Goal: Information Seeking & Learning: Learn about a topic

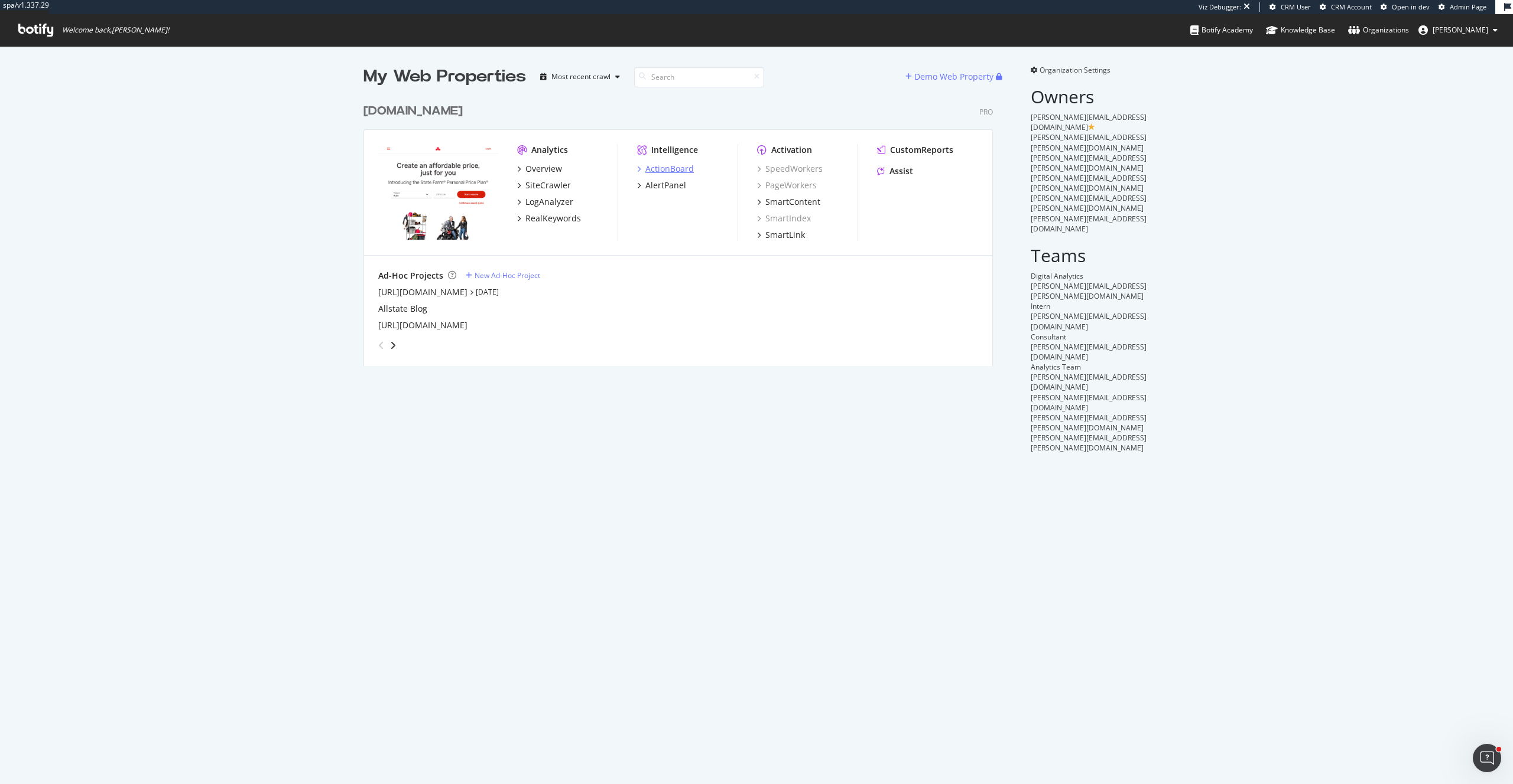
click at [682, 168] on div "ActionBoard" at bounding box center [669, 169] width 49 height 12
click at [671, 184] on div "AlertPanel" at bounding box center [666, 185] width 41 height 12
click at [555, 180] on div "SiteCrawler" at bounding box center [548, 185] width 46 height 12
click at [565, 189] on div "SiteCrawler" at bounding box center [548, 185] width 46 height 12
click at [565, 220] on div "RealKeywords" at bounding box center [553, 218] width 56 height 12
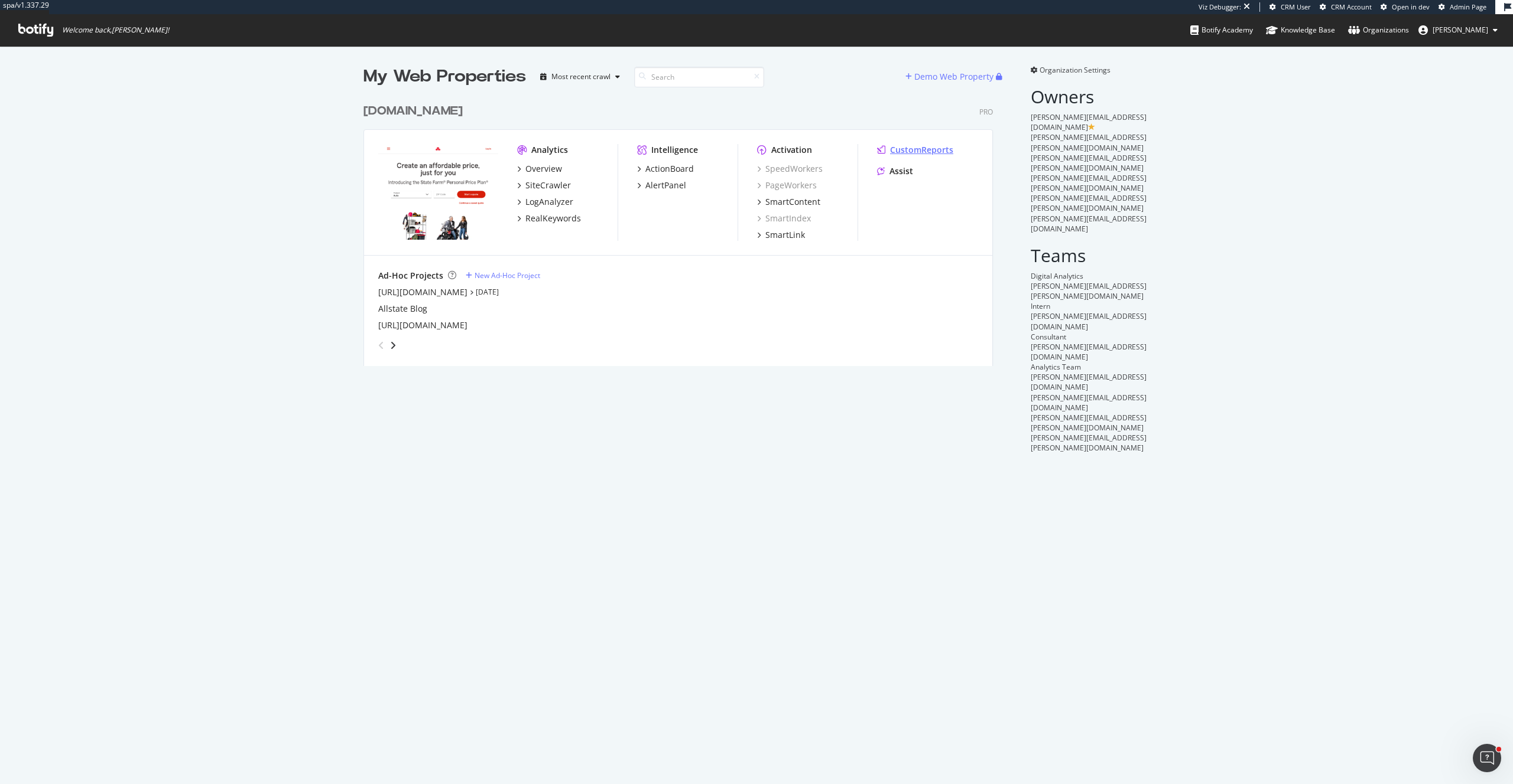
click at [905, 151] on div "CustomReports" at bounding box center [921, 150] width 63 height 12
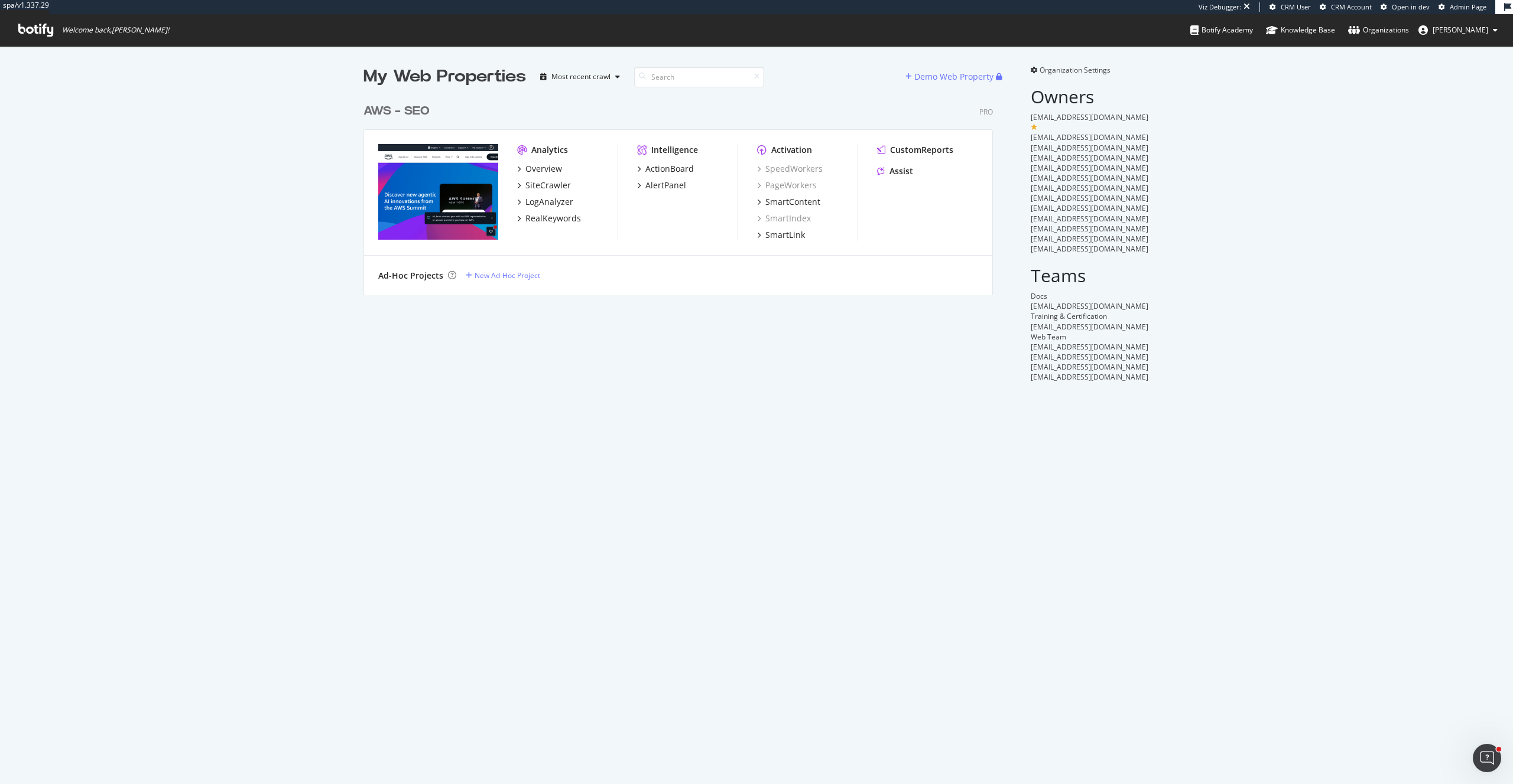
scroll to position [207, 639]
click at [562, 185] on div "SiteCrawler" at bounding box center [548, 185] width 46 height 12
click at [563, 220] on div "RealKeywords" at bounding box center [553, 218] width 56 height 12
click at [685, 164] on div "ActionBoard" at bounding box center [669, 169] width 49 height 12
click at [675, 189] on div "AlertPanel" at bounding box center [666, 185] width 41 height 12
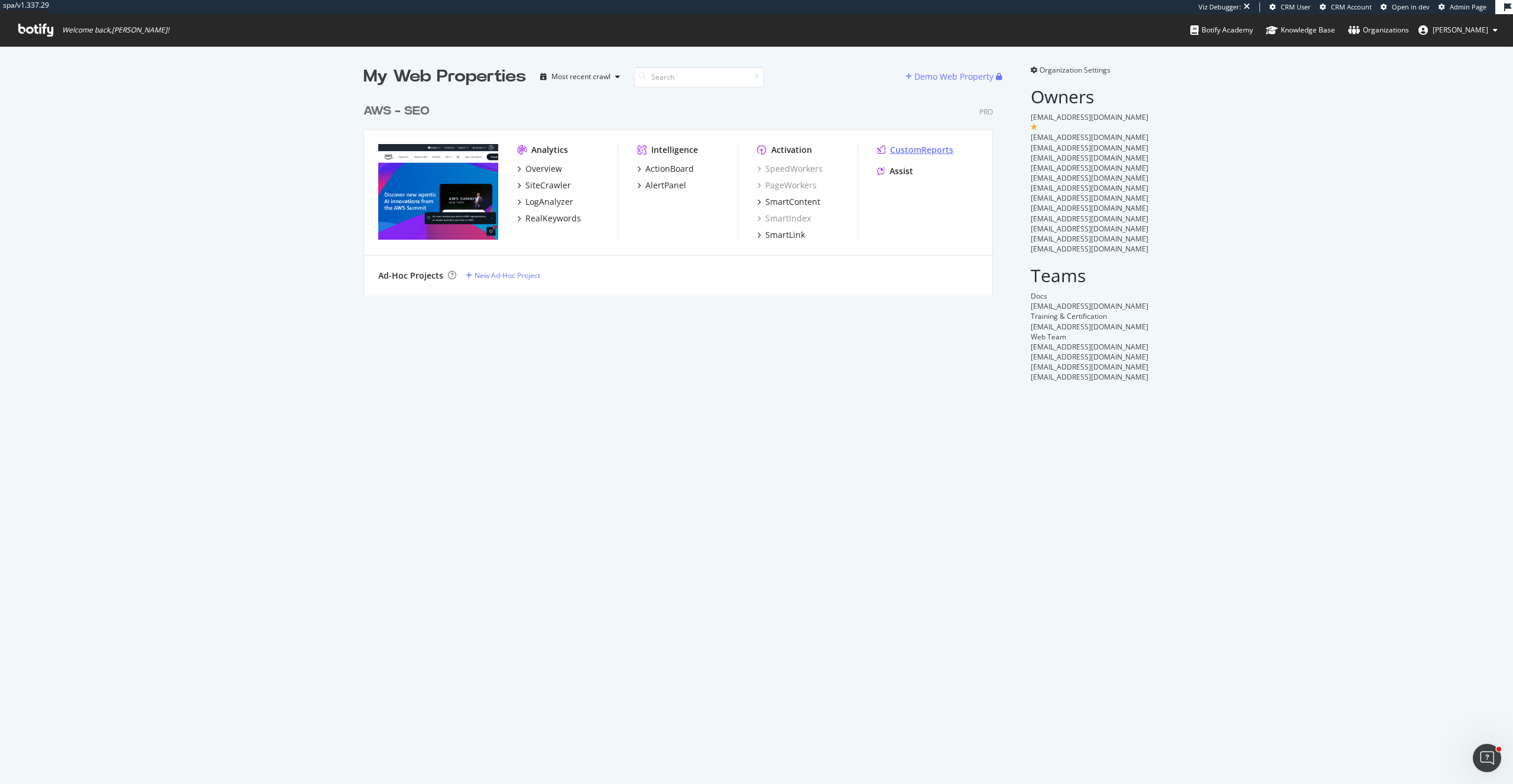
click at [946, 149] on div "CustomReports" at bounding box center [921, 150] width 63 height 12
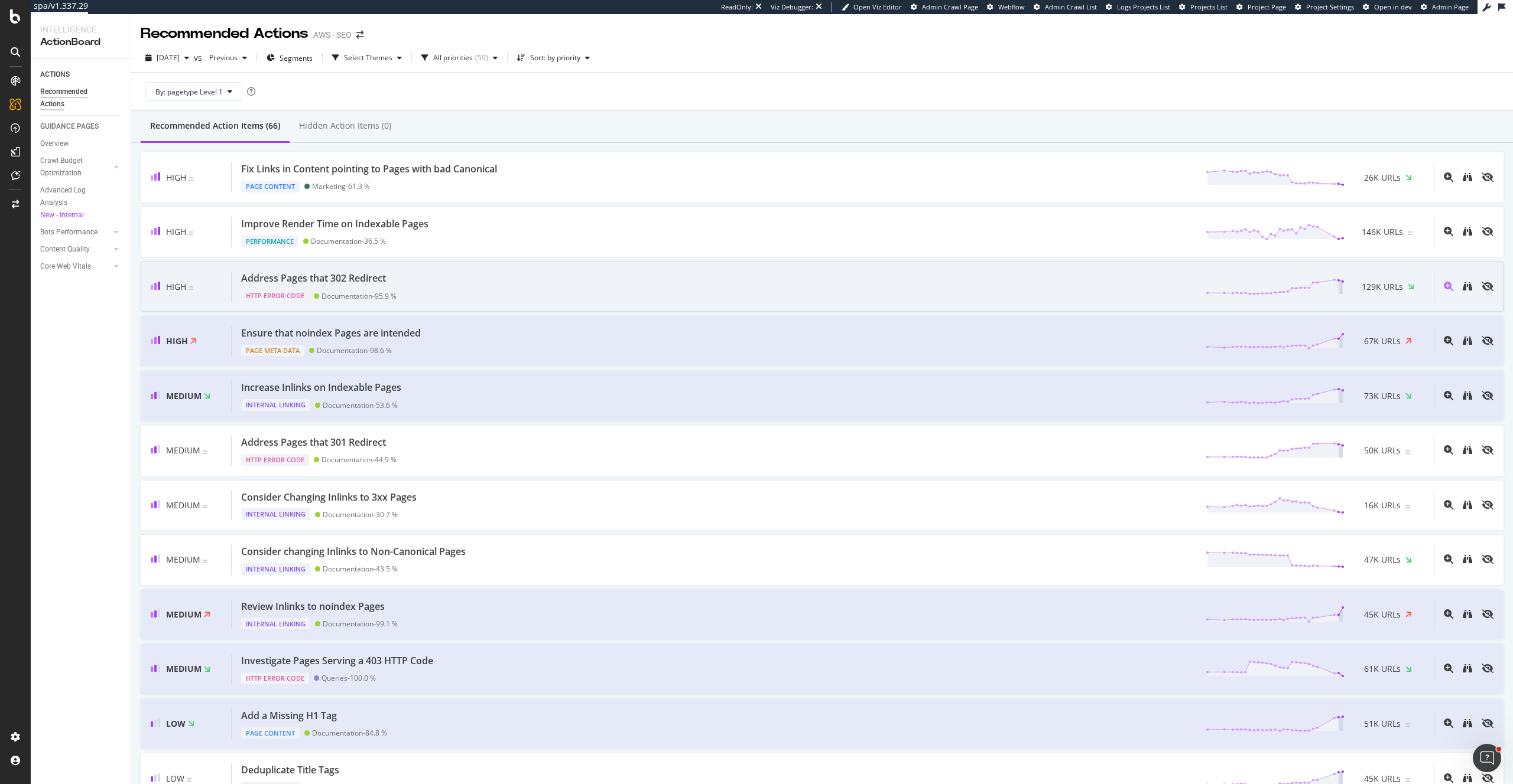
click at [826, 273] on div "Address Pages that 302 Redirect HTTP Error Code Documentation - 95.9 % 129K URLs" at bounding box center [832, 287] width 1202 height 30
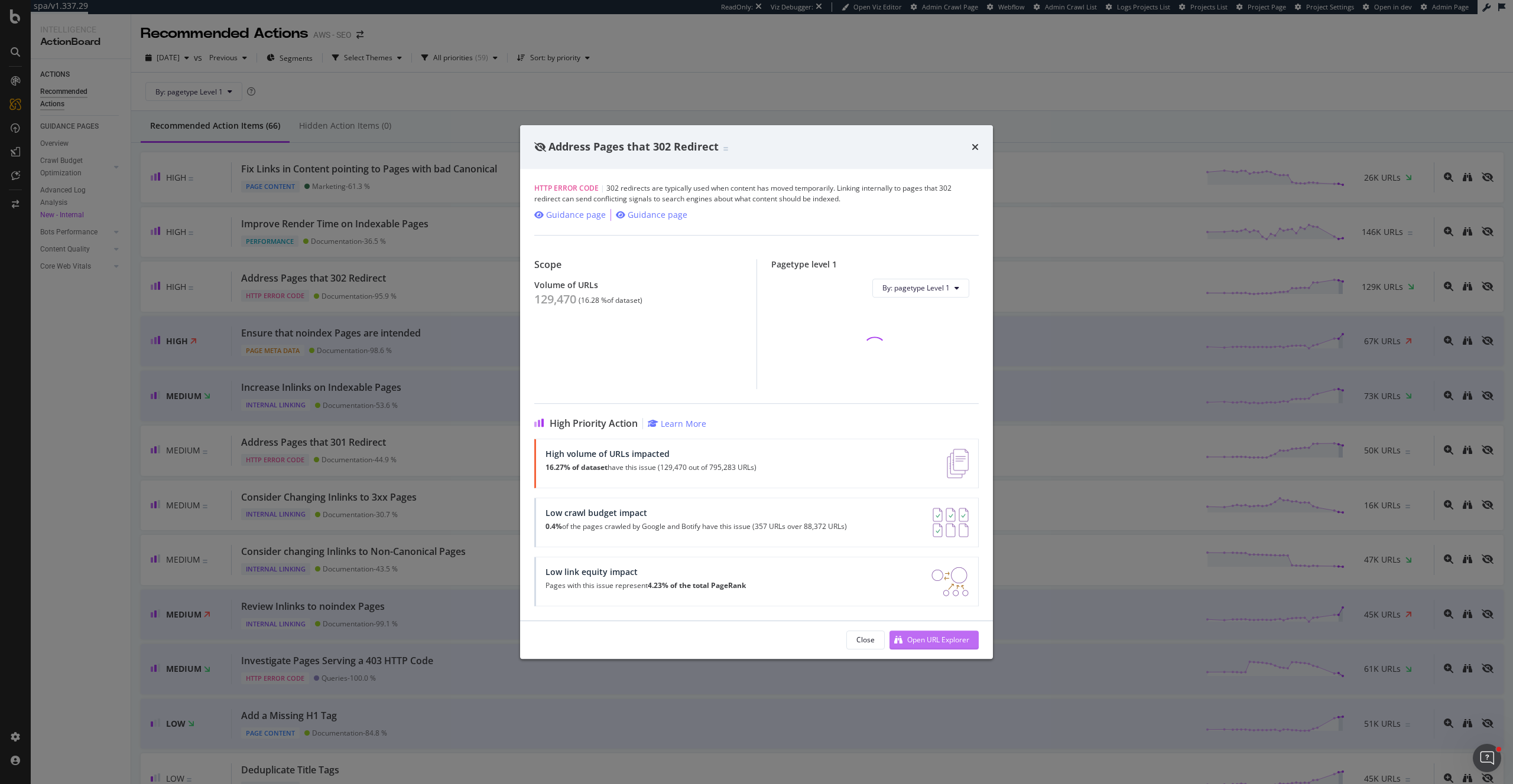
click at [932, 643] on div "Open URL Explorer" at bounding box center [938, 640] width 62 height 10
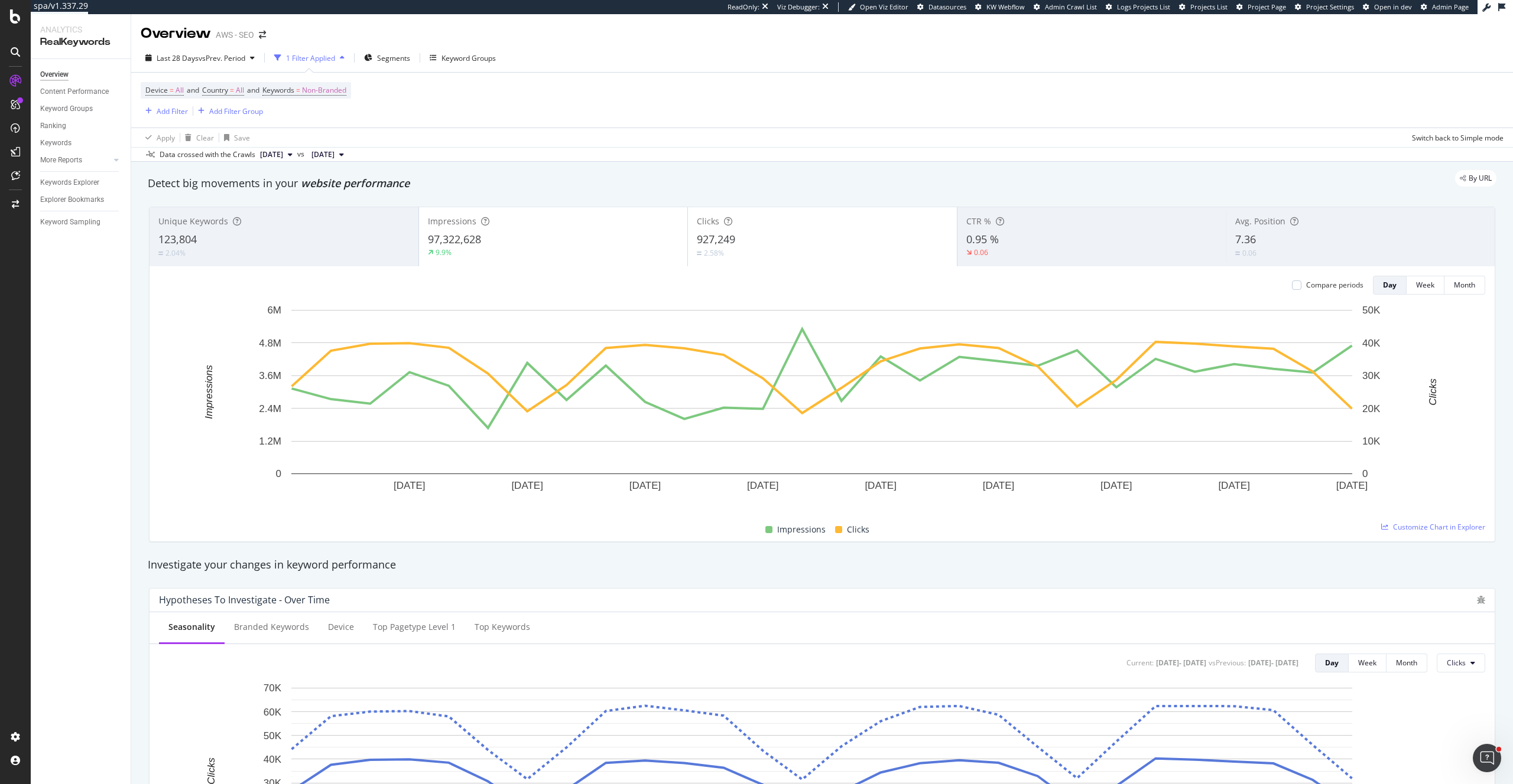
scroll to position [7, 0]
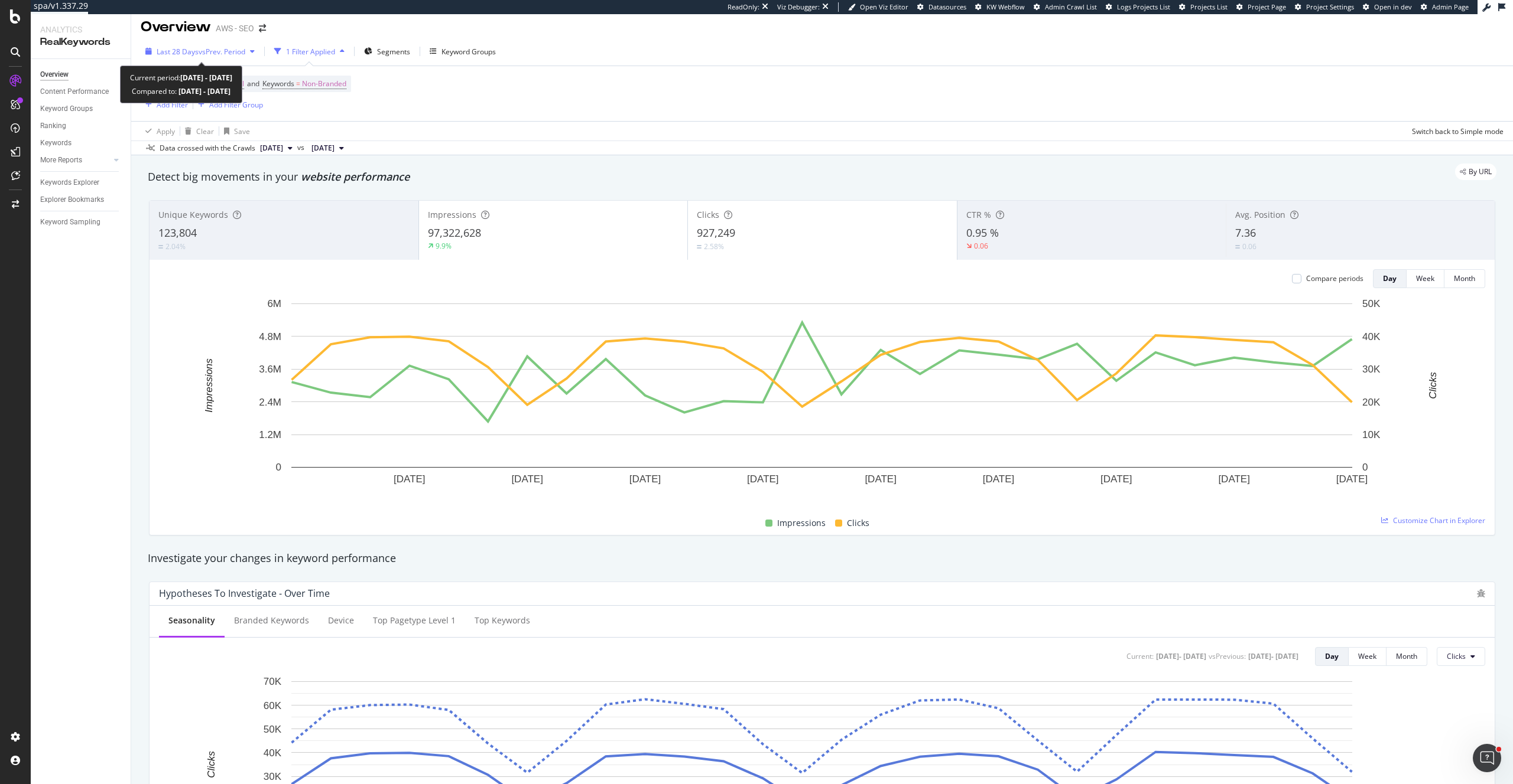
click at [195, 51] on span "Last 28 Days" at bounding box center [178, 51] width 42 height 10
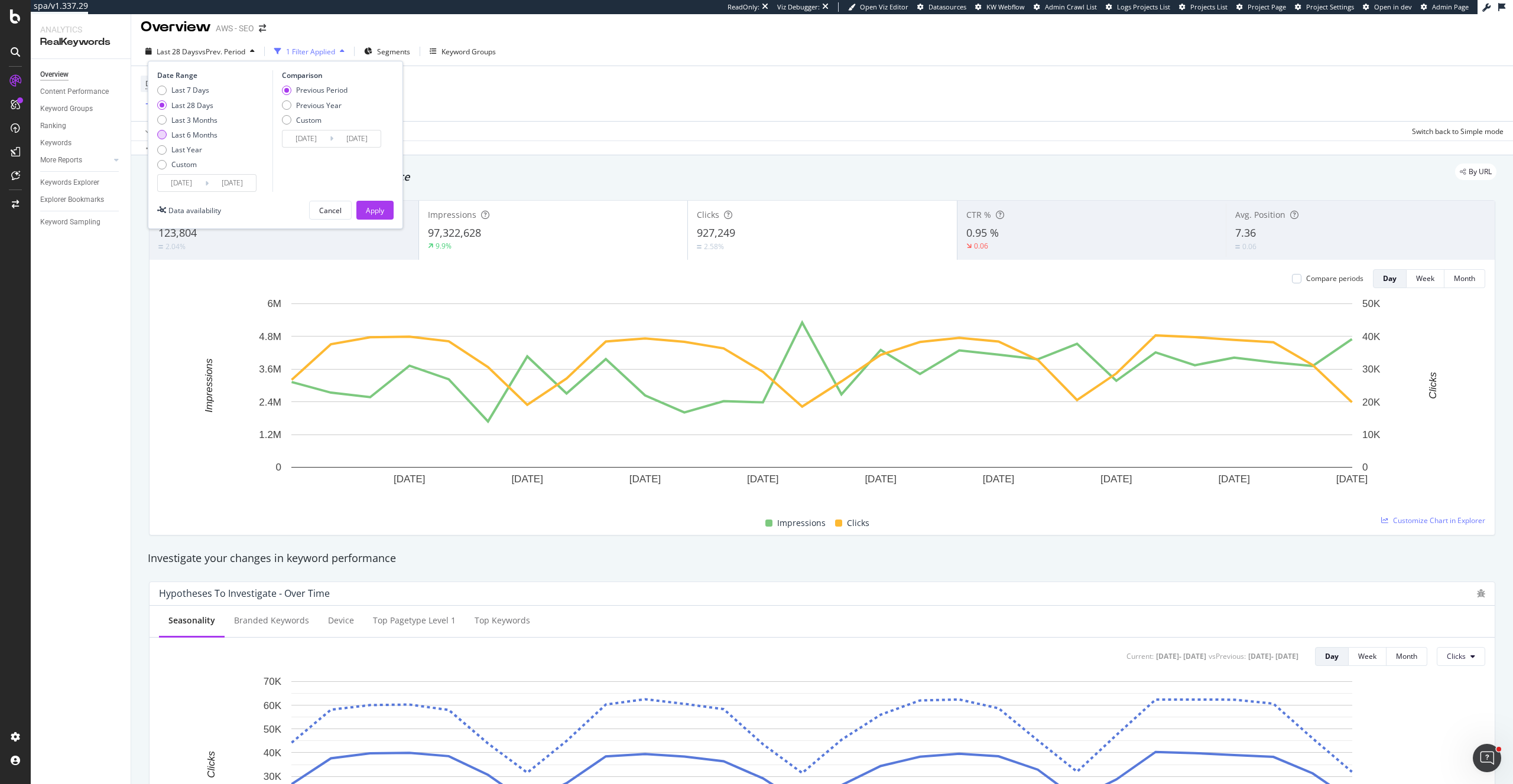
click at [190, 133] on div "Last 6 Months" at bounding box center [194, 135] width 46 height 10
type input "2025/03/14"
type input "2024/09/11"
type input "[DATE]"
click at [369, 207] on div "Apply" at bounding box center [375, 211] width 18 height 10
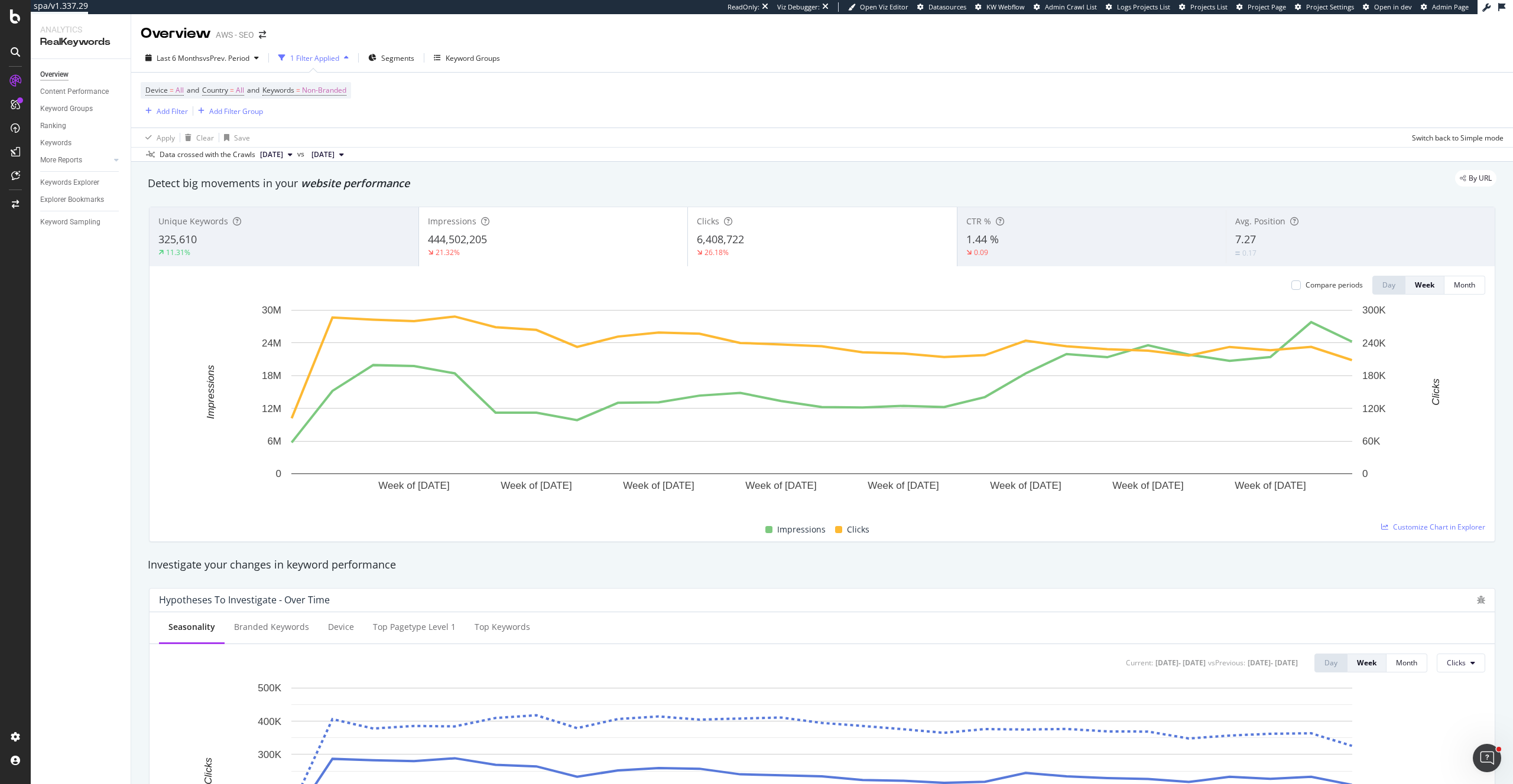
click at [1288, 248] on div "0.17" at bounding box center [1360, 253] width 251 height 11
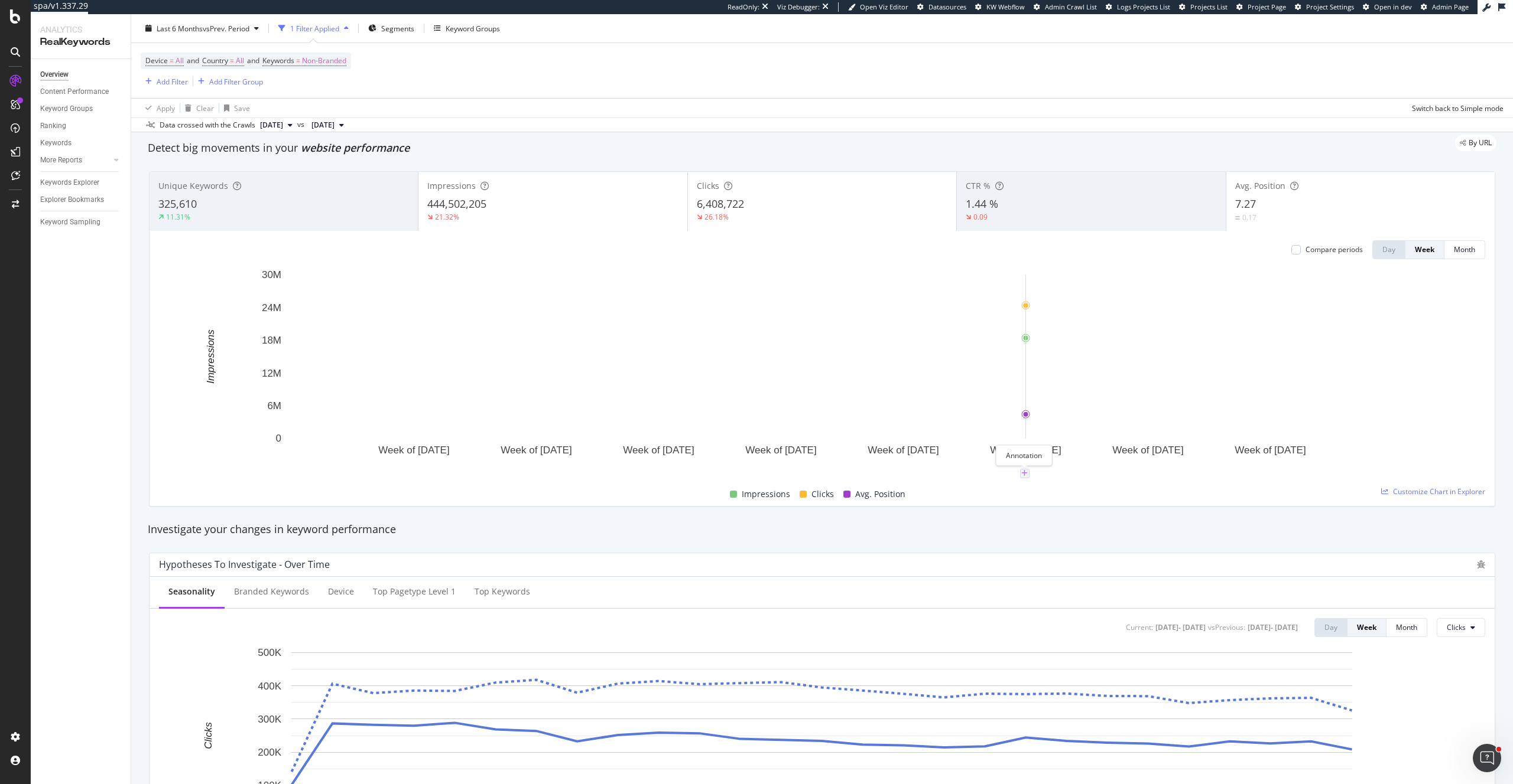
scroll to position [31, 0]
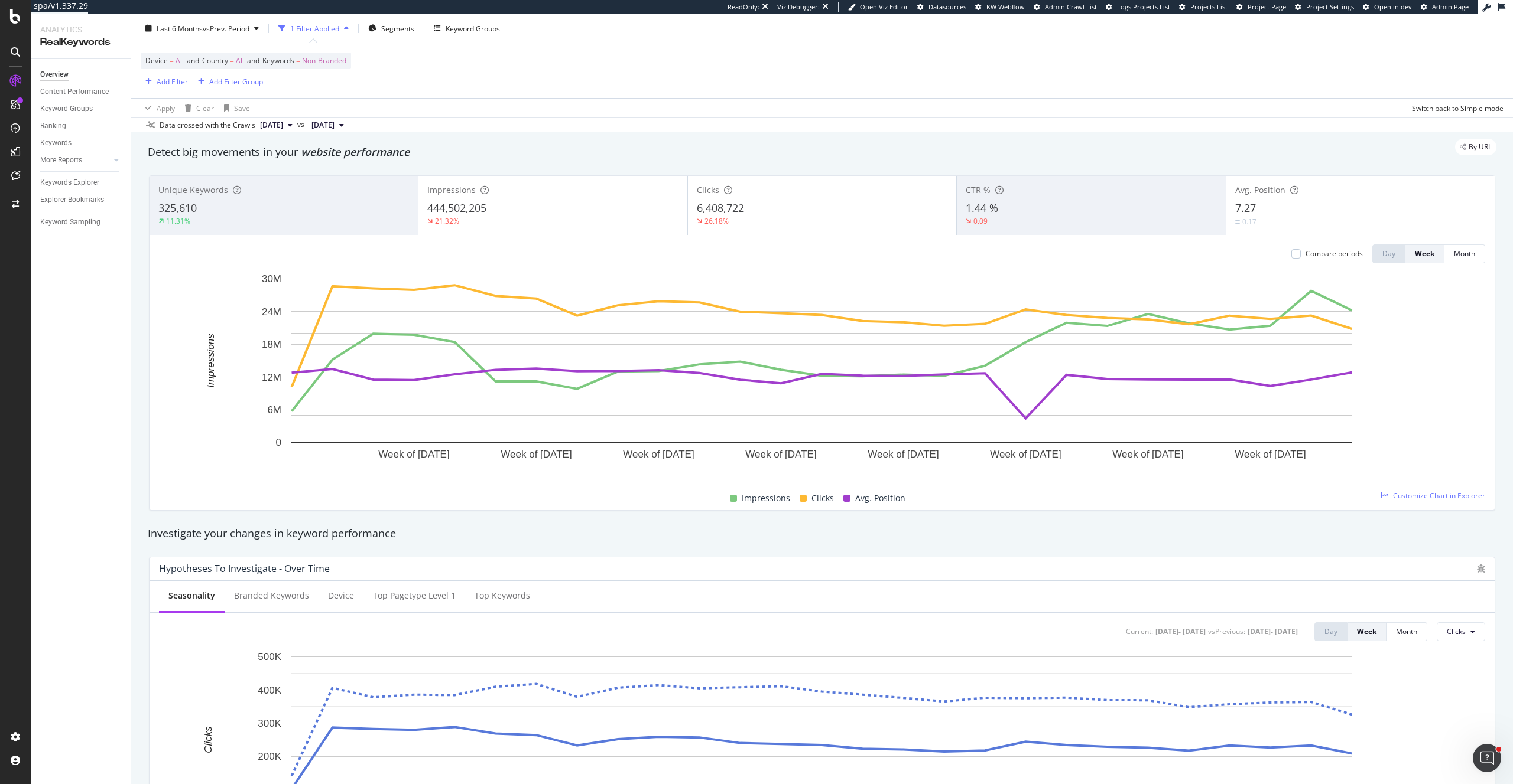
click at [1286, 201] on div "7.27" at bounding box center [1360, 208] width 251 height 15
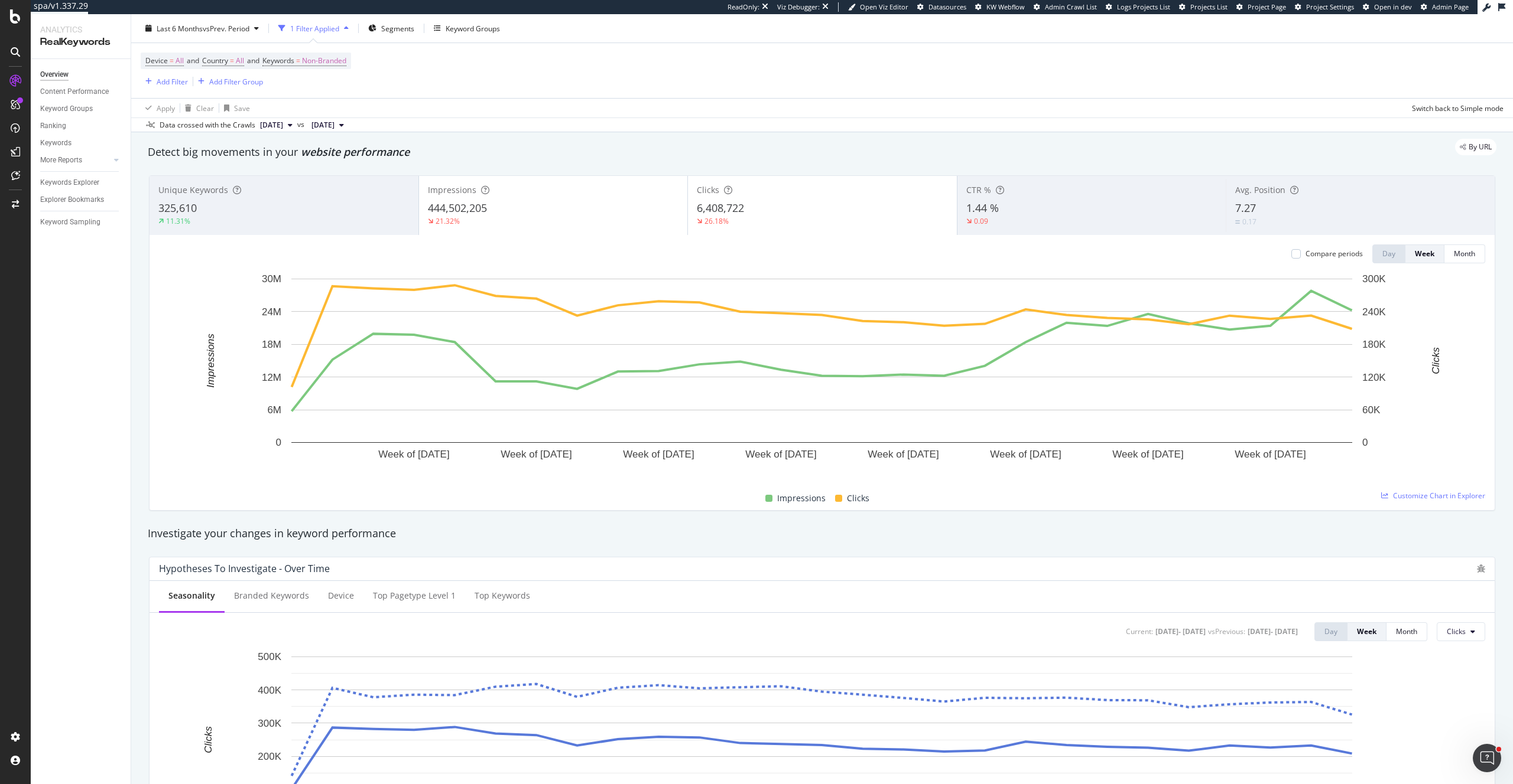
click at [1286, 201] on div "7.27" at bounding box center [1360, 208] width 251 height 15
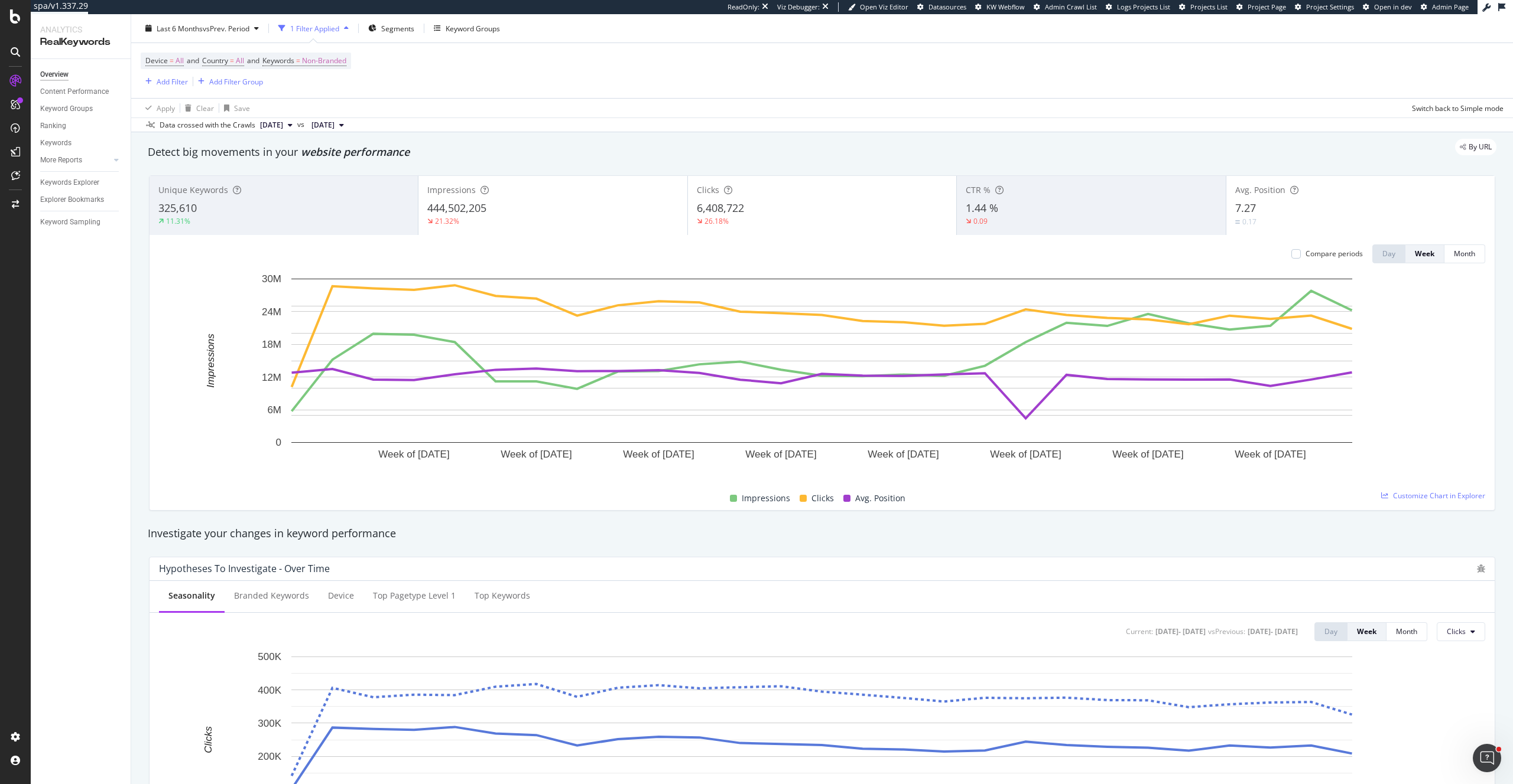
click at [1286, 201] on div "7.27" at bounding box center [1360, 208] width 251 height 15
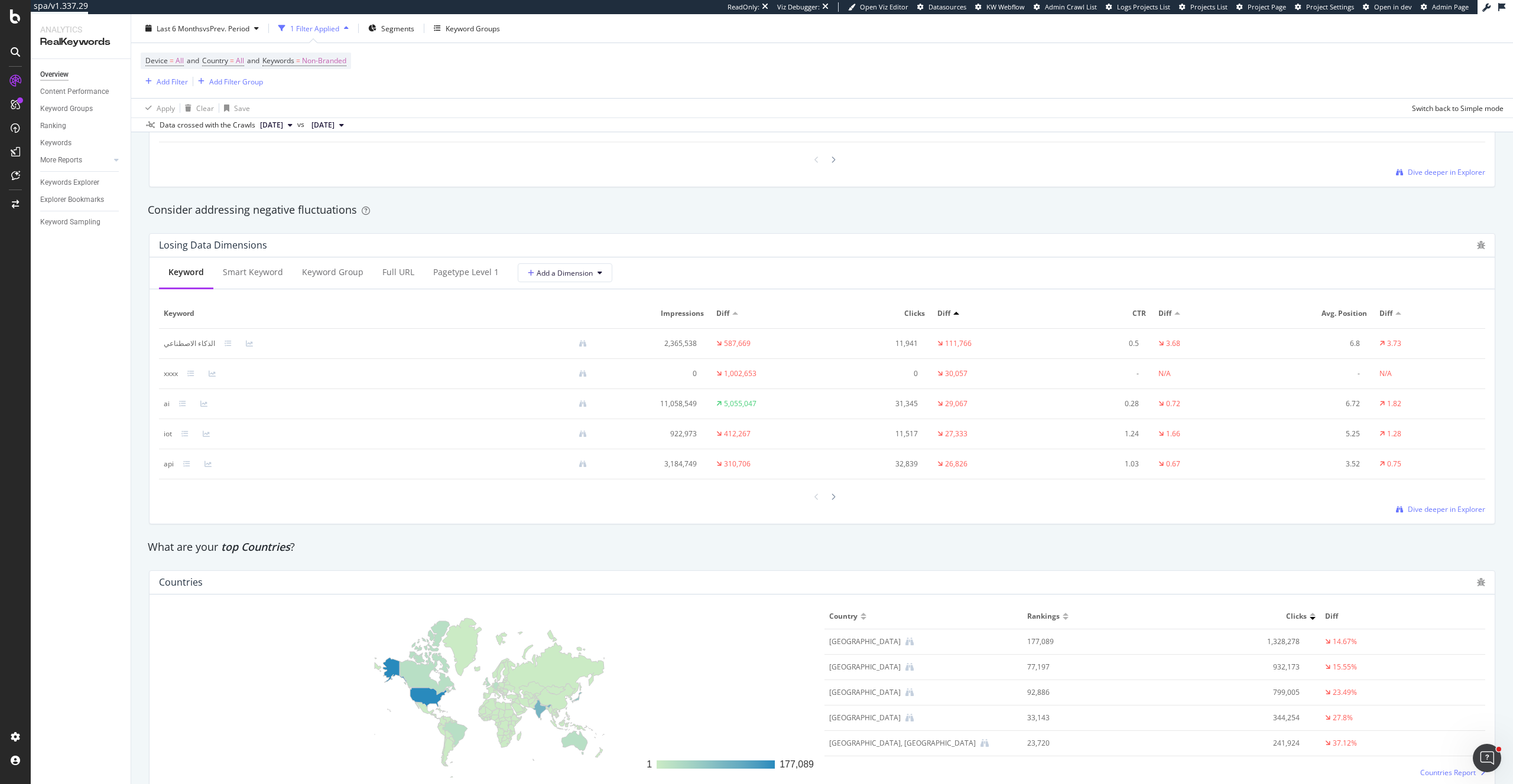
scroll to position [1311, 0]
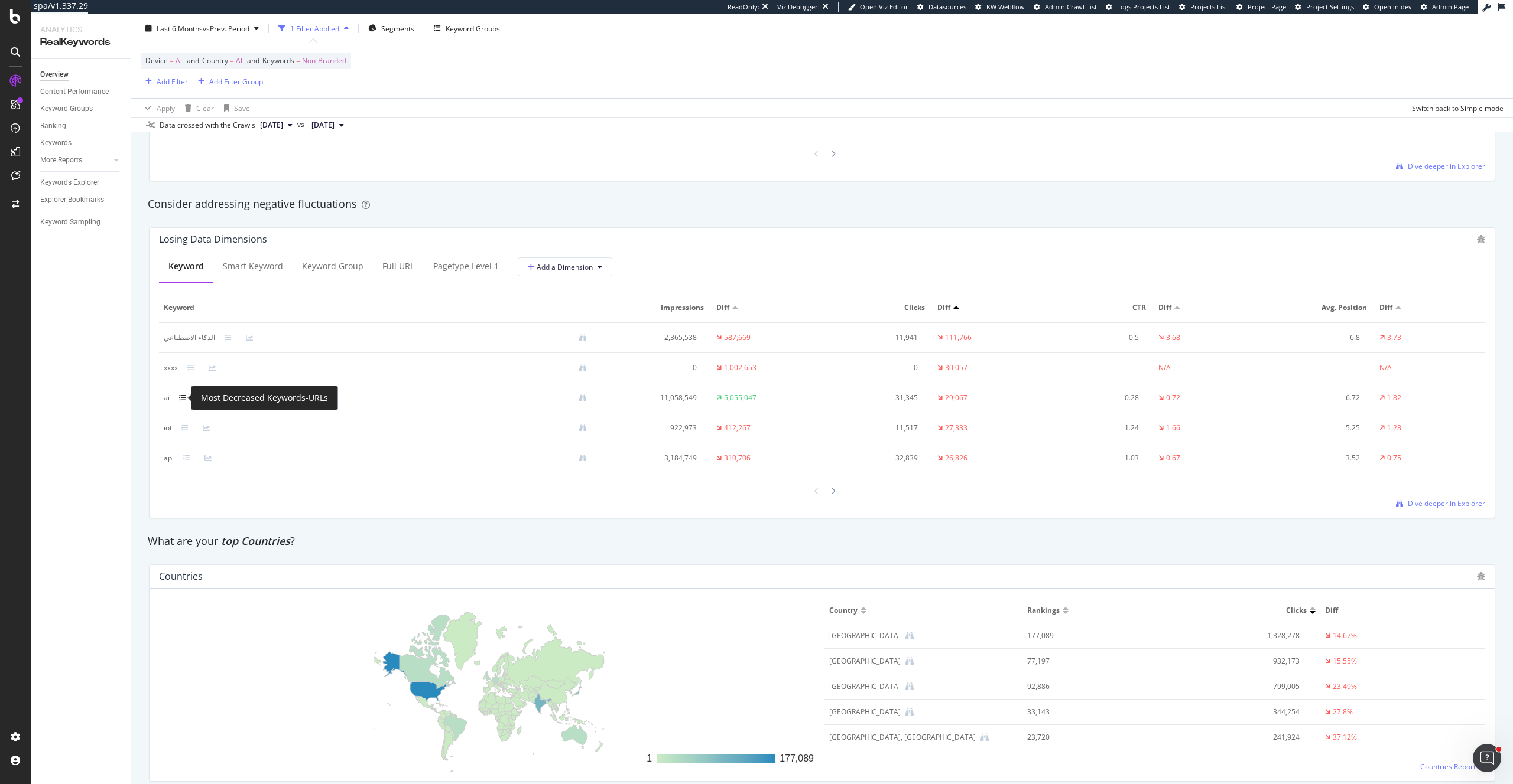
click at [182, 398] on icon at bounding box center [183, 398] width 7 height 7
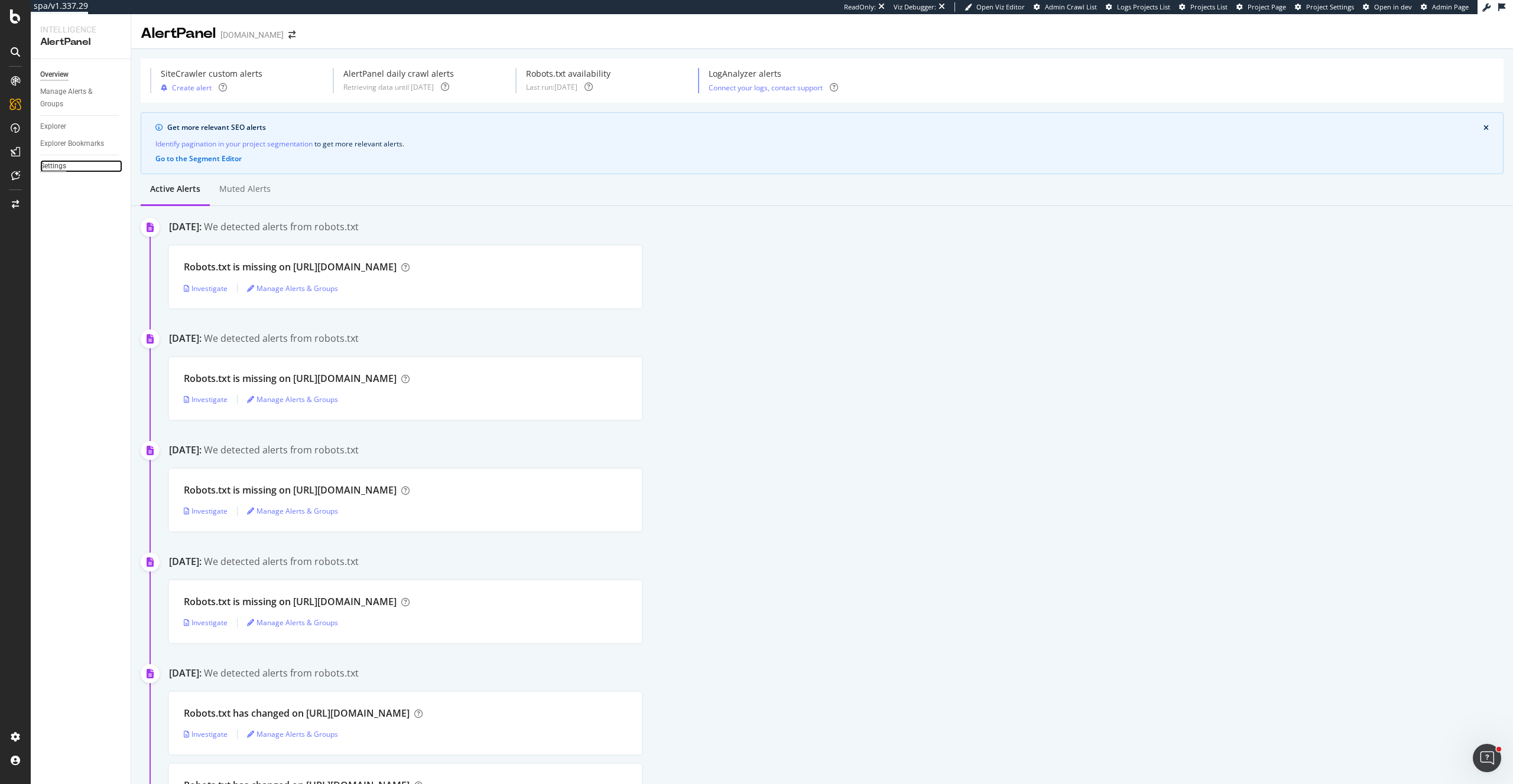
click at [43, 160] on div "Settings" at bounding box center [53, 166] width 26 height 12
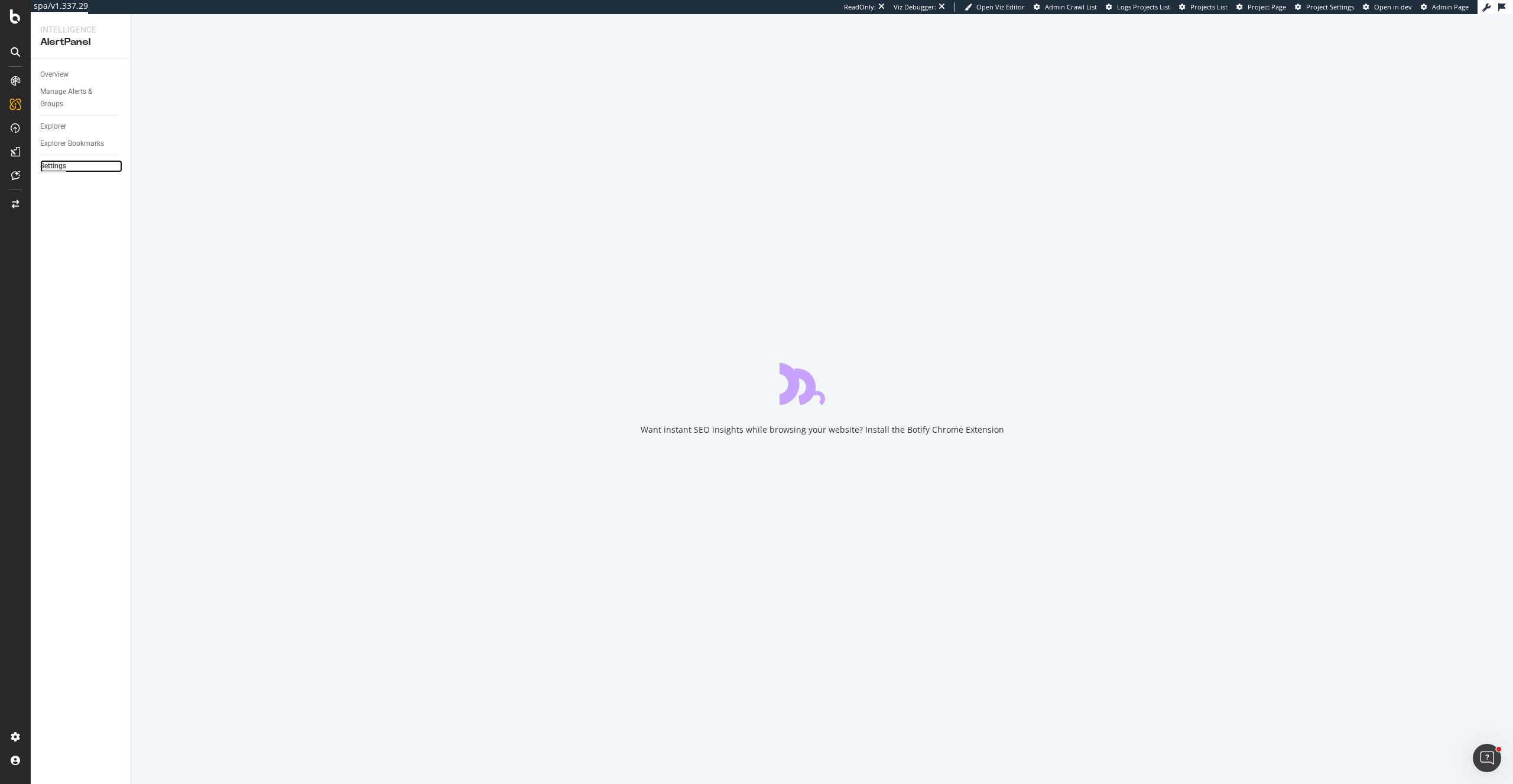
select select "02"
select select "15"
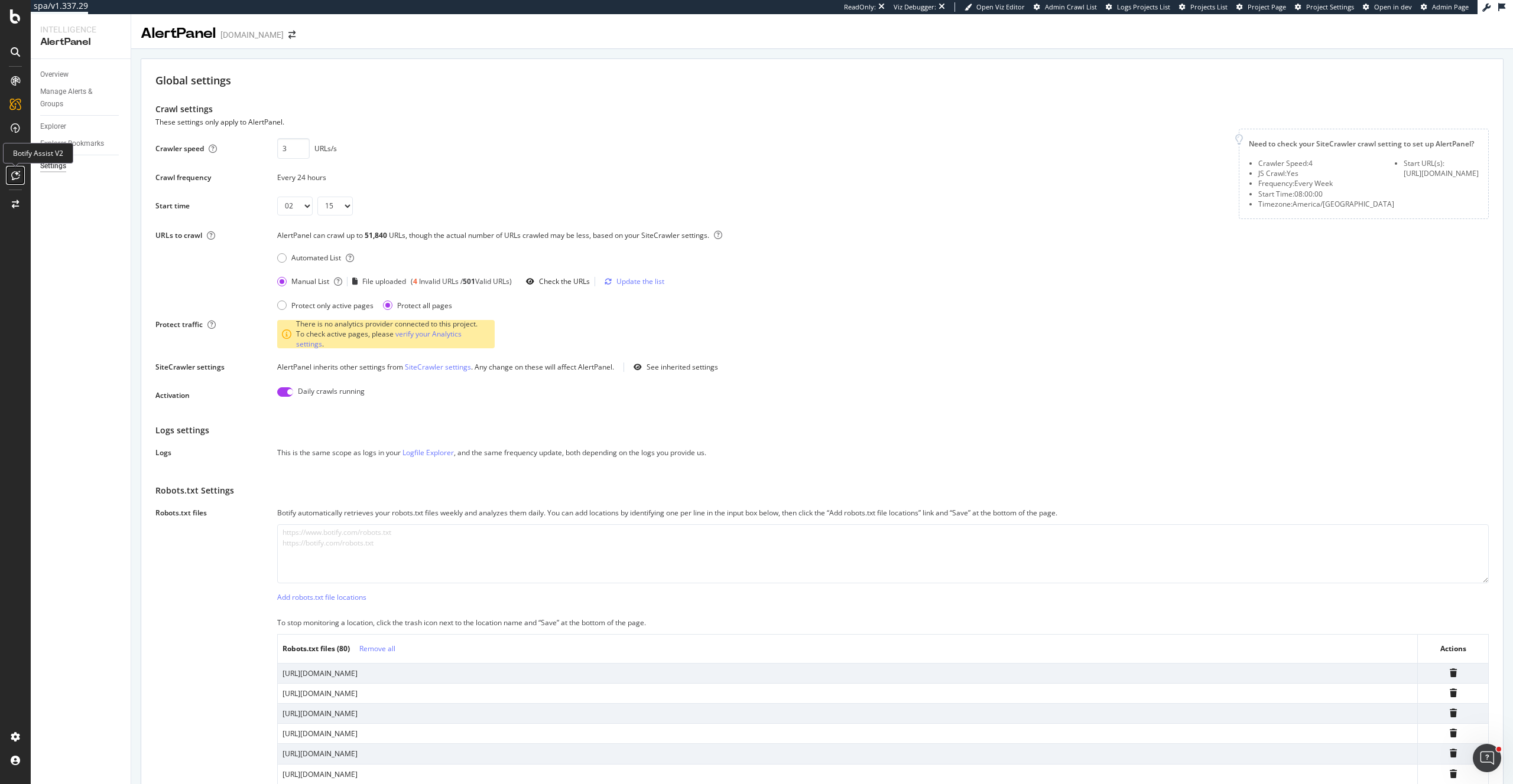
click at [17, 175] on icon at bounding box center [15, 175] width 9 height 9
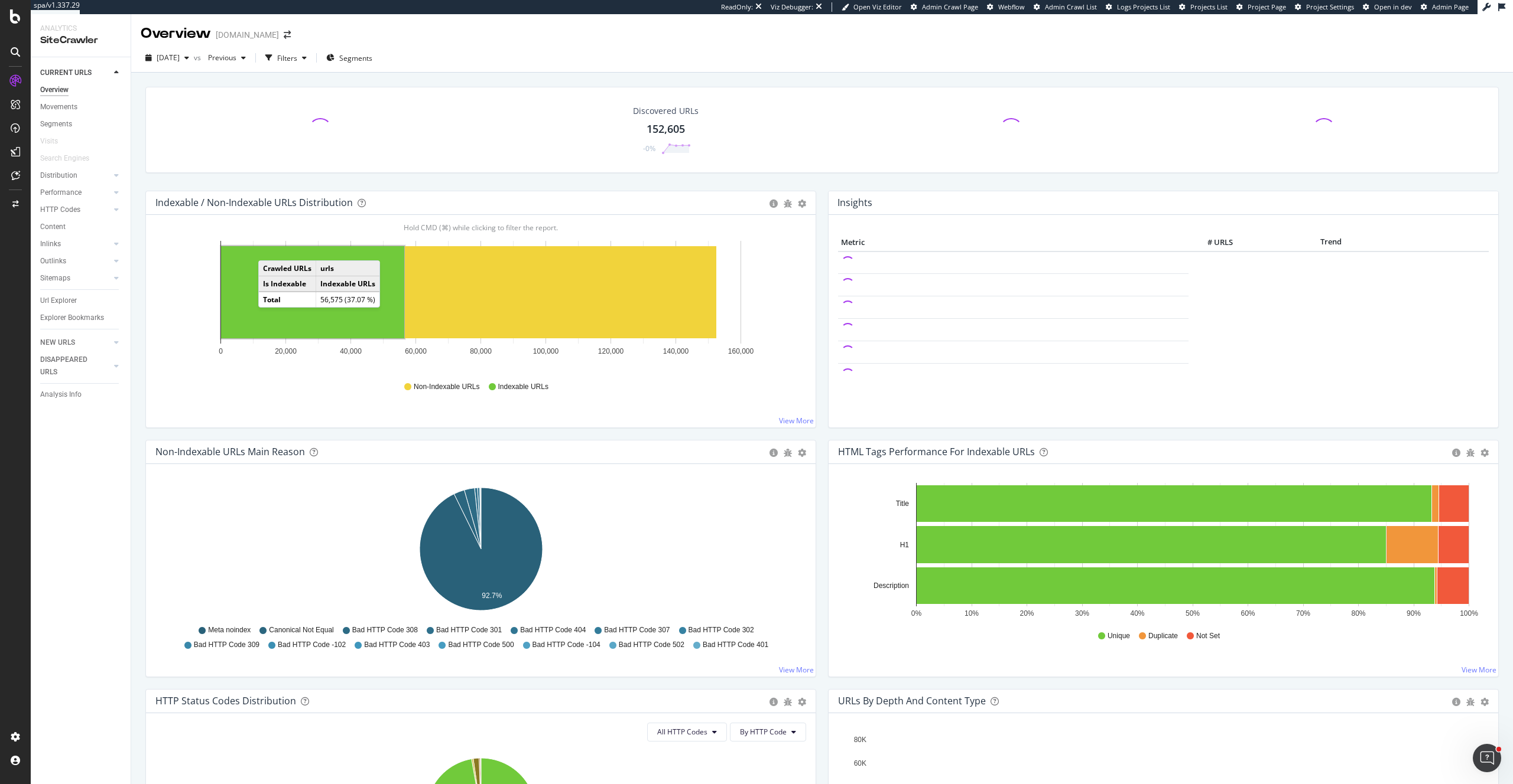
scroll to position [1, 0]
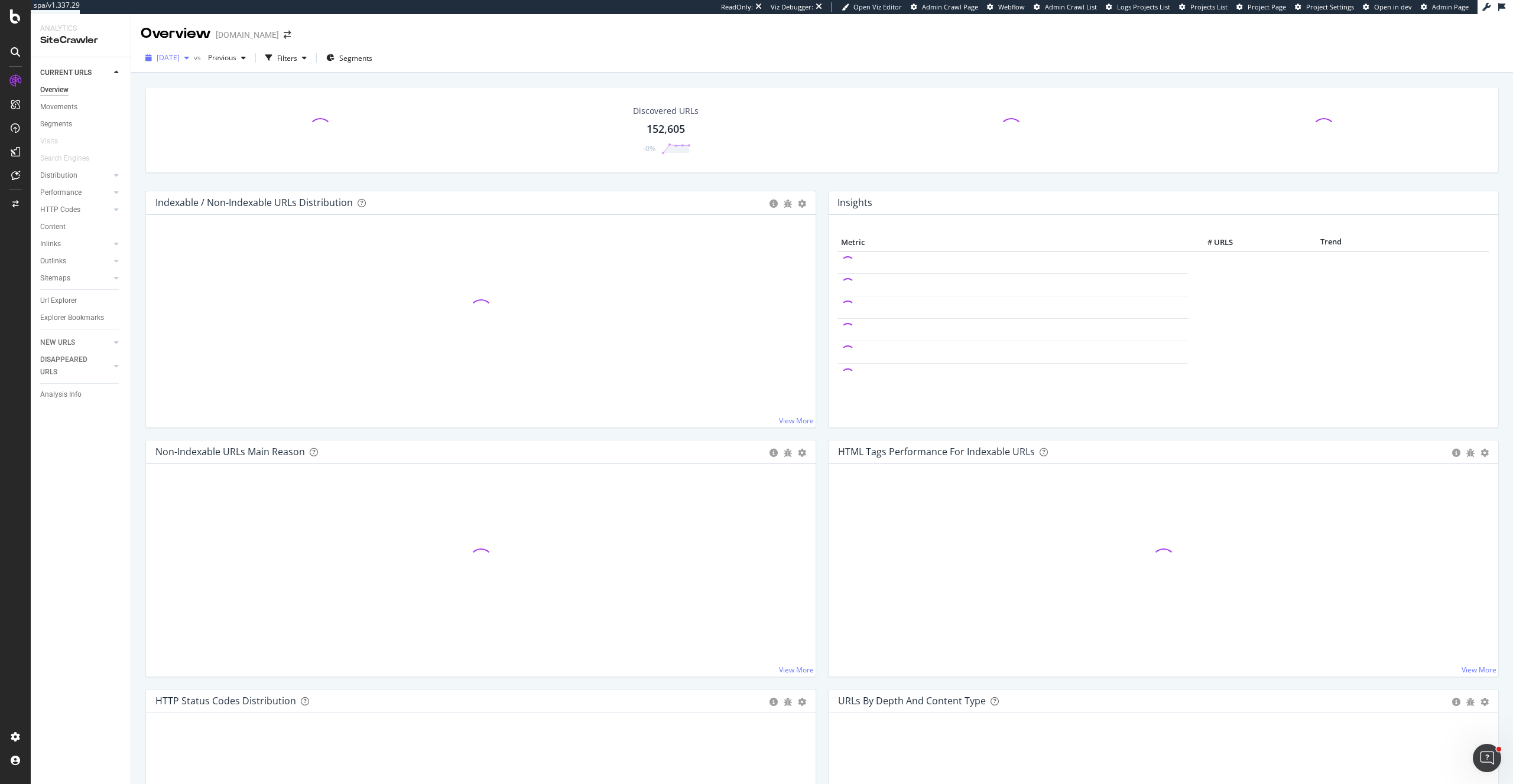
click at [174, 54] on span "[DATE]" at bounding box center [168, 58] width 23 height 10
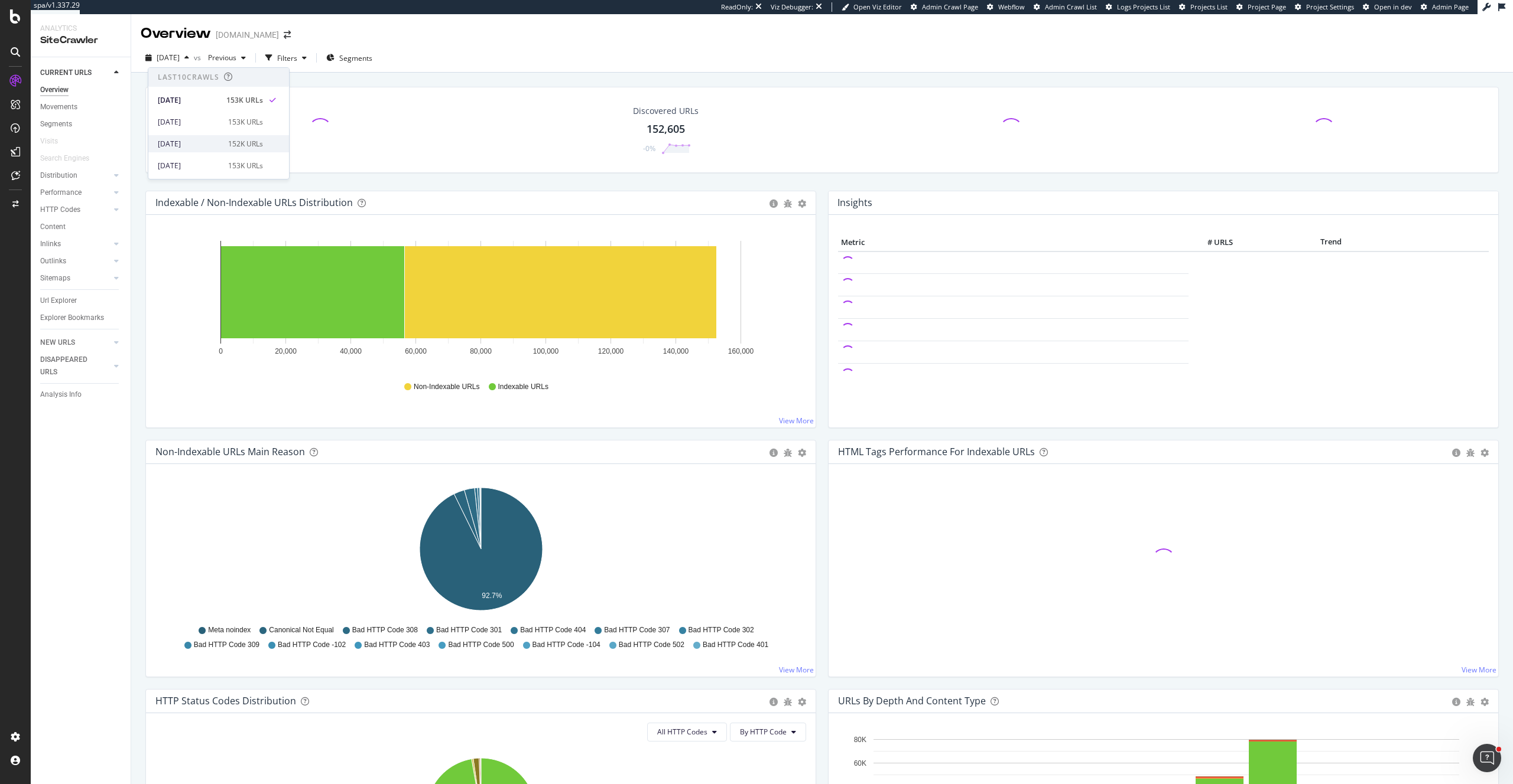
click at [191, 146] on div "[DATE]" at bounding box center [189, 144] width 63 height 11
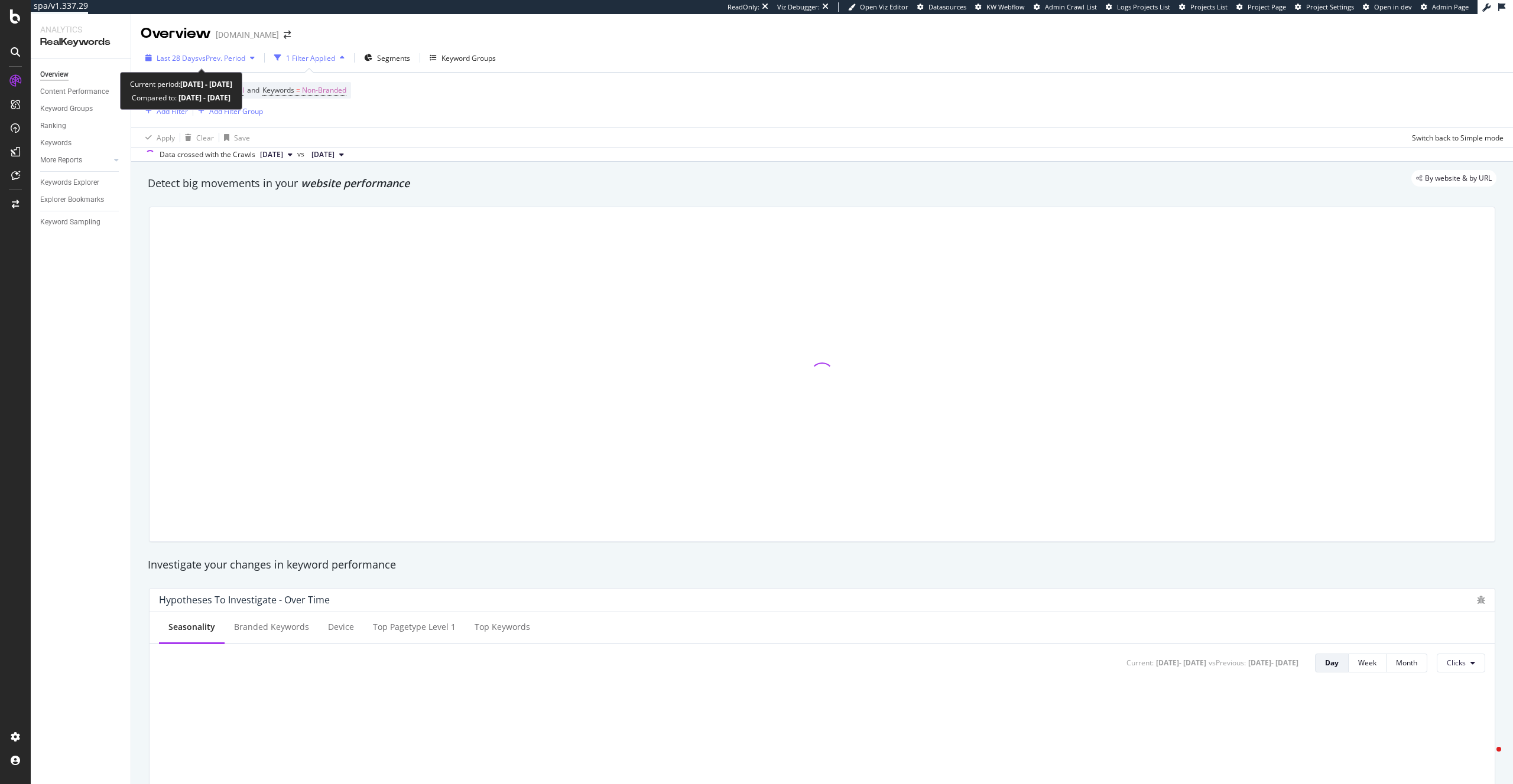
click at [234, 51] on div "Last 28 Days vs Prev. Period" at bounding box center [200, 58] width 119 height 17
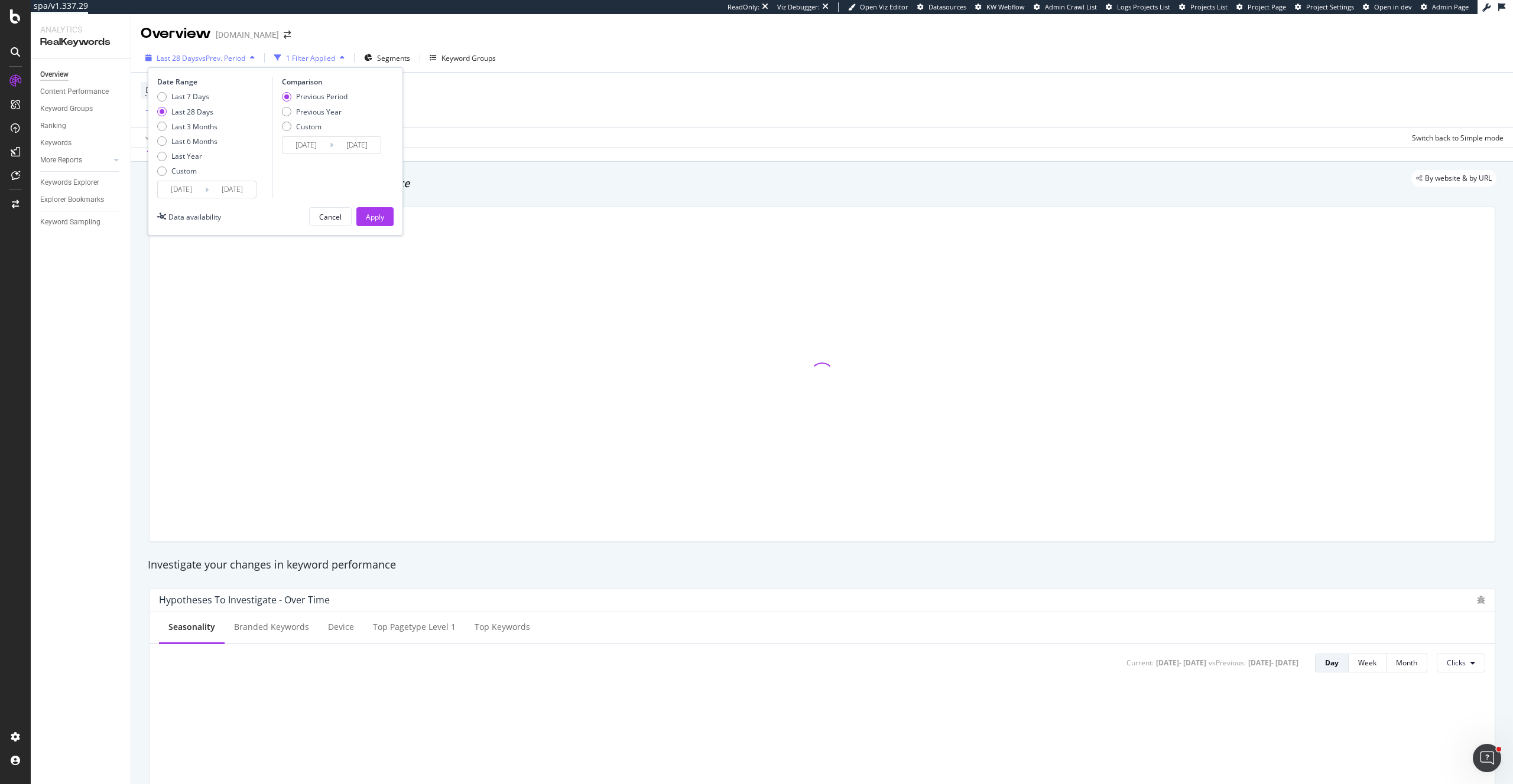
click at [225, 59] on span "vs Prev. Period" at bounding box center [222, 58] width 46 height 10
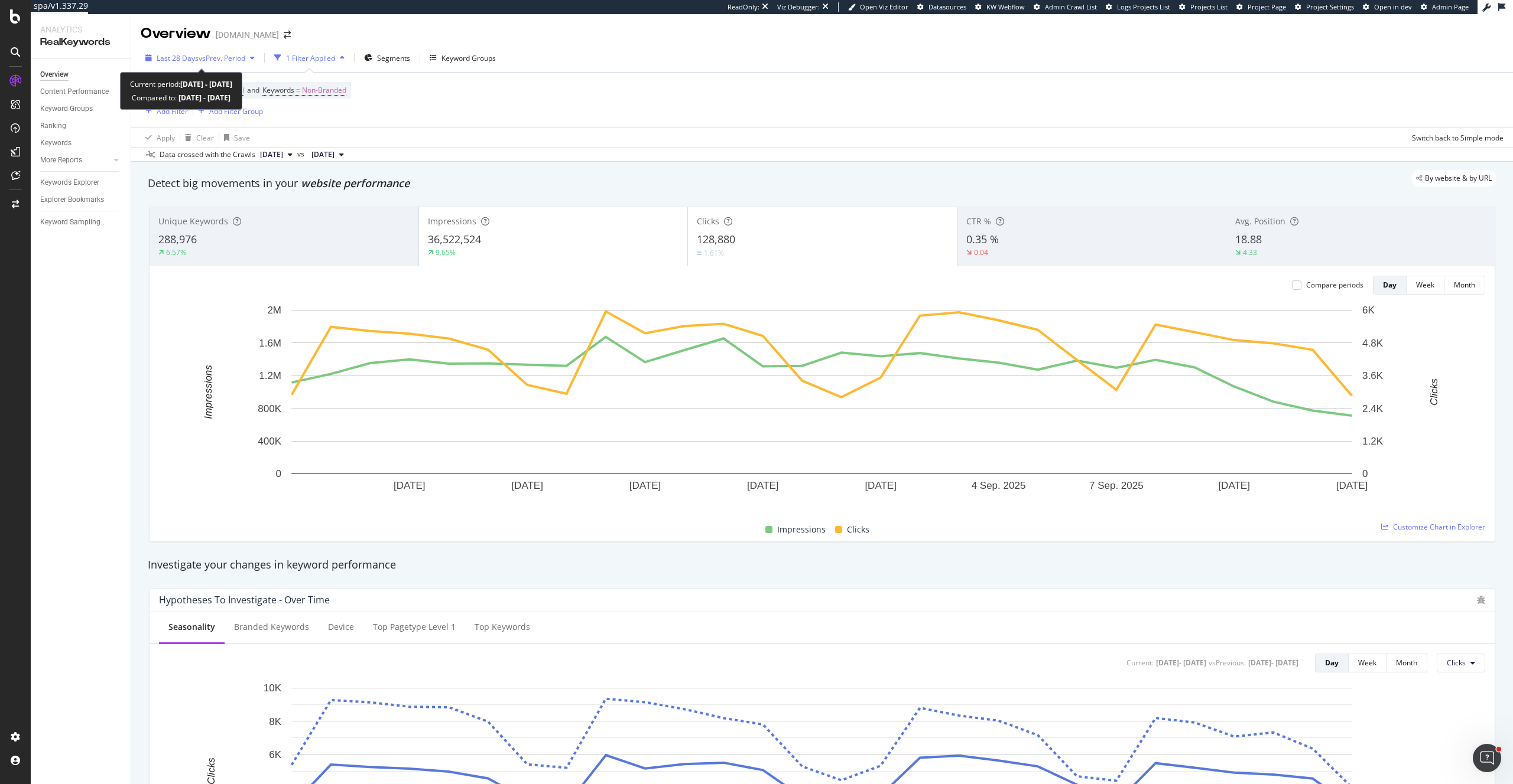
click at [215, 59] on span "vs Prev. Period" at bounding box center [222, 58] width 46 height 10
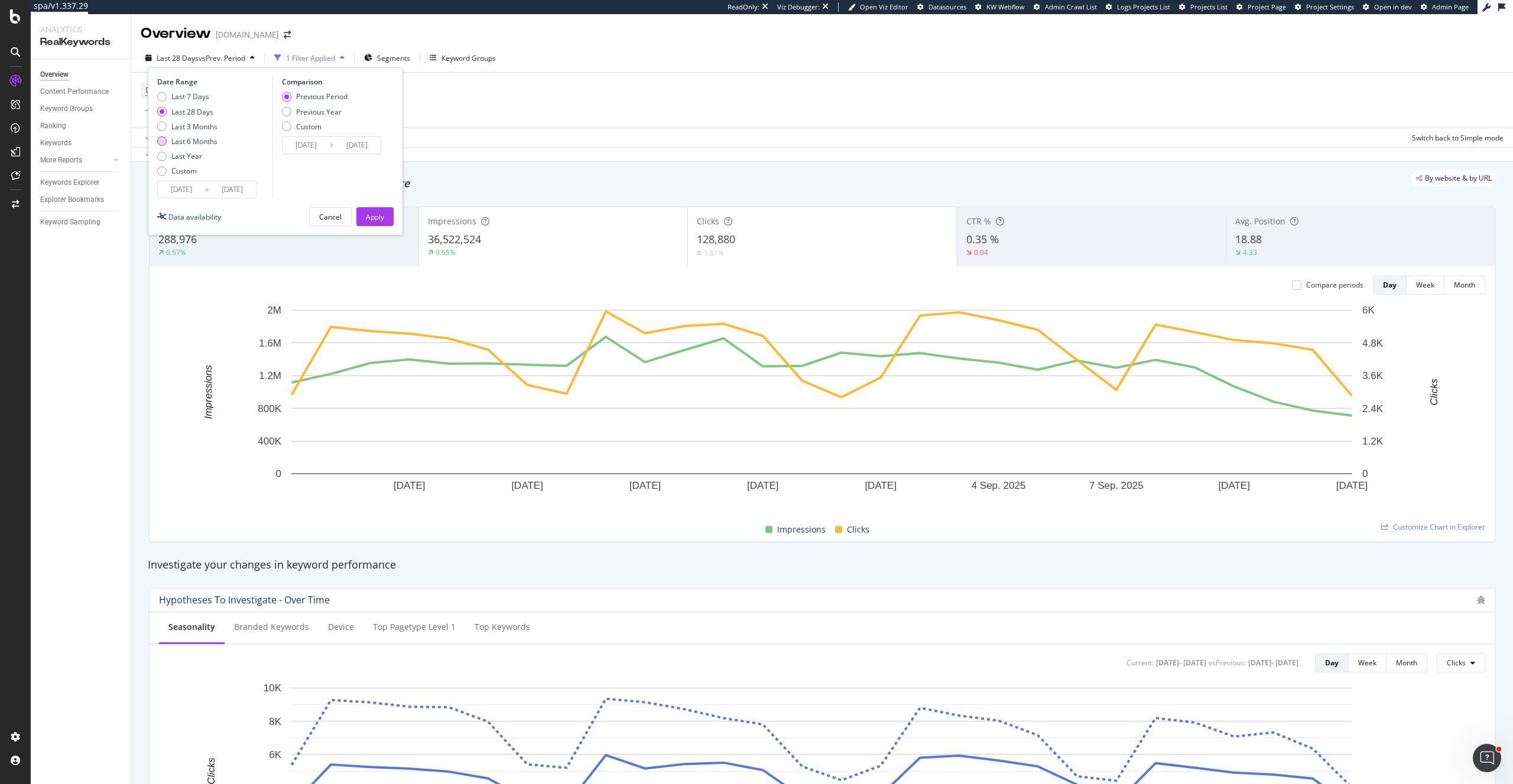
click at [216, 138] on div "Last 6 Months" at bounding box center [194, 141] width 46 height 10
type input "2025/03/14"
type input "2024/09/11"
type input "2025/03/13"
click at [207, 114] on div "Last 28 Days" at bounding box center [192, 112] width 42 height 10
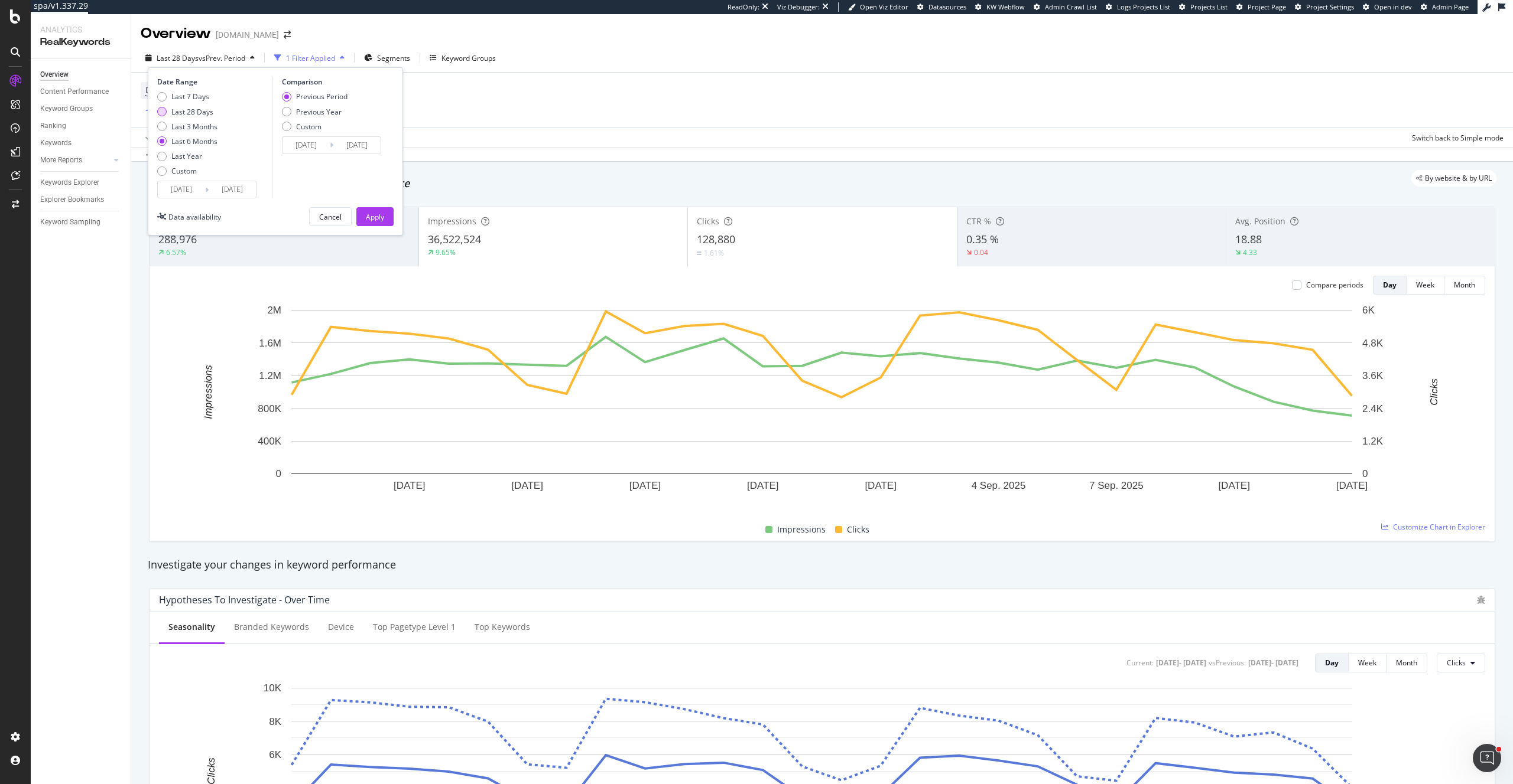
type input "2025/08/17"
type input "2025/07/20"
type input "2025/08/16"
click at [345, 218] on button "Cancel" at bounding box center [330, 217] width 43 height 19
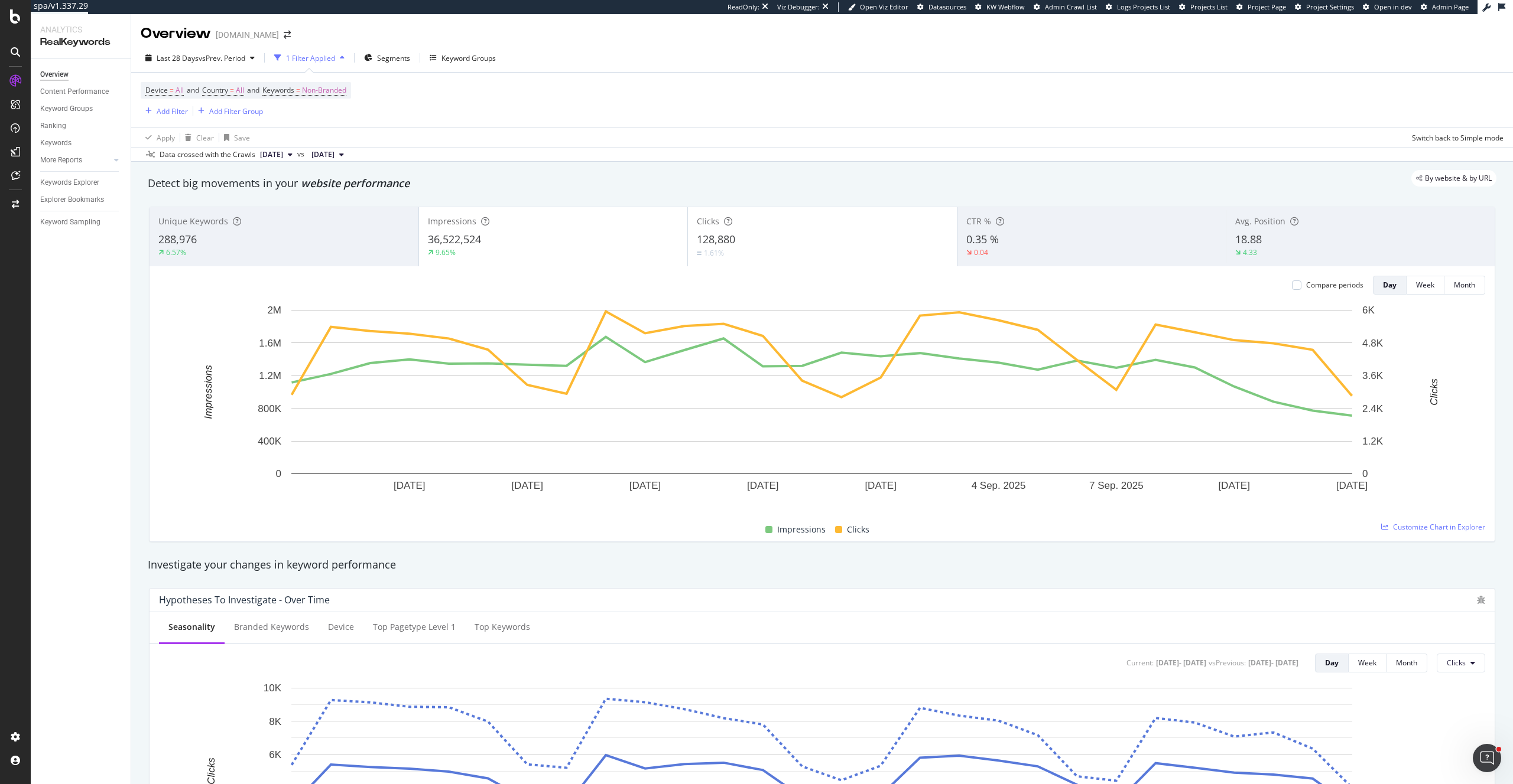
click at [1287, 240] on div "18.88" at bounding box center [1360, 239] width 251 height 15
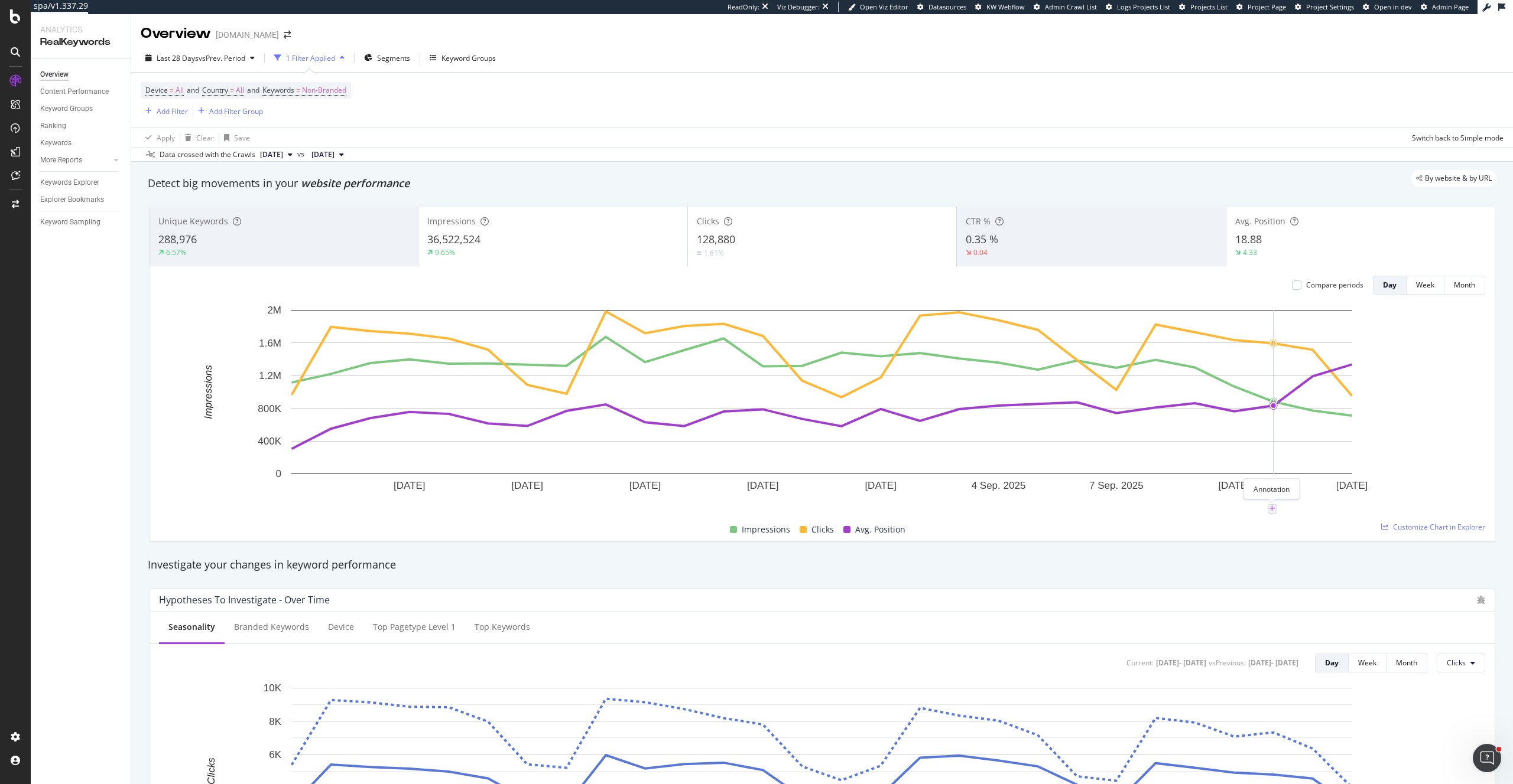
click at [1270, 507] on icon "plus" at bounding box center [1272, 509] width 7 height 7
click at [1271, 430] on textarea at bounding box center [1272, 438] width 105 height 37
drag, startPoint x: 1240, startPoint y: 430, endPoint x: 1288, endPoint y: 428, distance: 48.0
click at [1288, 428] on textarea "GSC industry wide" at bounding box center [1272, 438] width 105 height 37
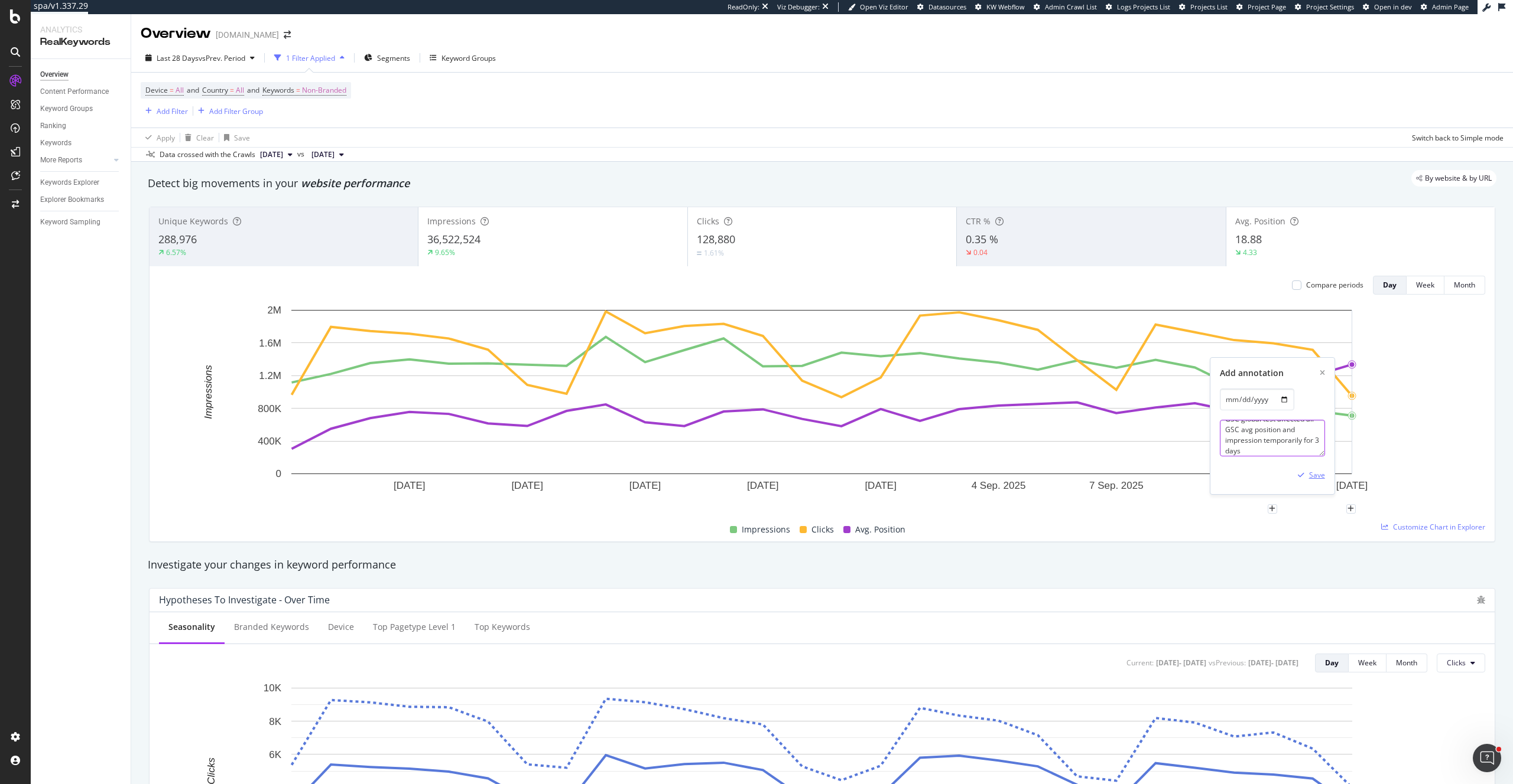
type textarea "GSC global test affected all GSC avg position and impression temporarily for 3 …"
click at [1318, 473] on div "Save" at bounding box center [1317, 475] width 16 height 10
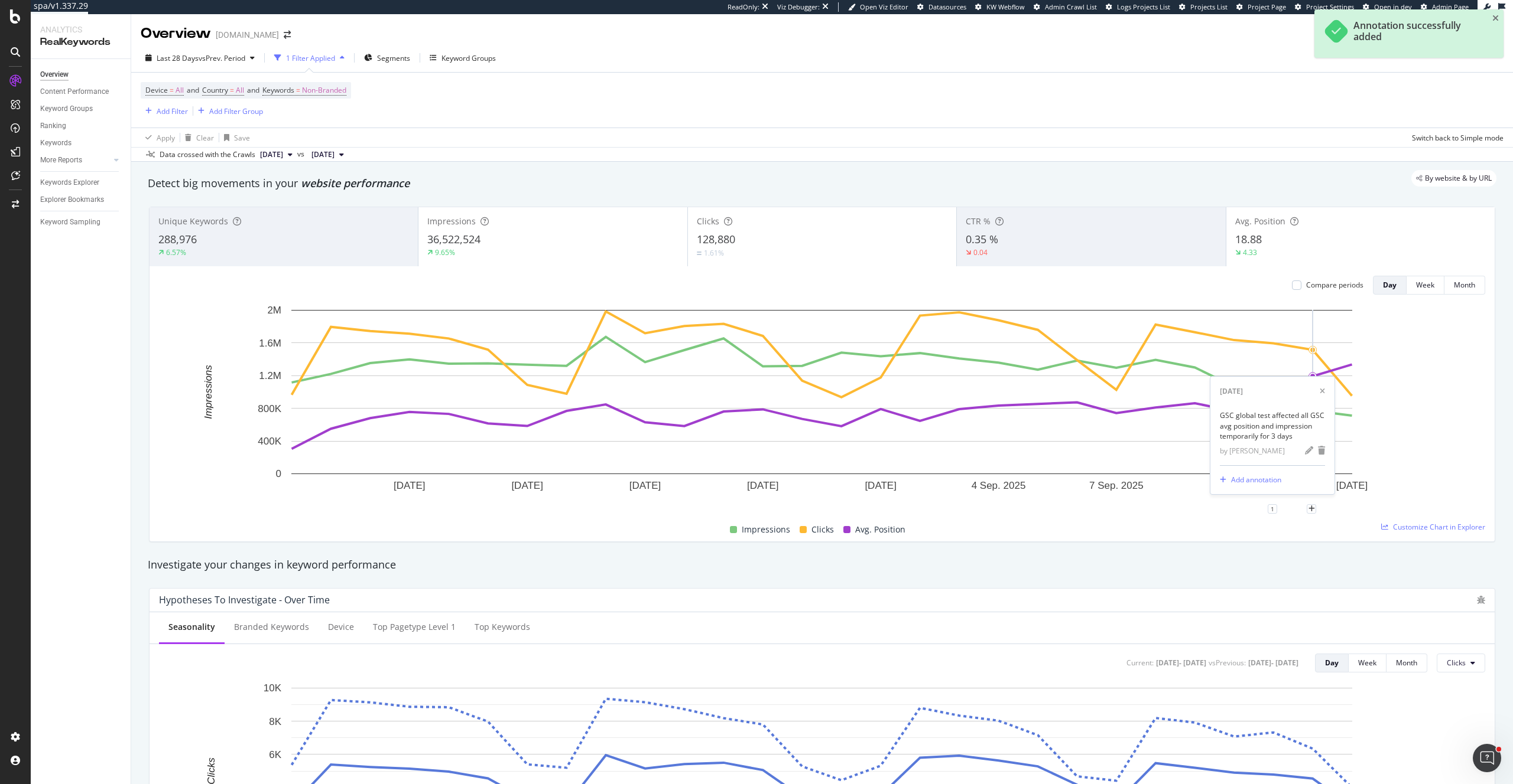
click at [1278, 532] on div "Impressions Clicks Avg. Position" at bounding box center [817, 530] width 1326 height 23
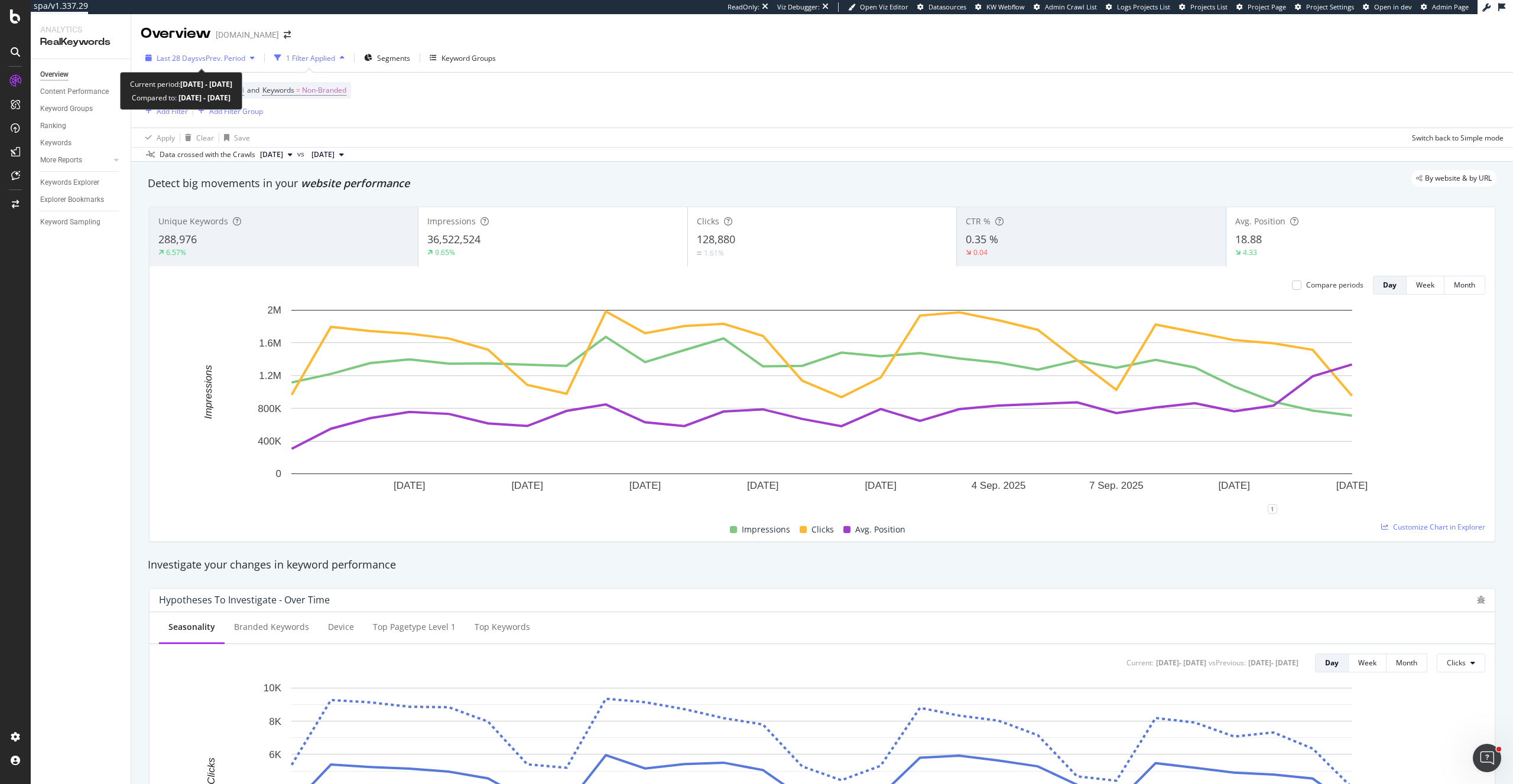
click at [245, 58] on span "vs Prev. Period" at bounding box center [222, 58] width 46 height 10
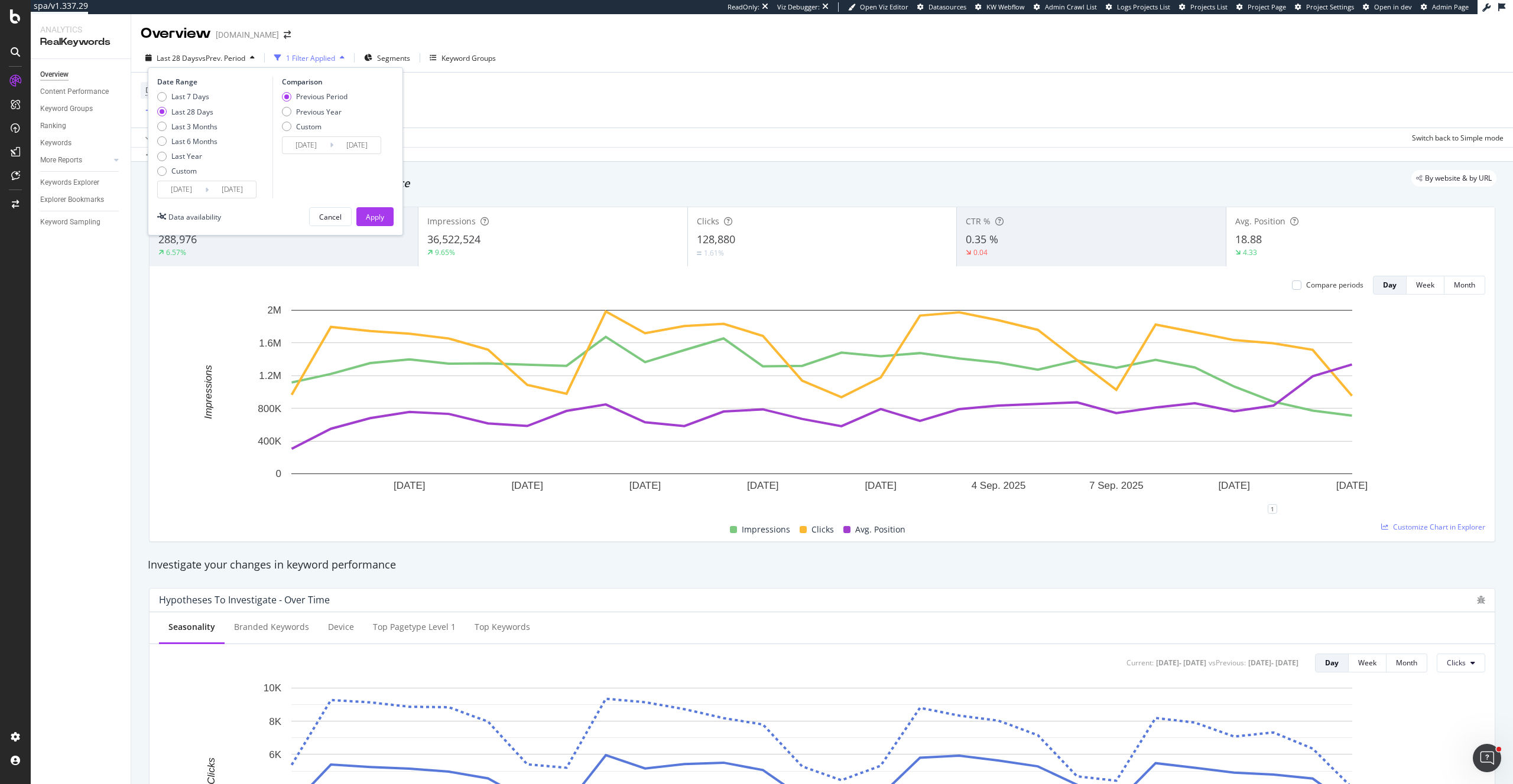
drag, startPoint x: 210, startPoint y: 127, endPoint x: 218, endPoint y: 129, distance: 8.2
click at [211, 127] on div "Last 3 Months" at bounding box center [194, 127] width 46 height 10
type input "[DATE]"
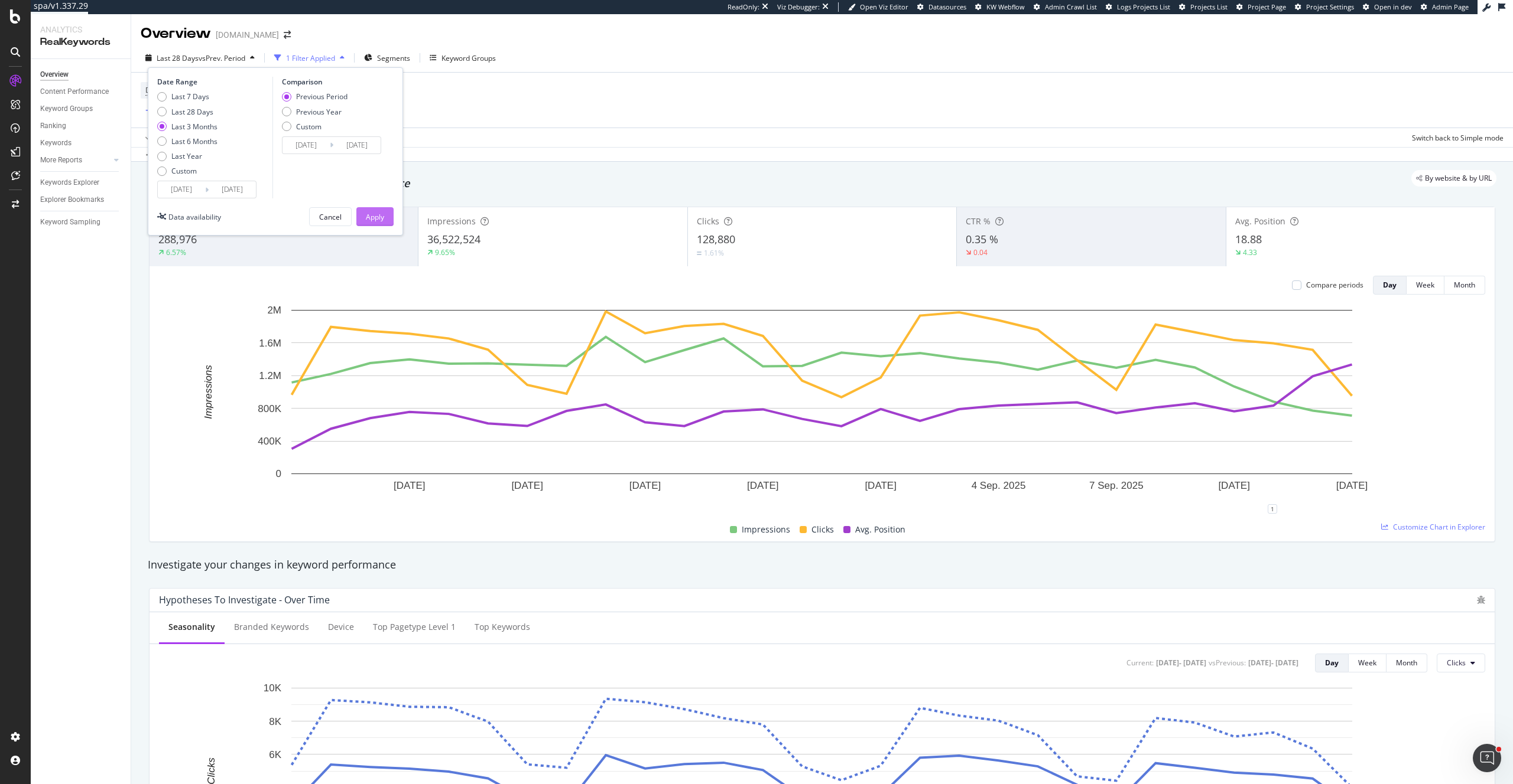
click at [384, 222] on div "Apply" at bounding box center [375, 217] width 18 height 17
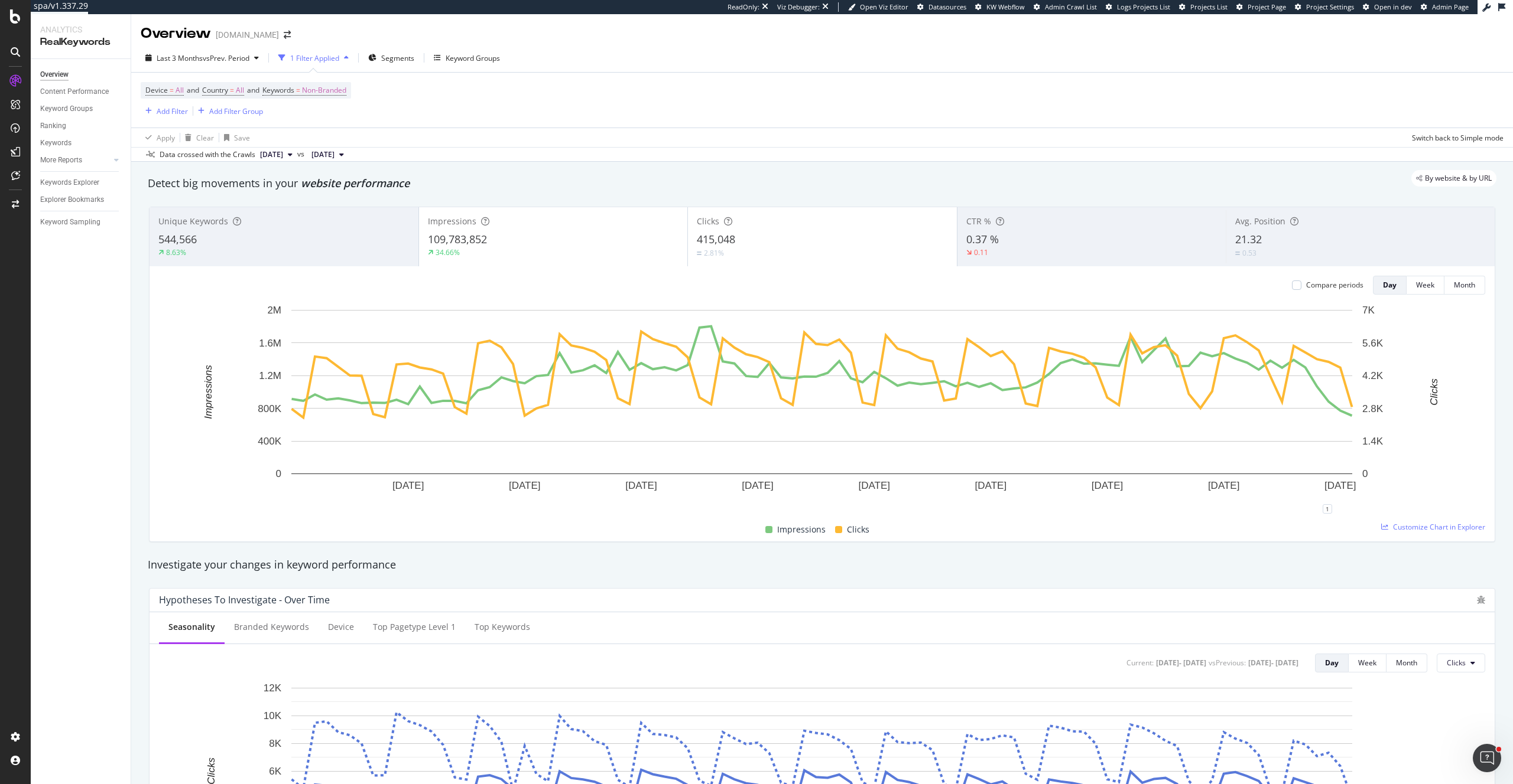
click at [1306, 236] on div "21.32" at bounding box center [1360, 239] width 251 height 15
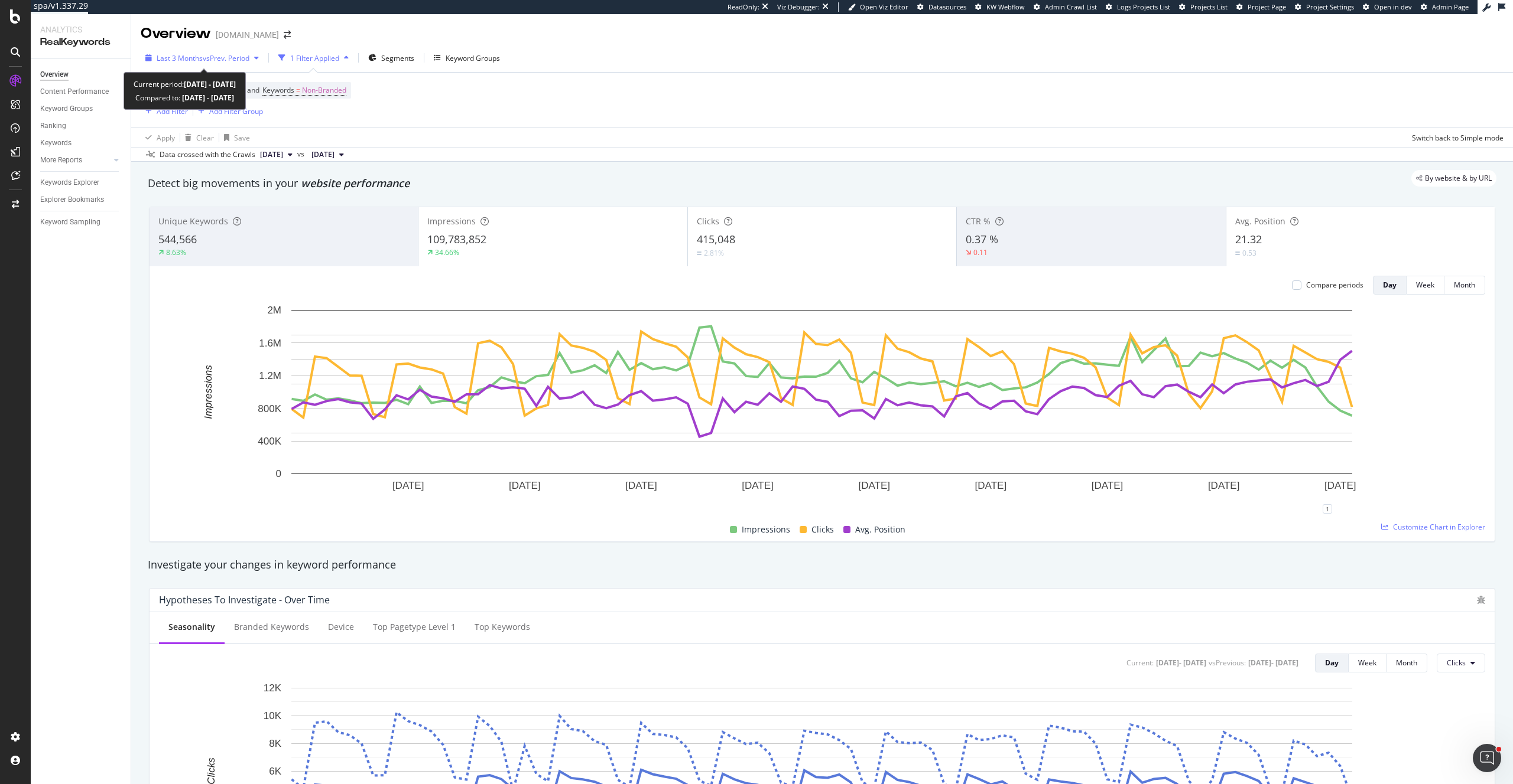
click at [233, 60] on span "vs Prev. Period" at bounding box center [226, 58] width 46 height 10
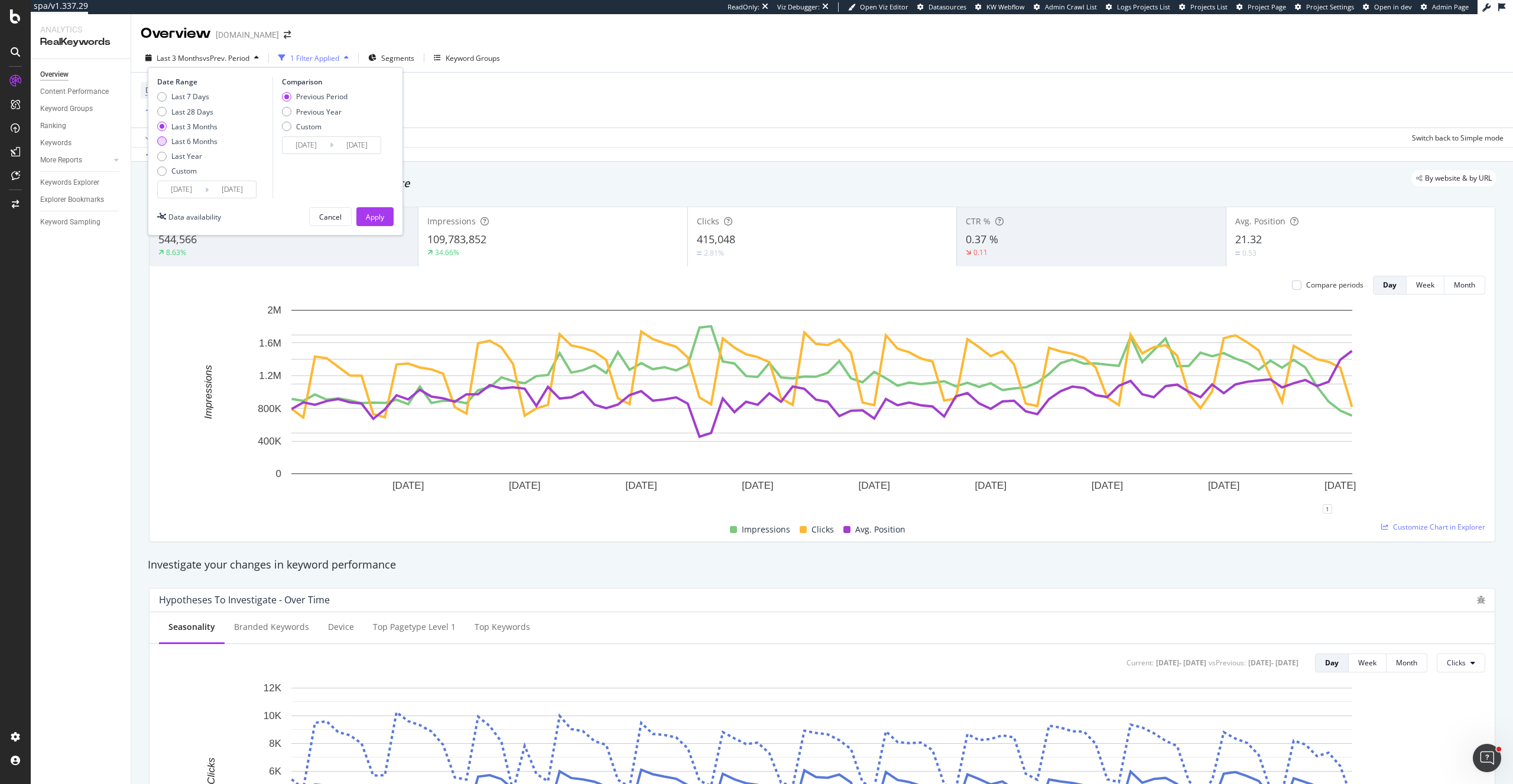
click at [214, 143] on div "Last 6 Months" at bounding box center [194, 141] width 46 height 10
type input "[DATE]"
type input "2024/09/11"
type input "2025/03/13"
click at [381, 219] on div "Apply" at bounding box center [375, 217] width 18 height 10
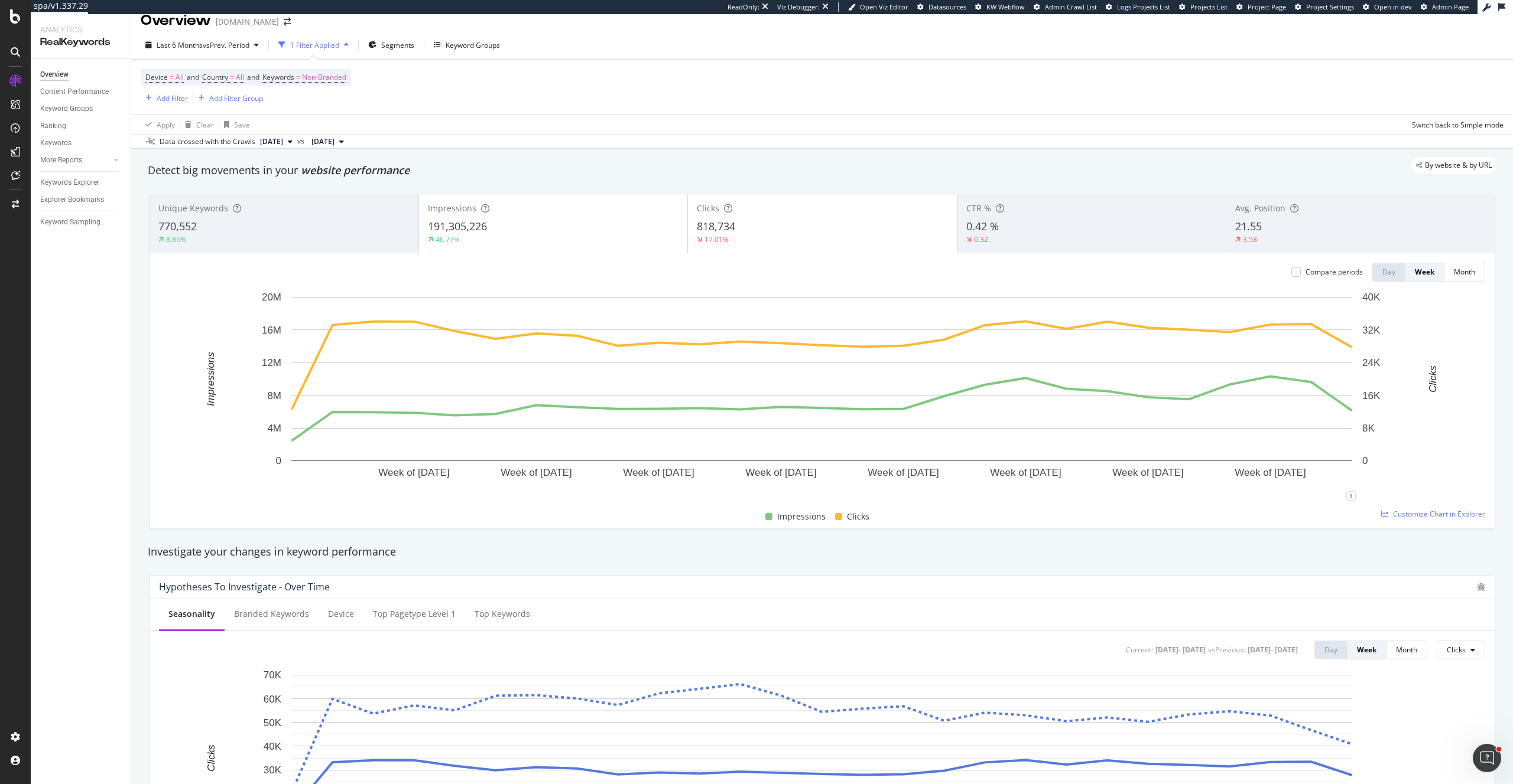
scroll to position [11, 0]
click at [1248, 218] on div "Avg. Position 21.55 3.58" at bounding box center [1359, 225] width 269 height 53
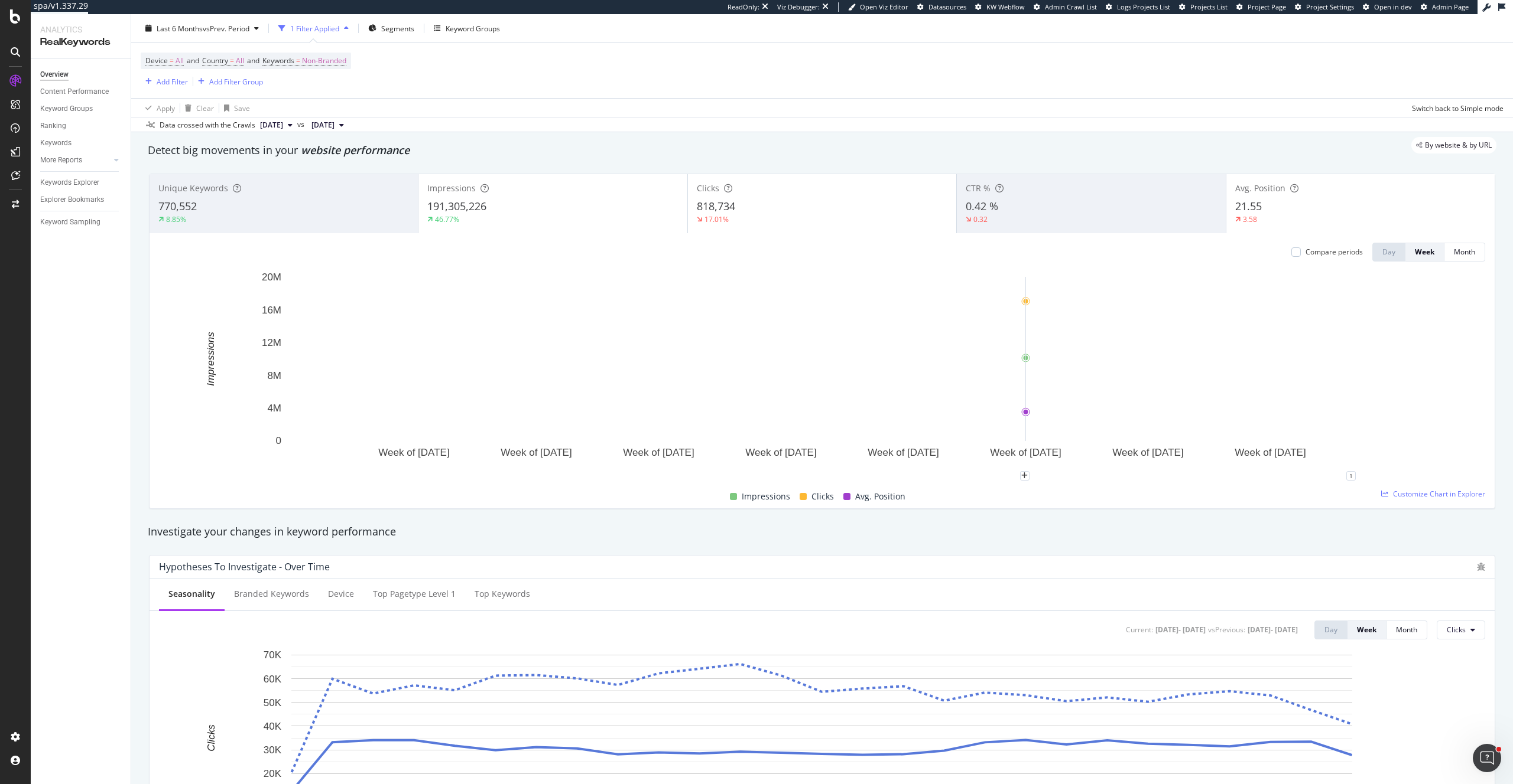
scroll to position [29, 0]
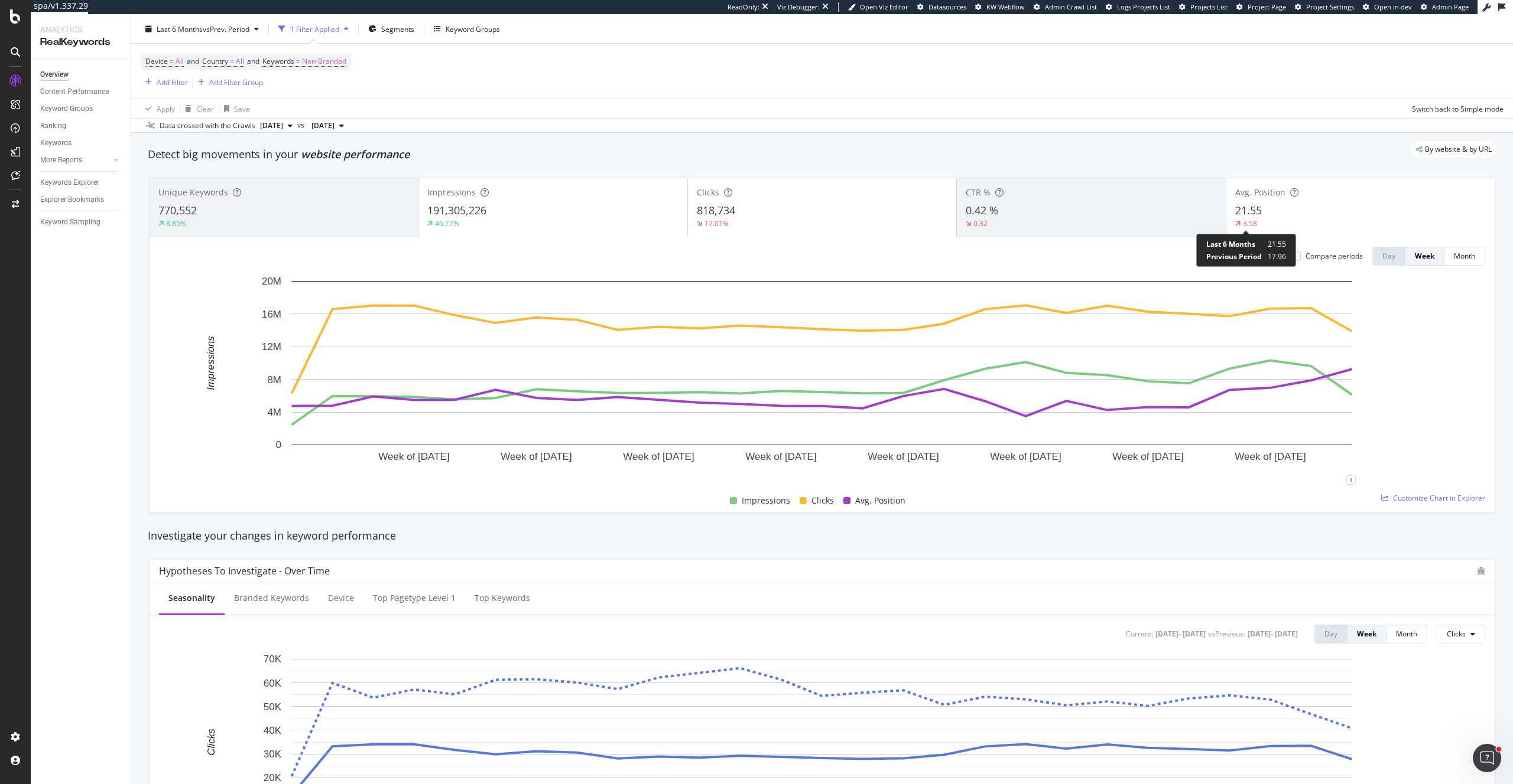
click at [1255, 219] on div "3.58" at bounding box center [1250, 224] width 14 height 10
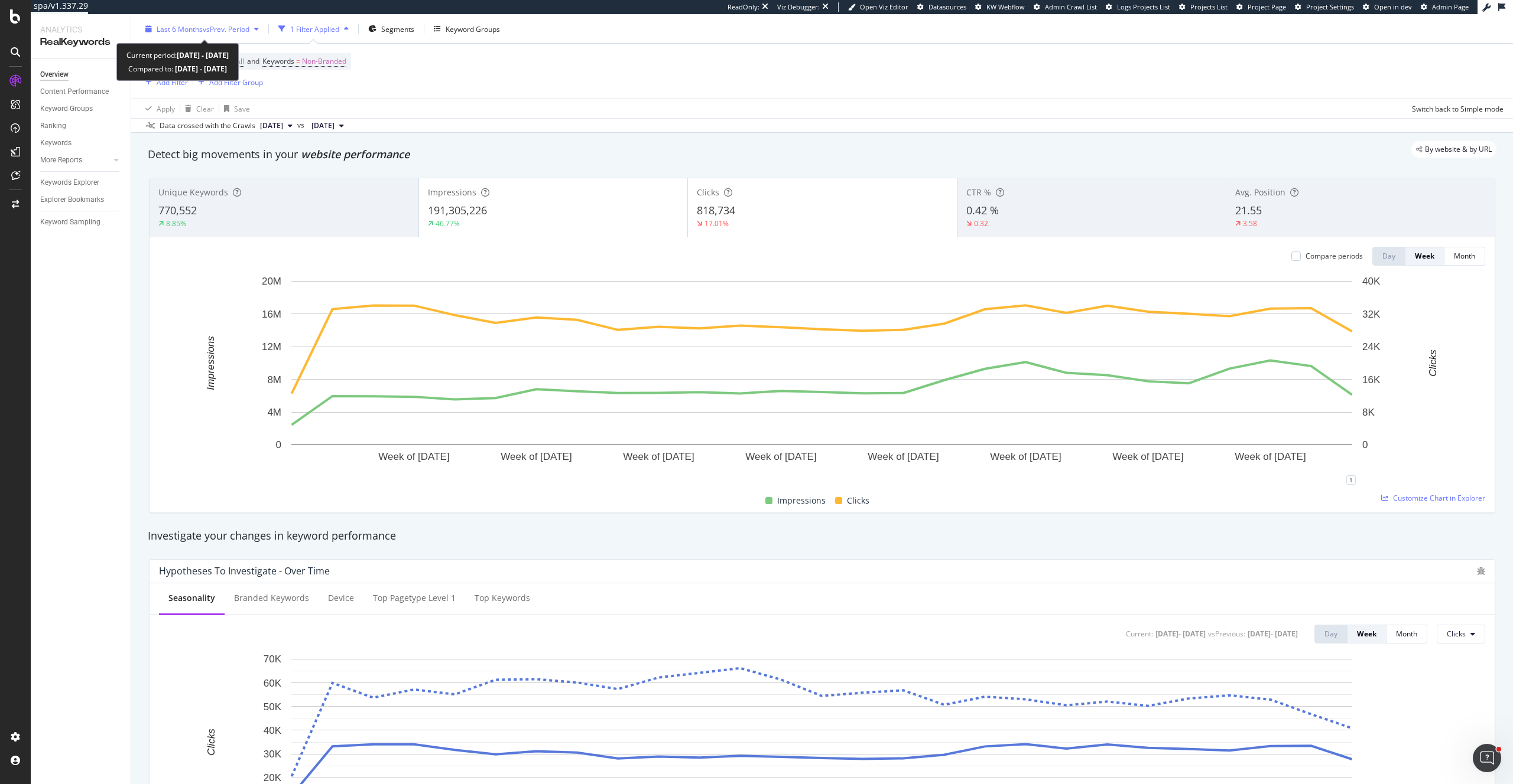
click at [249, 24] on span "vs Prev. Period" at bounding box center [226, 29] width 46 height 10
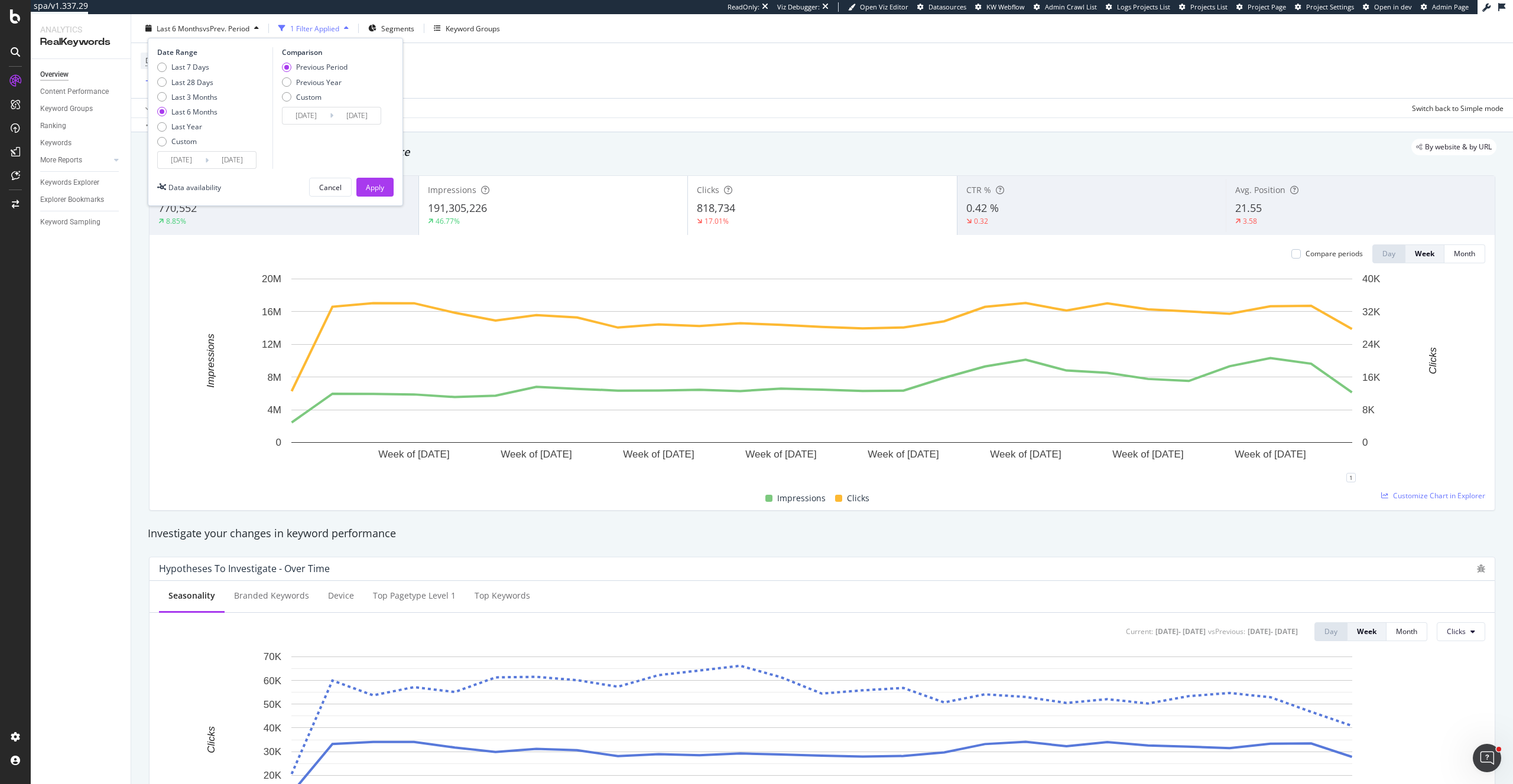
scroll to position [27, 0]
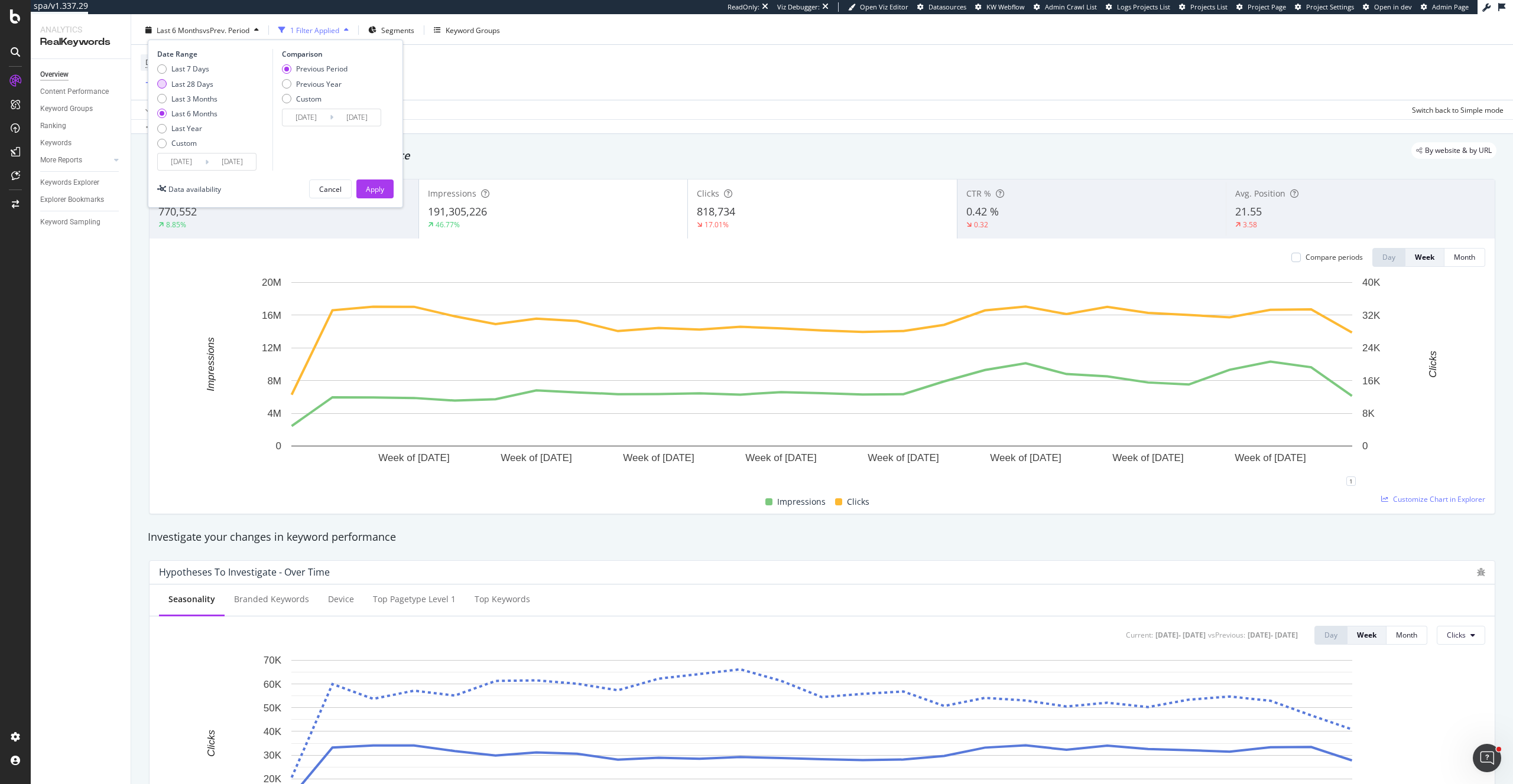
click at [207, 85] on div "Last 28 Days" at bounding box center [192, 84] width 42 height 10
type input "[DATE]"
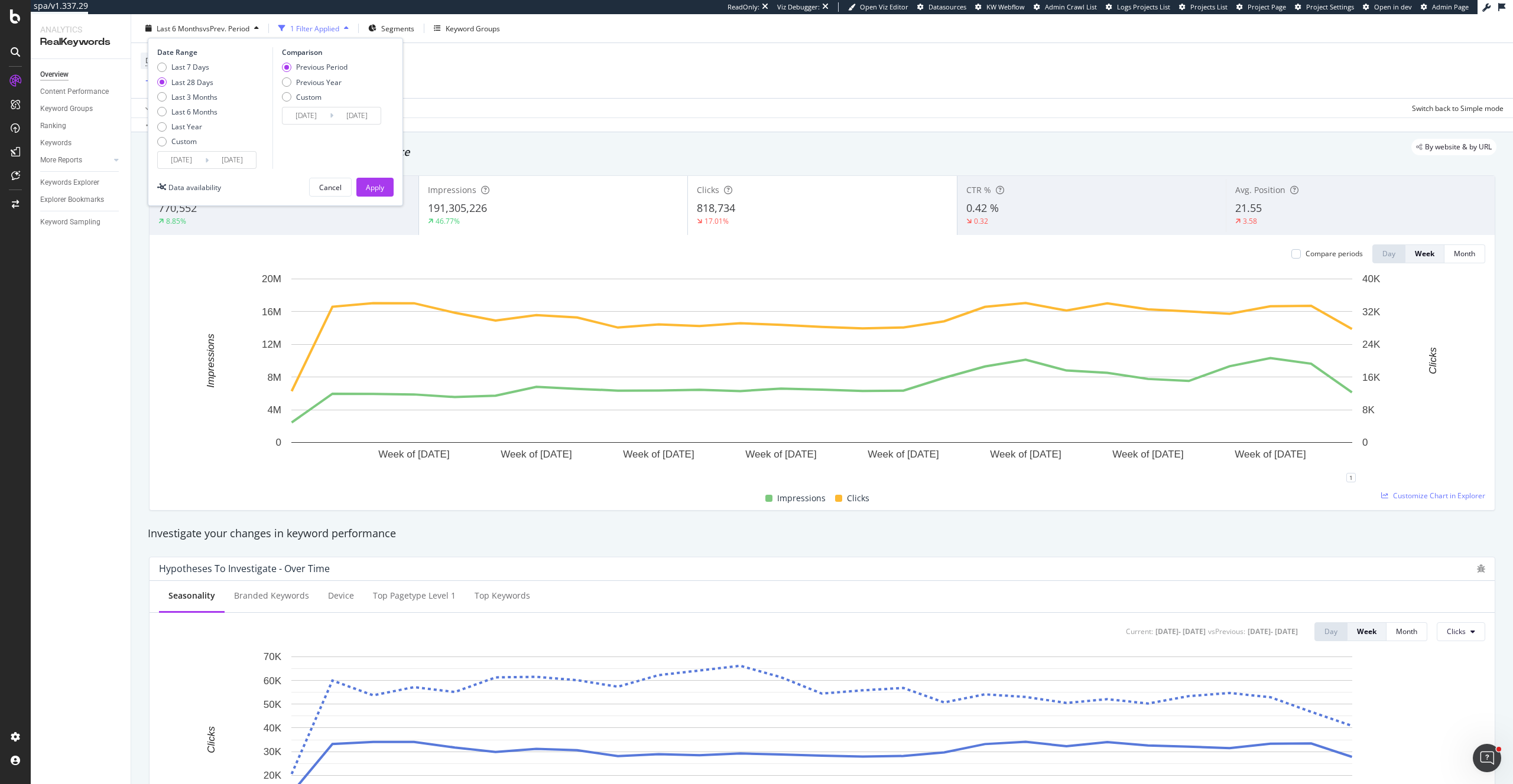
scroll to position [30, 0]
click at [328, 187] on div "Cancel" at bounding box center [330, 187] width 22 height 10
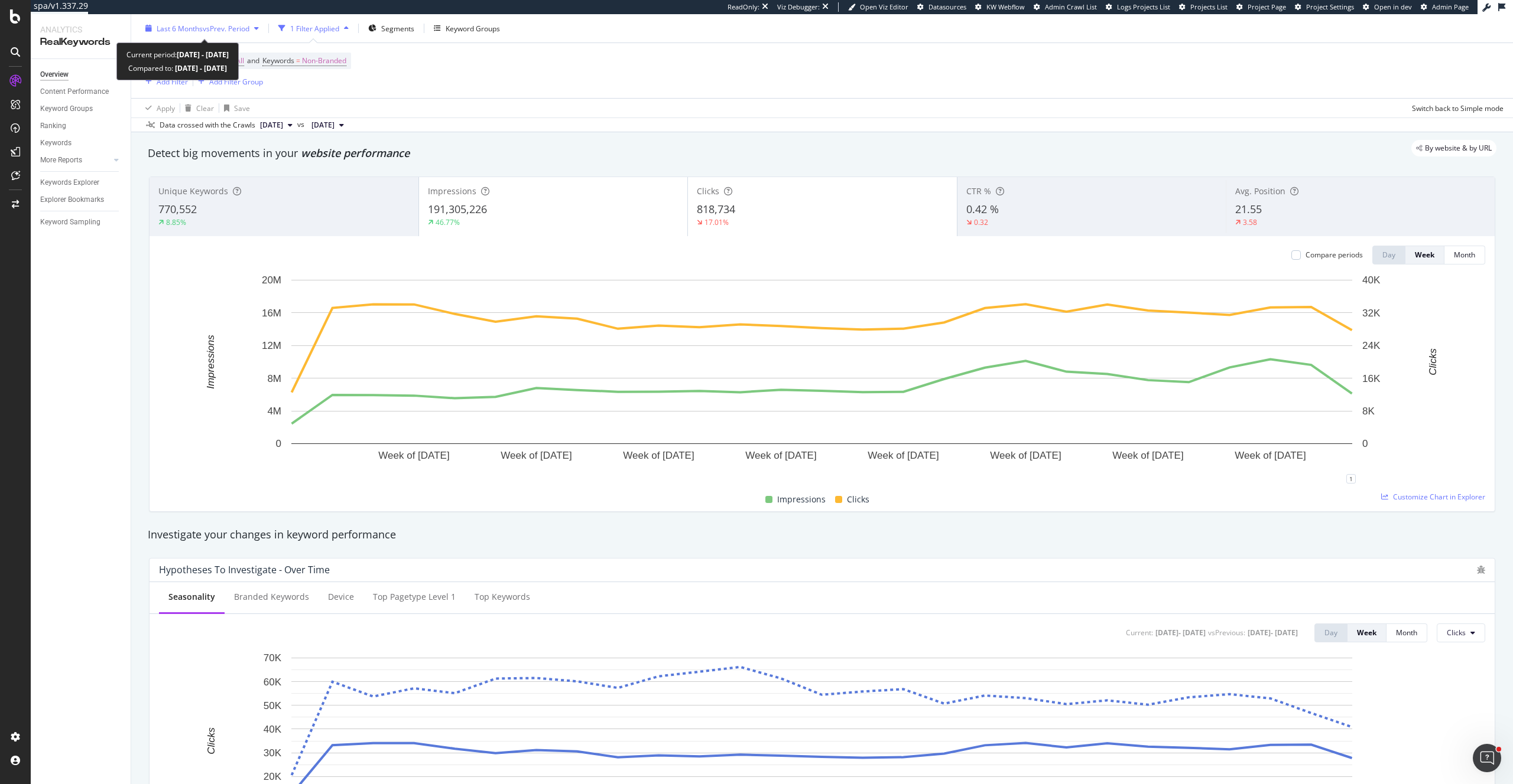
click at [188, 29] on span "Last 6 Months" at bounding box center [180, 28] width 46 height 10
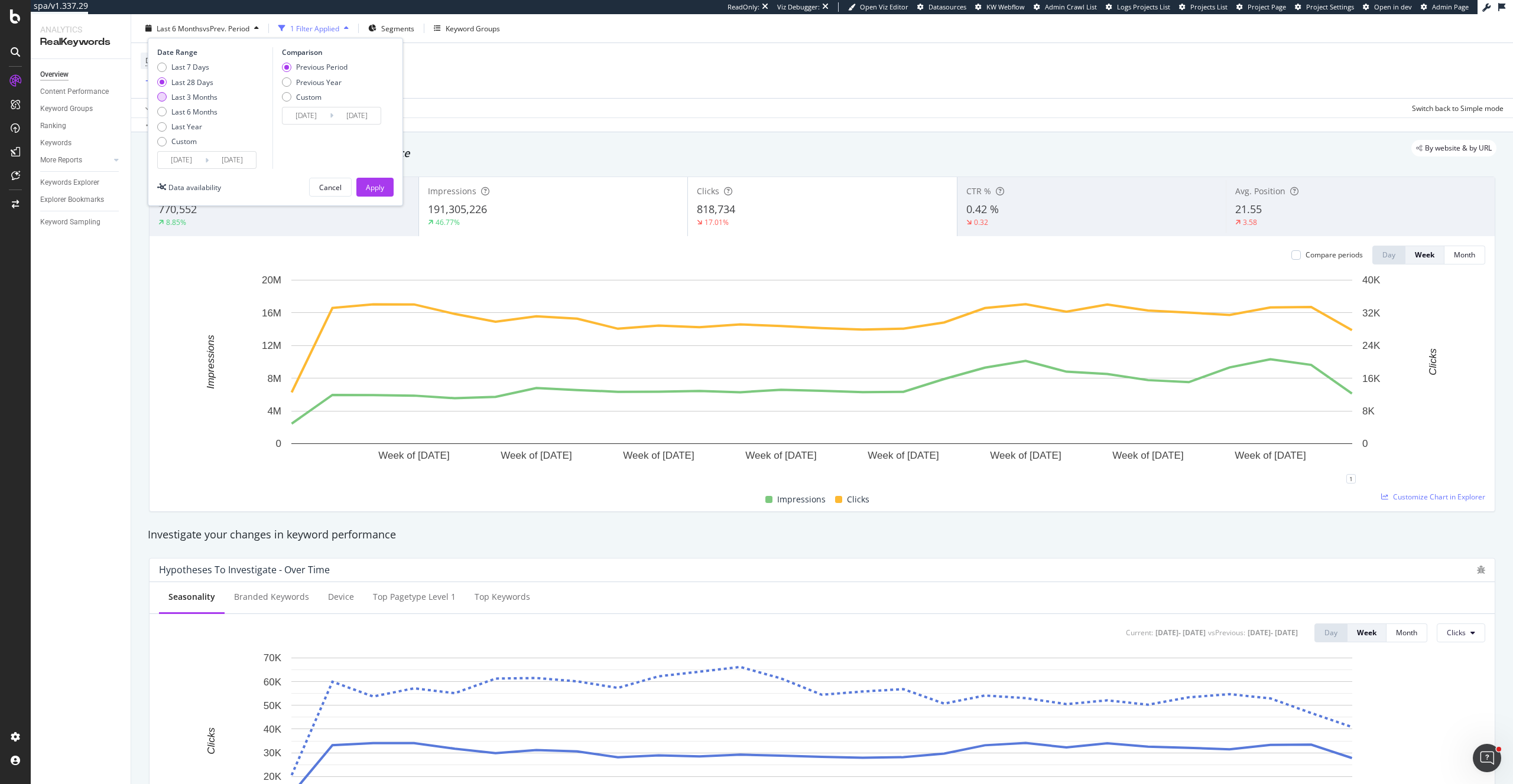
click at [208, 99] on div "Last 3 Months" at bounding box center [194, 96] width 46 height 10
type input "[DATE]"
click at [381, 182] on div "Apply" at bounding box center [375, 187] width 18 height 10
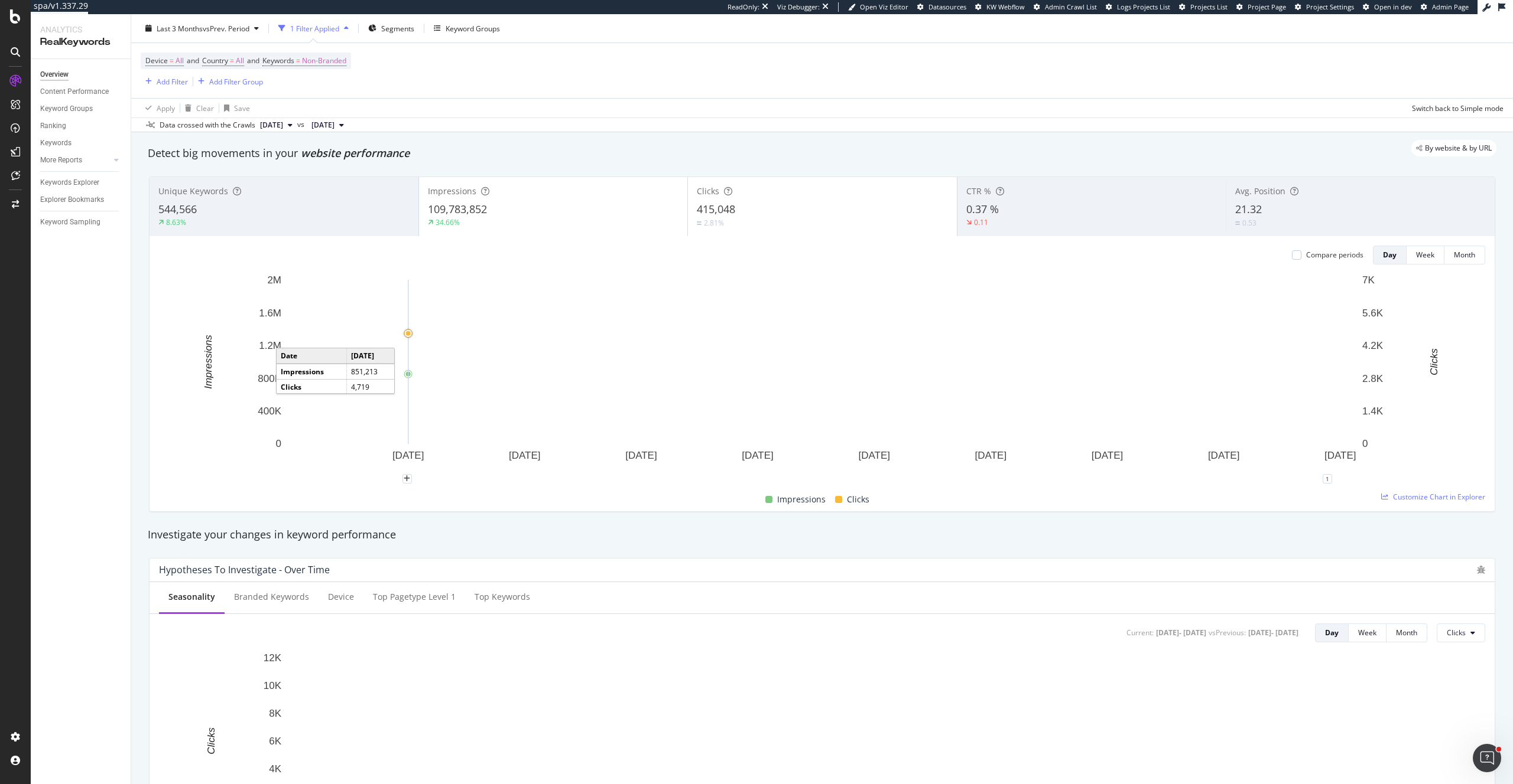
scroll to position [27, 0]
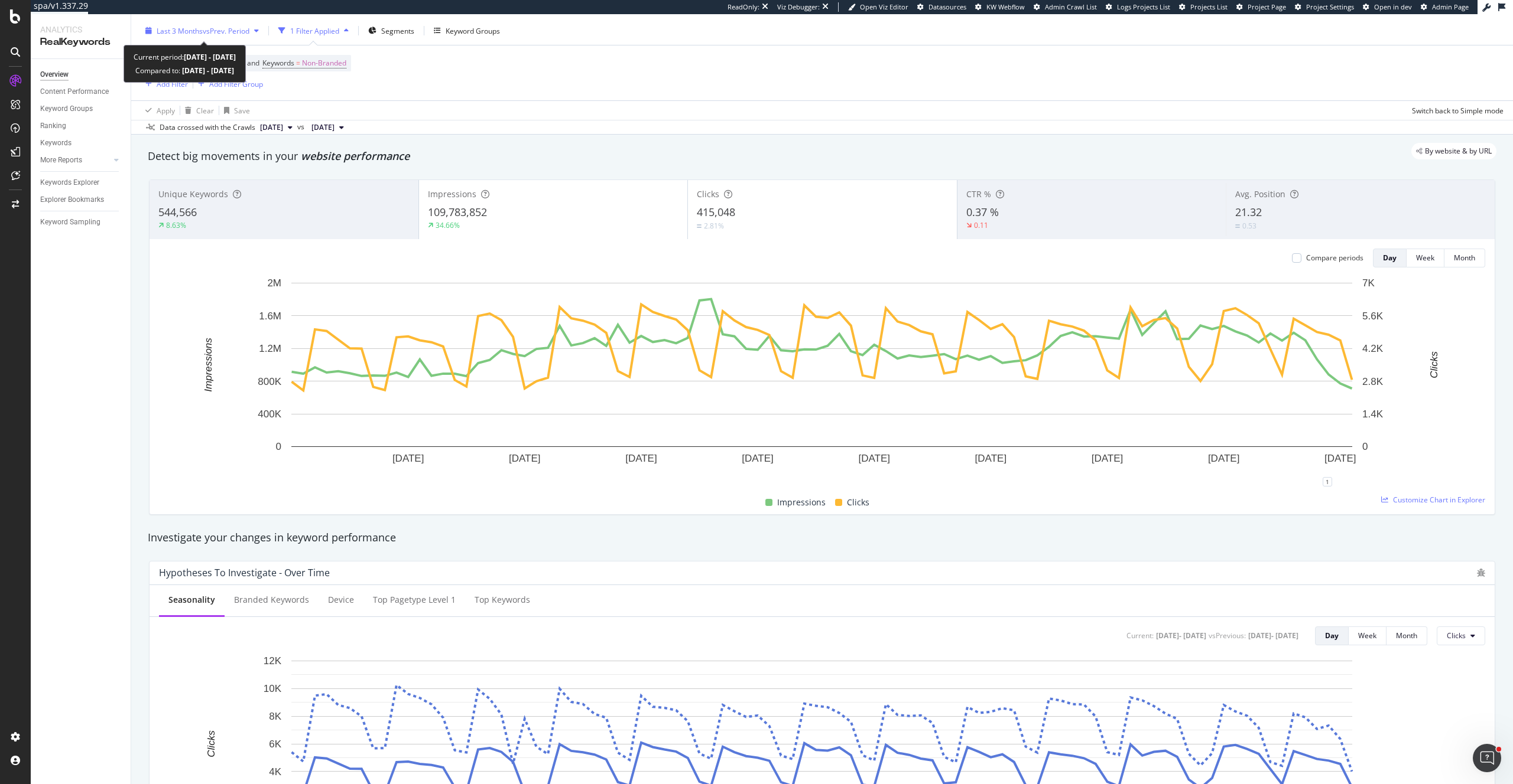
click at [174, 25] on div "Last 3 Months vs Prev. Period" at bounding box center [202, 30] width 123 height 17
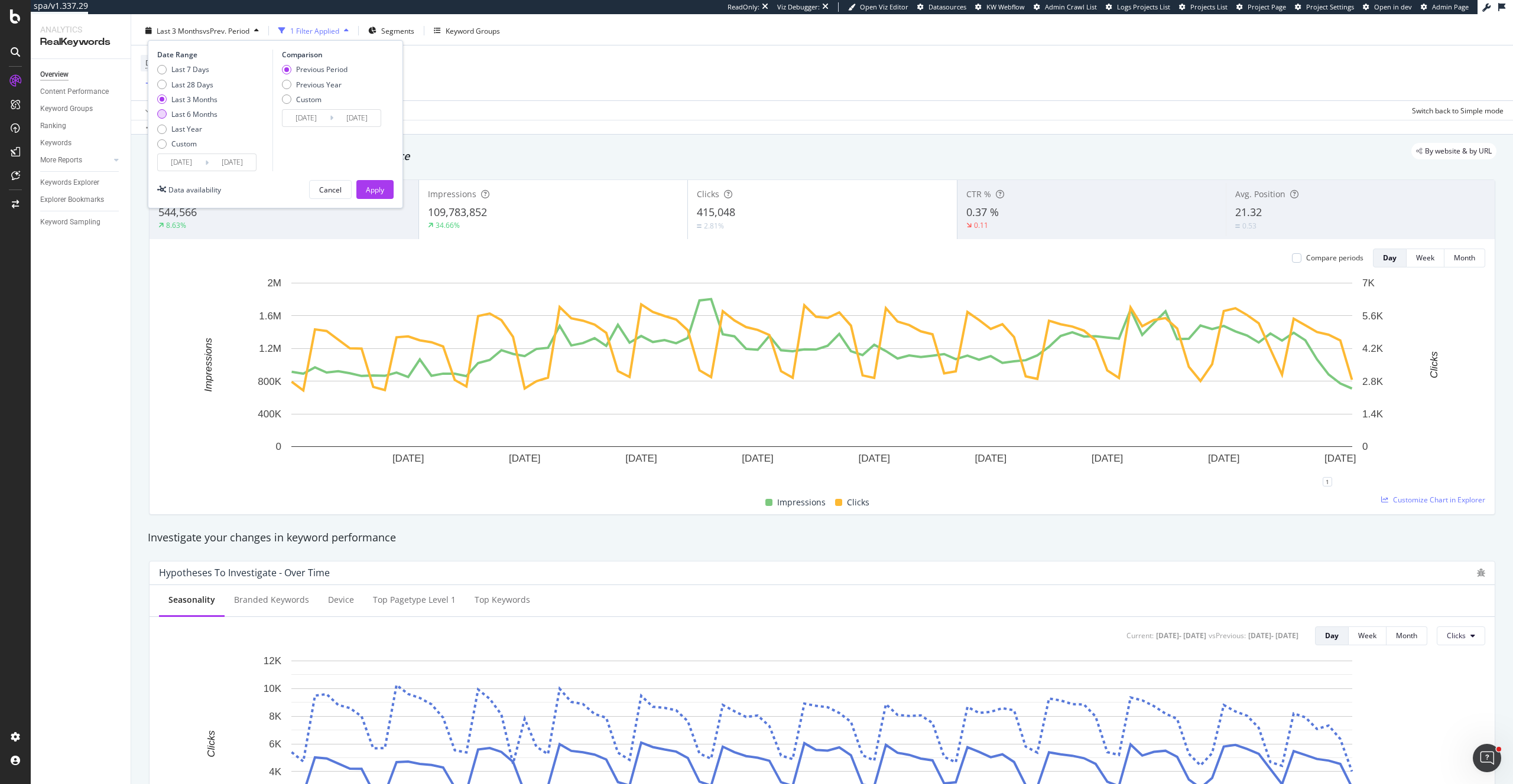
click at [188, 113] on div "Last 6 Months" at bounding box center [194, 114] width 46 height 10
type input "[DATE]"
type input "2024/09/11"
type input "2025/03/13"
click at [385, 190] on button "Apply" at bounding box center [374, 190] width 37 height 19
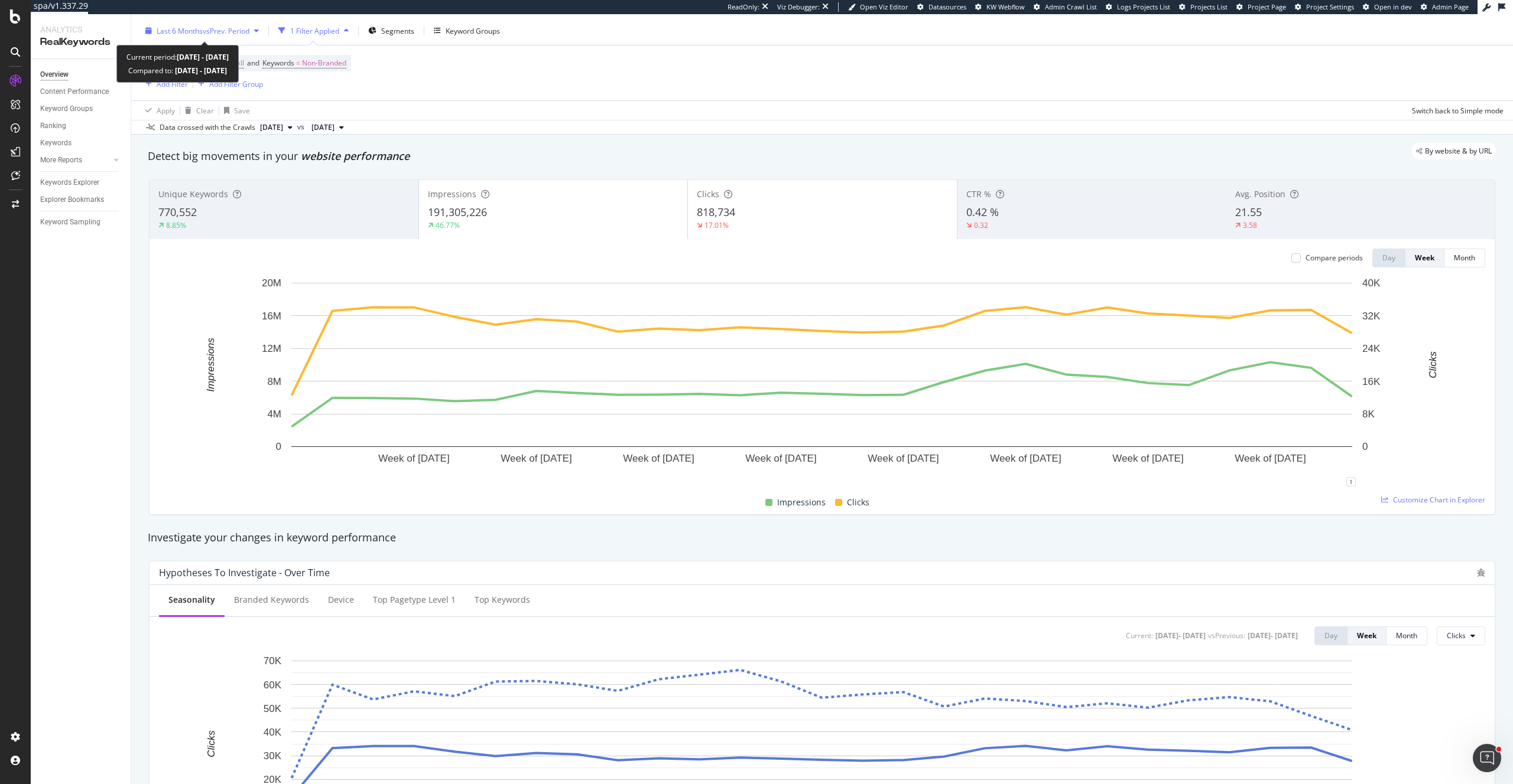
click at [219, 26] on span "vs Prev. Period" at bounding box center [226, 31] width 46 height 10
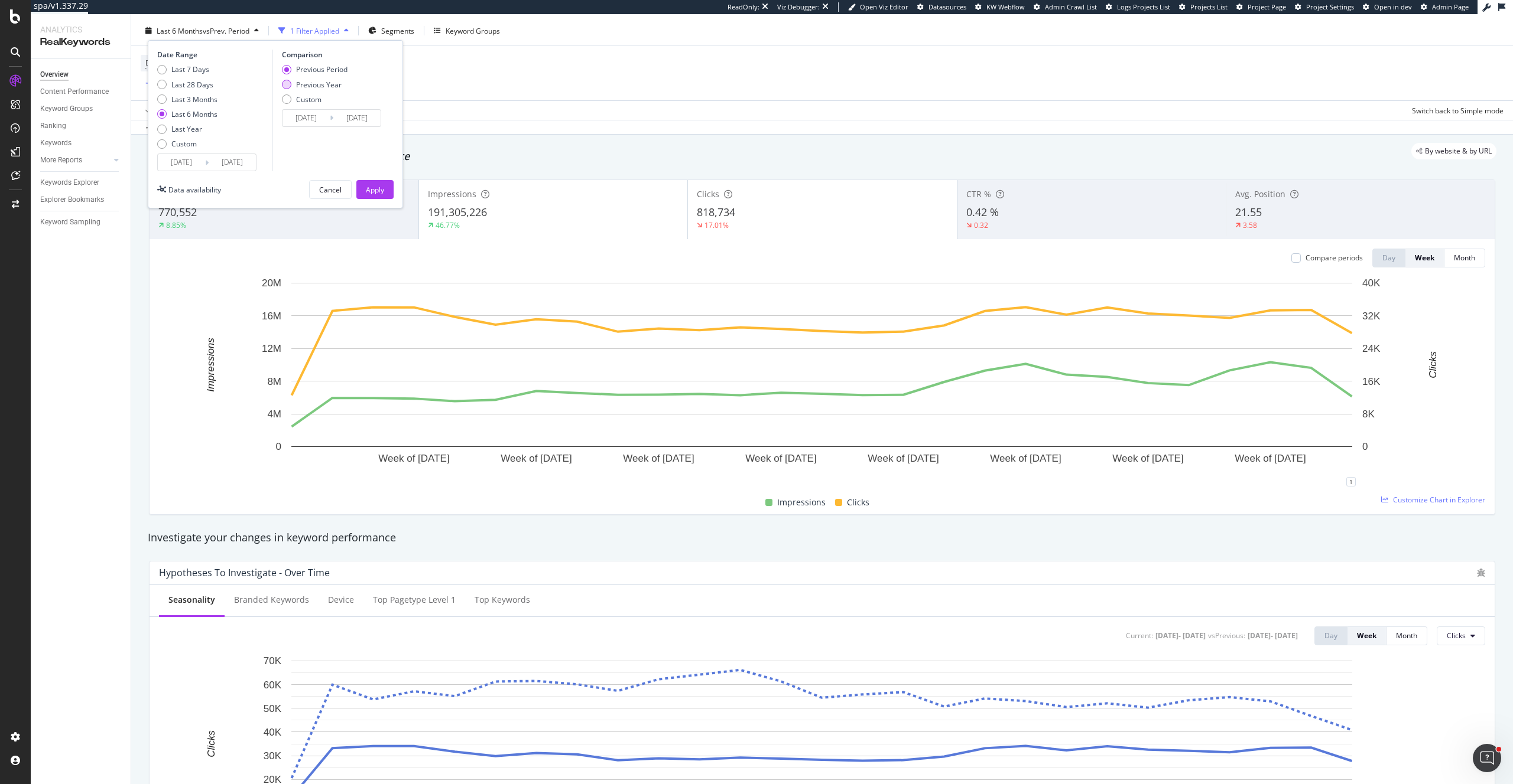
click at [307, 84] on div "Previous Year" at bounding box center [318, 85] width 46 height 10
type input "2024/03/15"
type input "2024/09/14"
click at [386, 191] on button "Apply" at bounding box center [374, 190] width 37 height 19
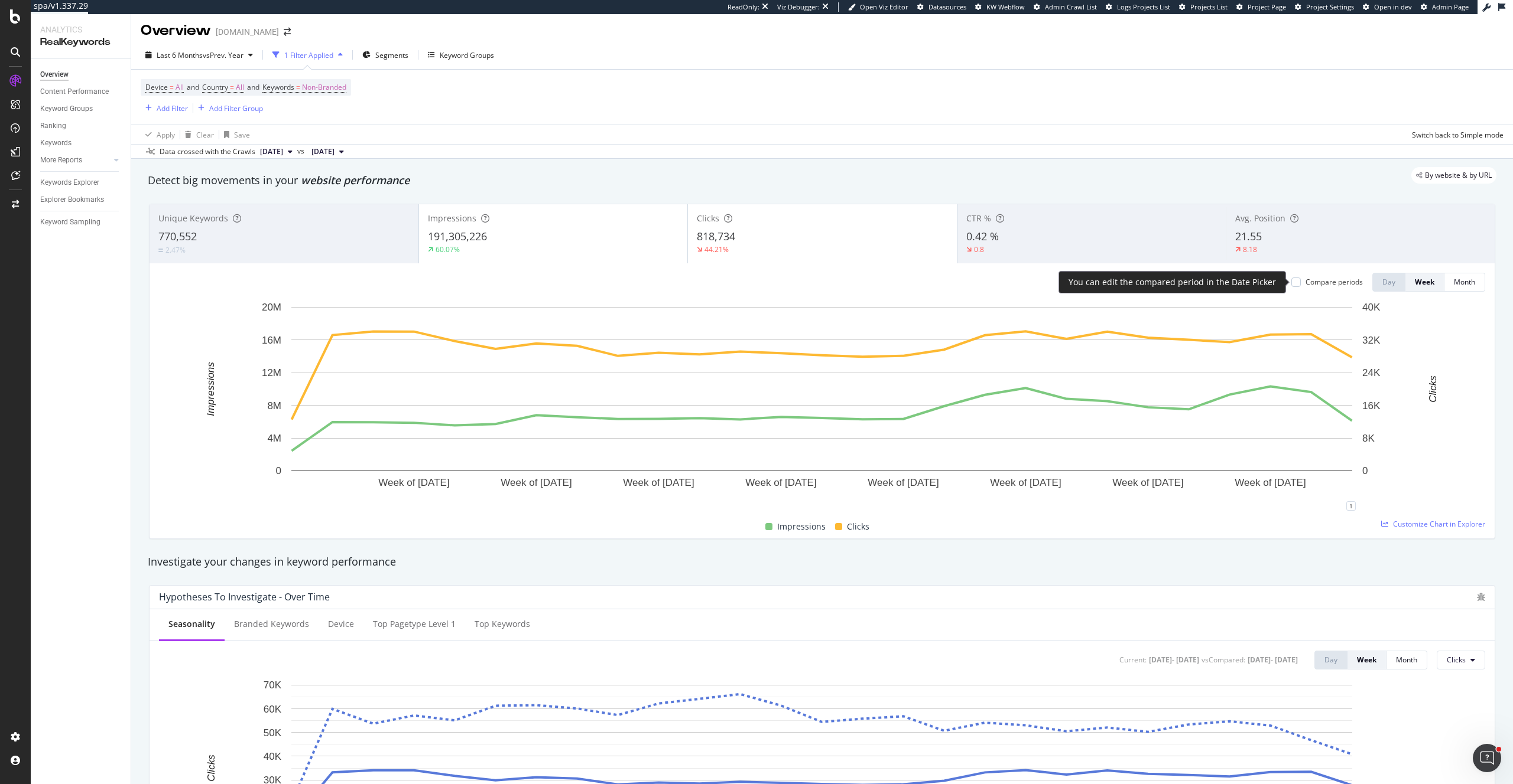
scroll to position [1, 0]
click at [1321, 282] on div "Compare periods" at bounding box center [1333, 283] width 57 height 10
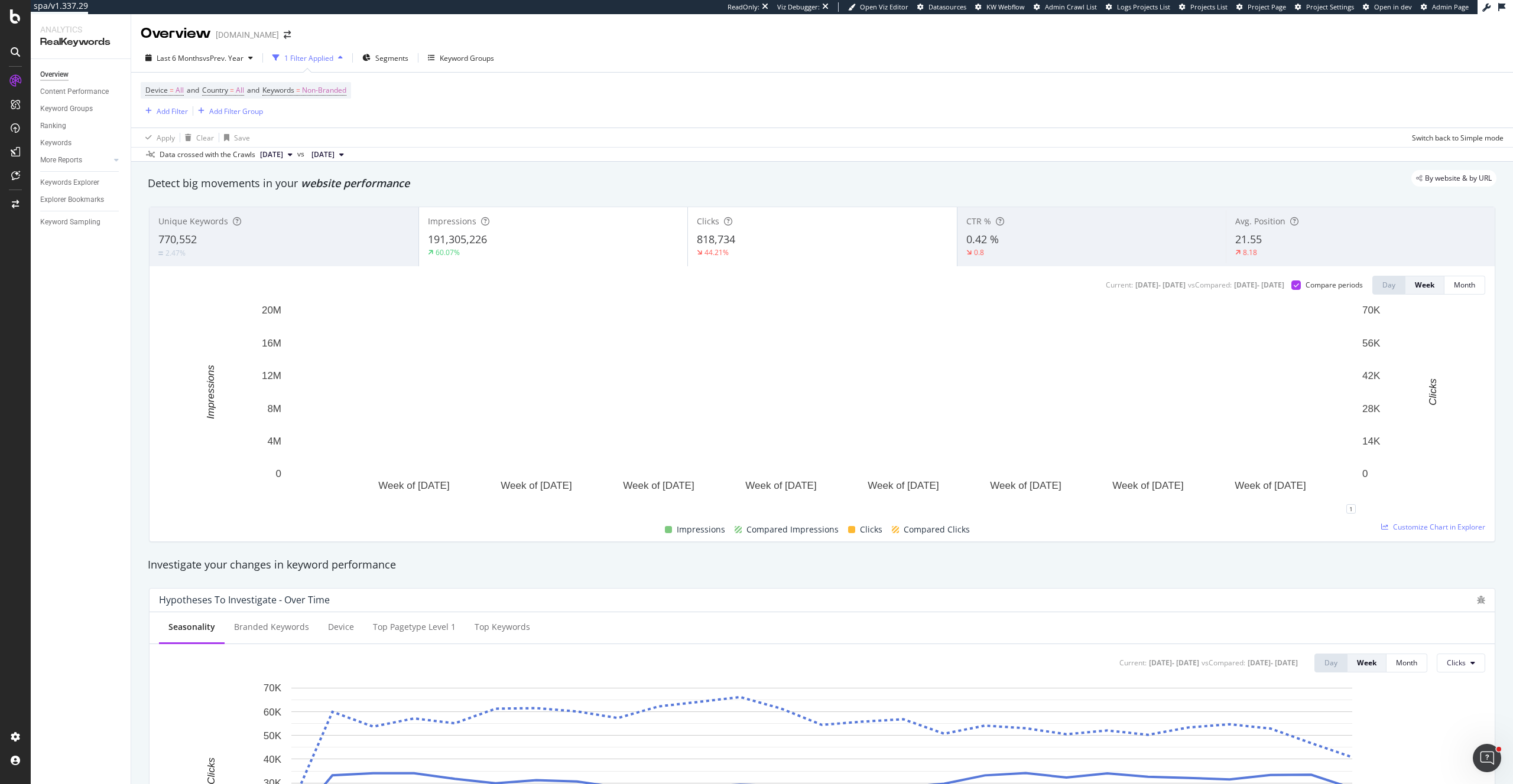
scroll to position [3, 0]
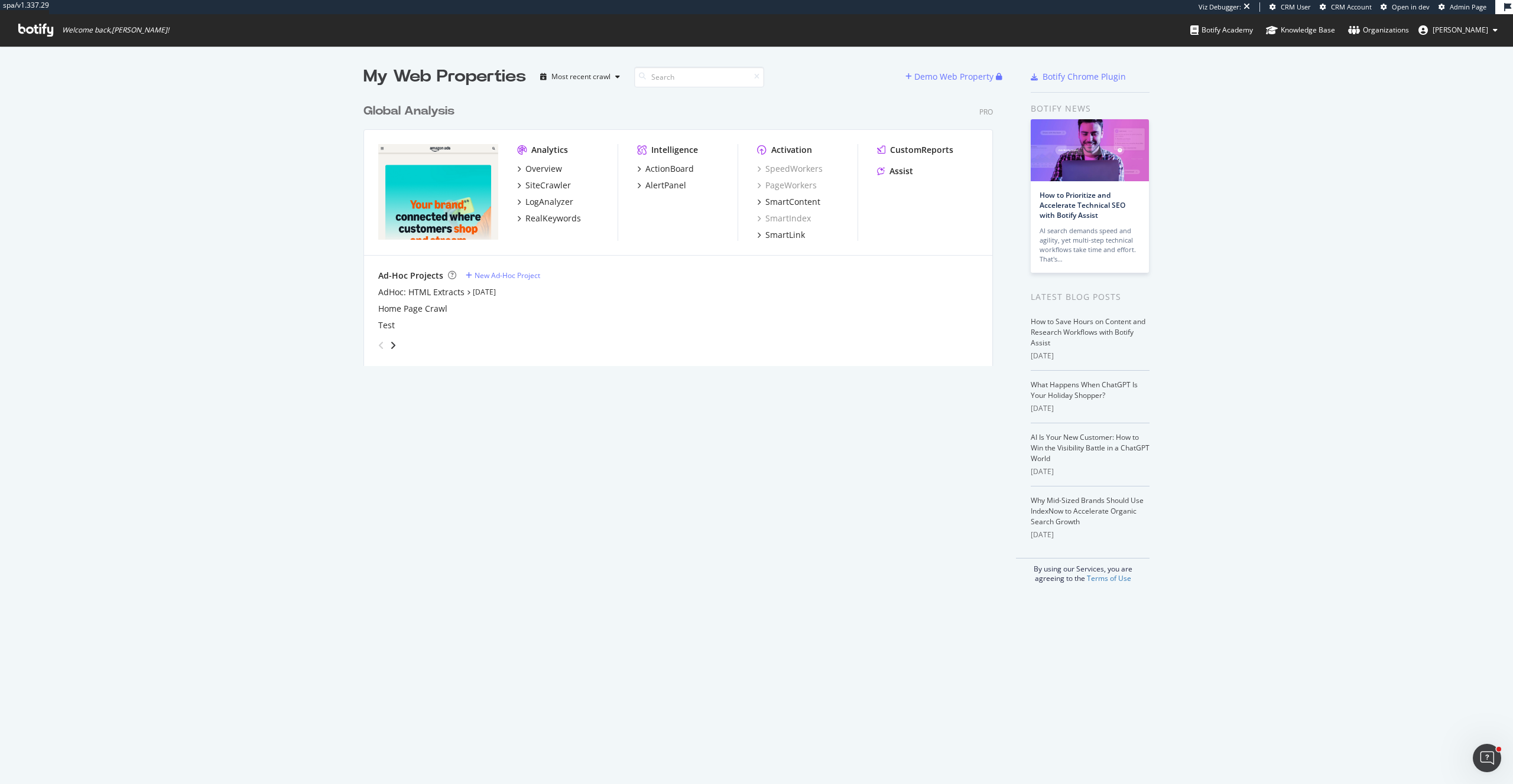
scroll to position [784, 1513]
click at [941, 149] on div "CustomReports" at bounding box center [921, 150] width 63 height 12
click at [548, 184] on div "SiteCrawler" at bounding box center [548, 185] width 46 height 12
click at [555, 215] on div "RealKeywords" at bounding box center [553, 218] width 56 height 12
click at [688, 167] on div "ActionBoard" at bounding box center [669, 169] width 49 height 12
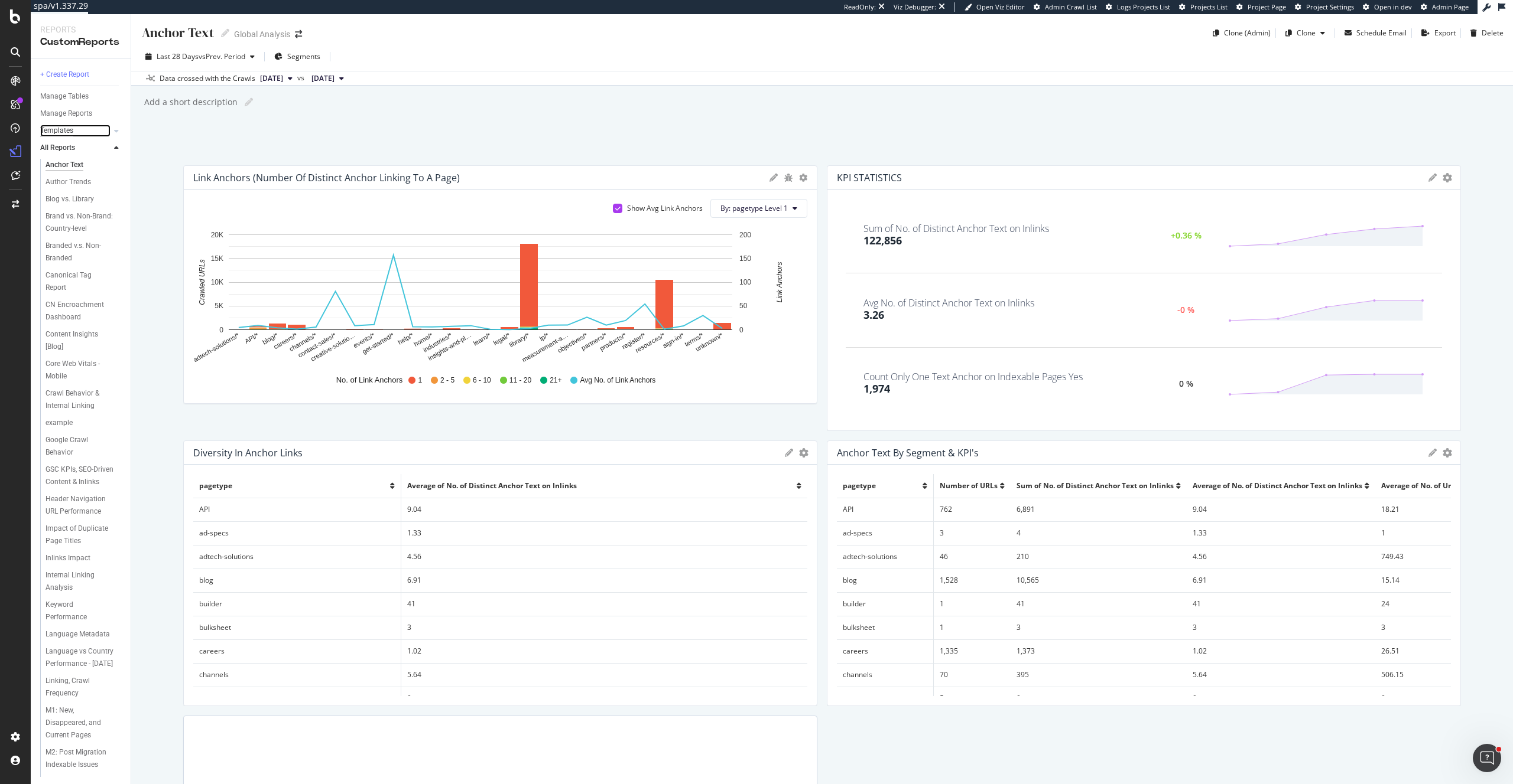
click at [62, 127] on div "Templates" at bounding box center [57, 130] width 33 height 12
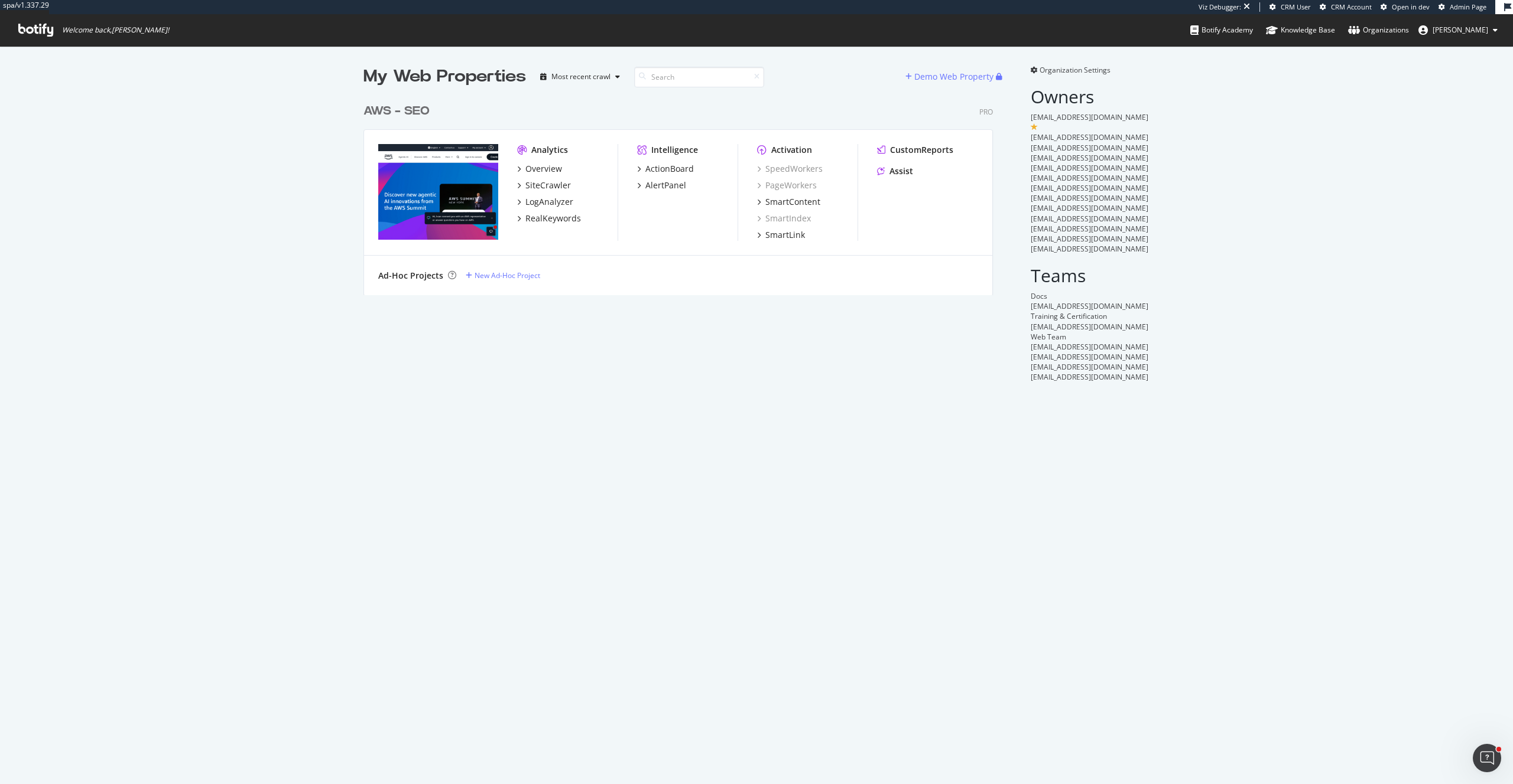
scroll to position [784, 1513]
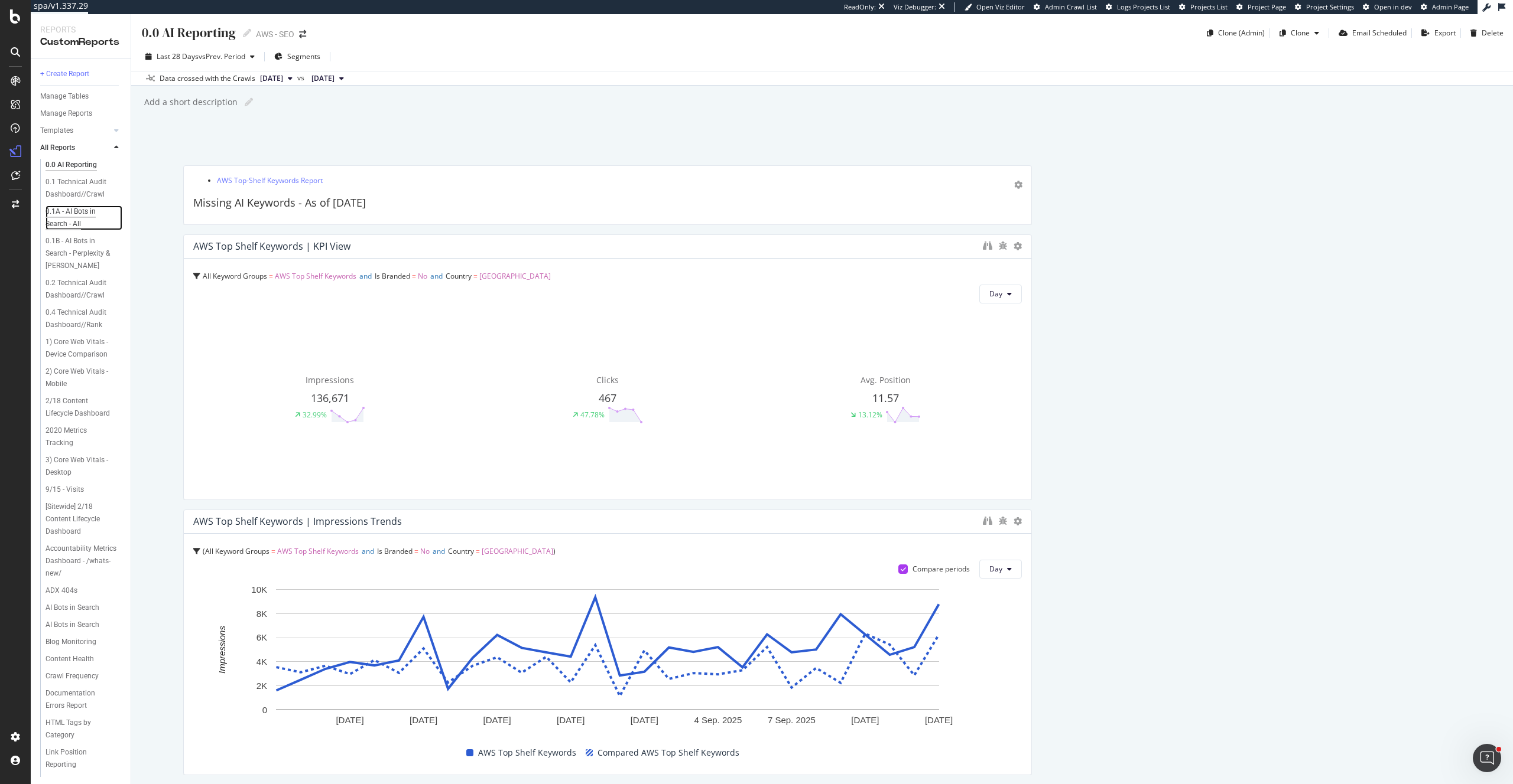
click at [72, 222] on div "0.1A - AI Bots in Search - All" at bounding box center [80, 218] width 68 height 25
click at [77, 244] on div "0.1B - AI Bots in Search - Perplexity & [PERSON_NAME]" at bounding box center [81, 253] width 72 height 37
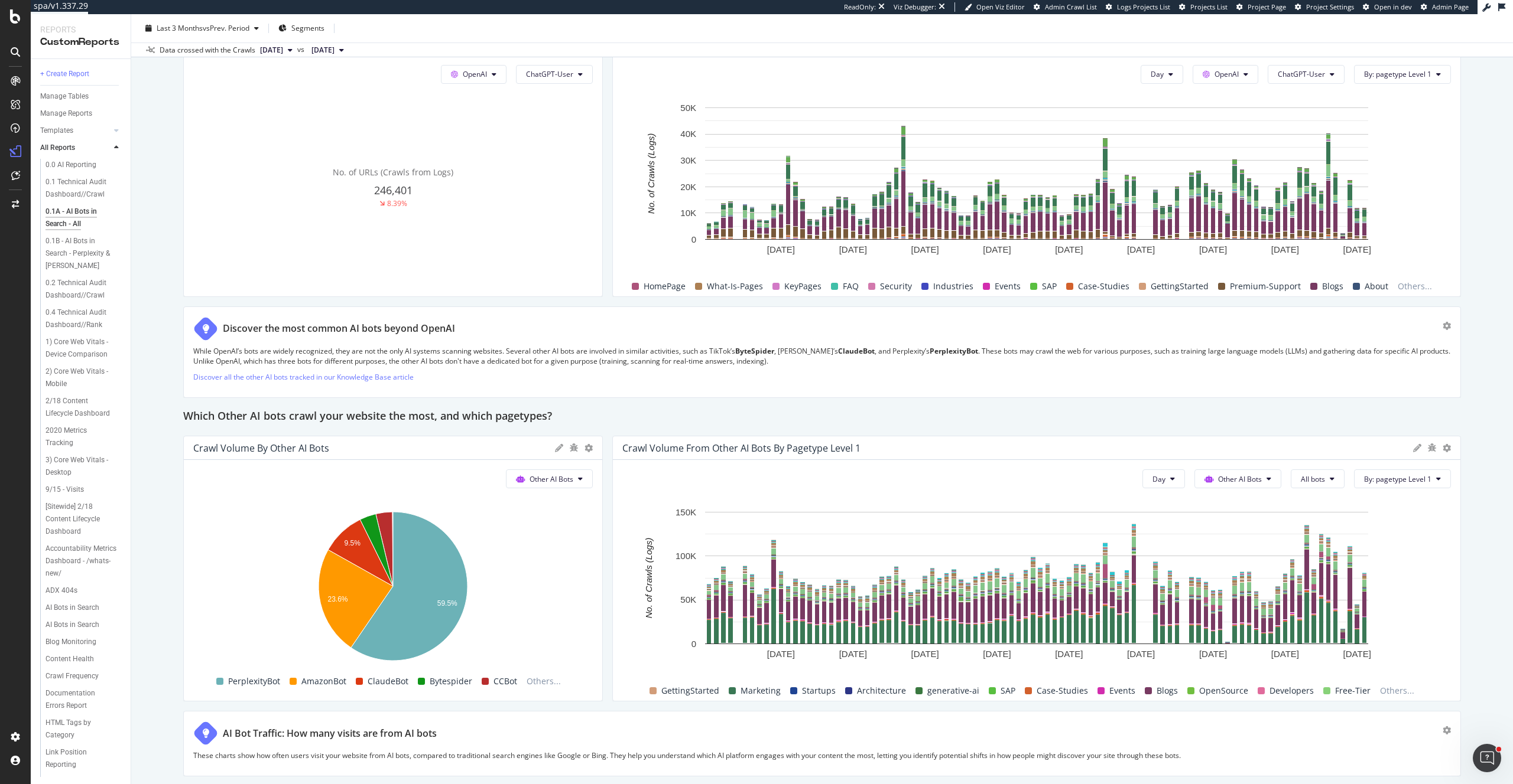
scroll to position [1300, 0]
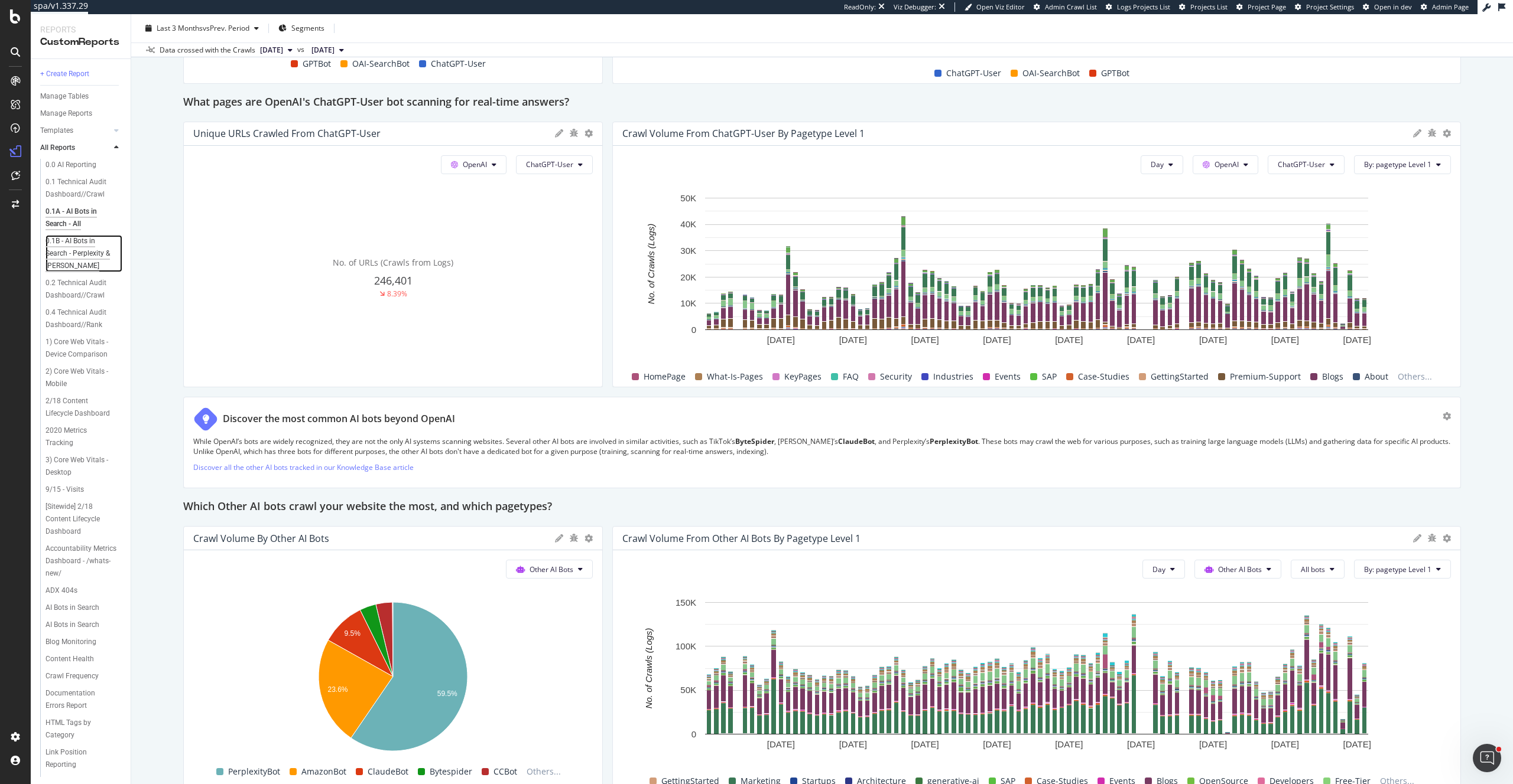
click at [81, 241] on div "0.1B - AI Bots in Search - Perplexity & [PERSON_NAME]" at bounding box center [81, 253] width 72 height 37
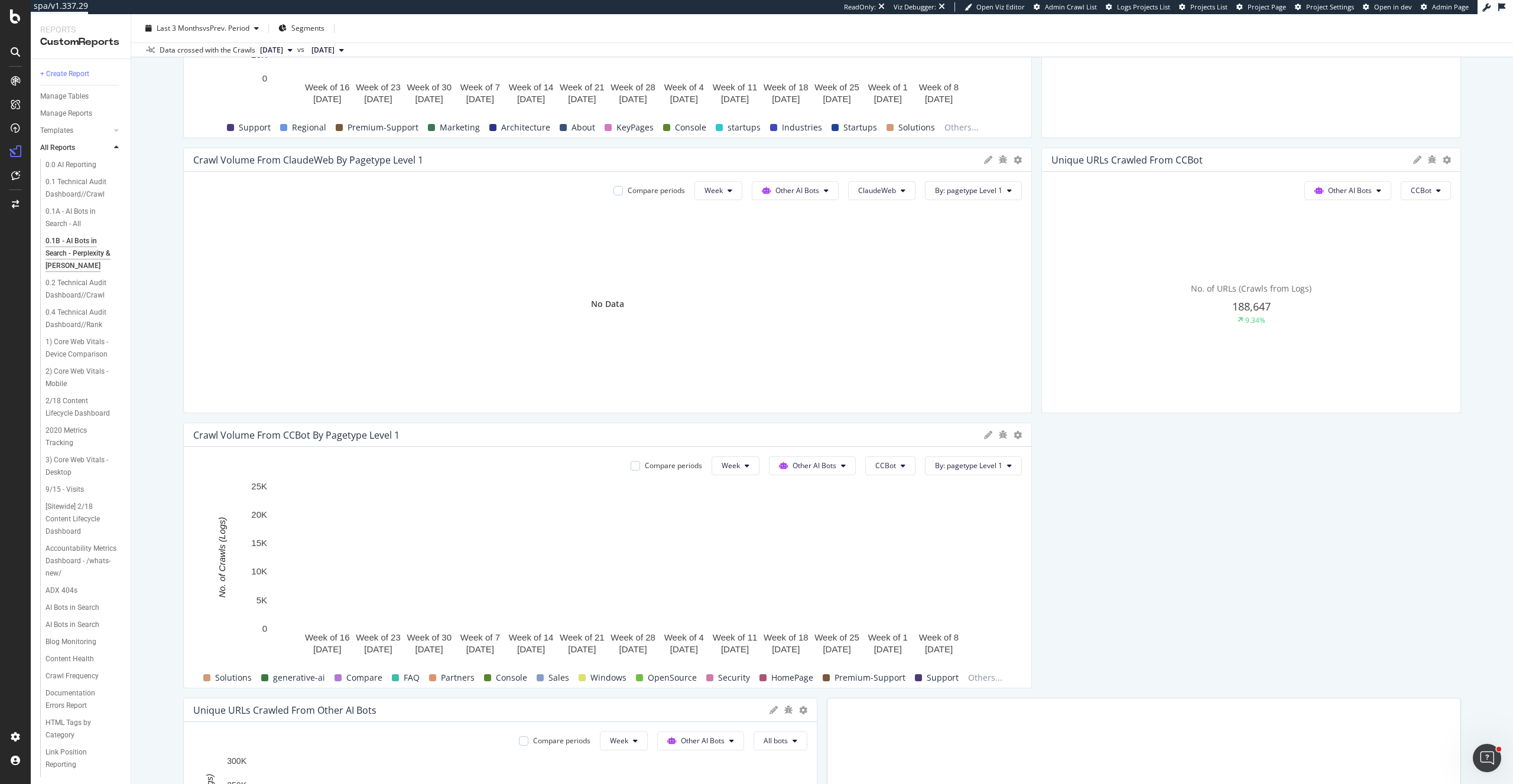
scroll to position [1396, 0]
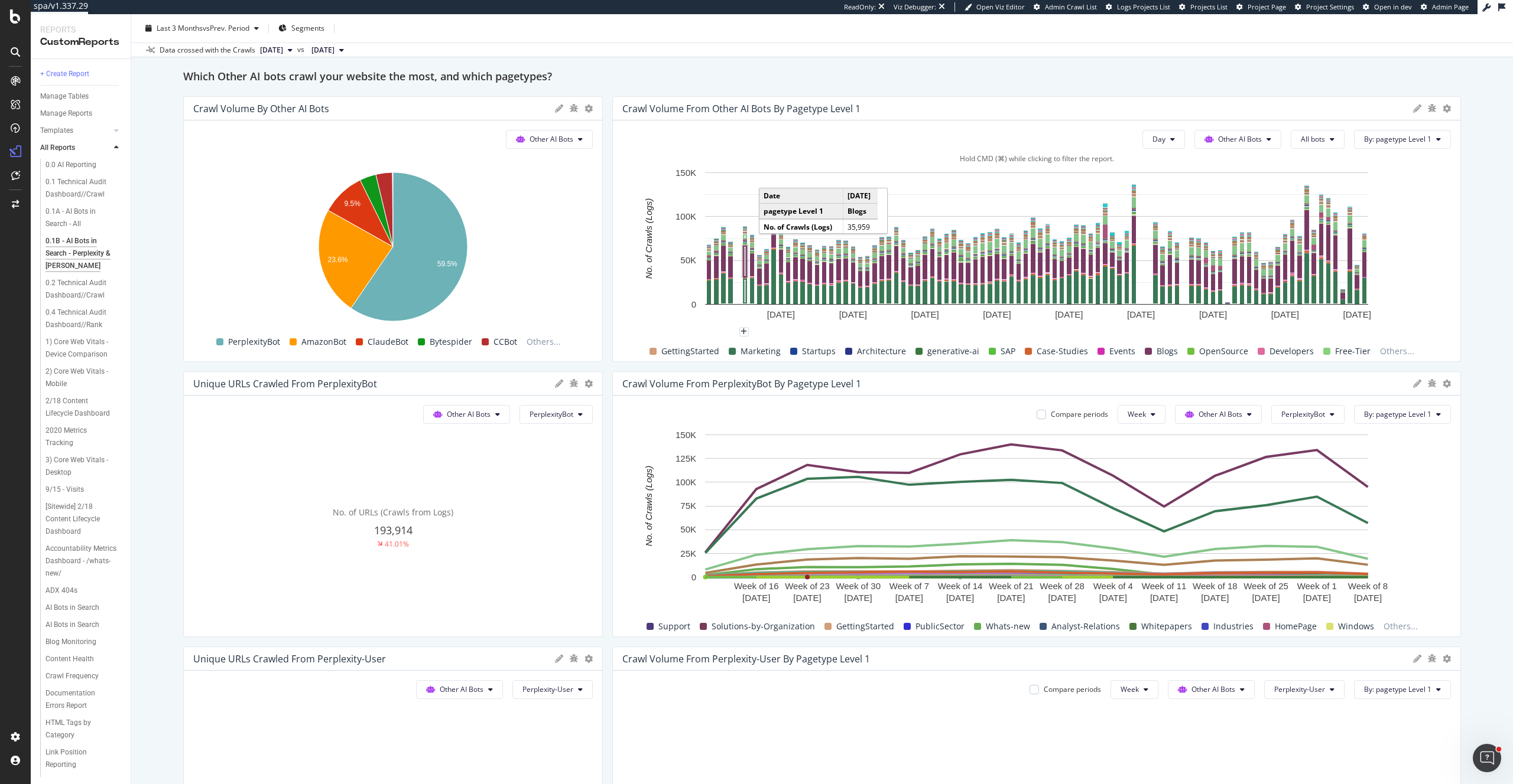
scroll to position [98, 0]
click at [621, 78] on div "Which Other AI bots crawl your website the most, and which pagetypes?" at bounding box center [822, 77] width 1277 height 19
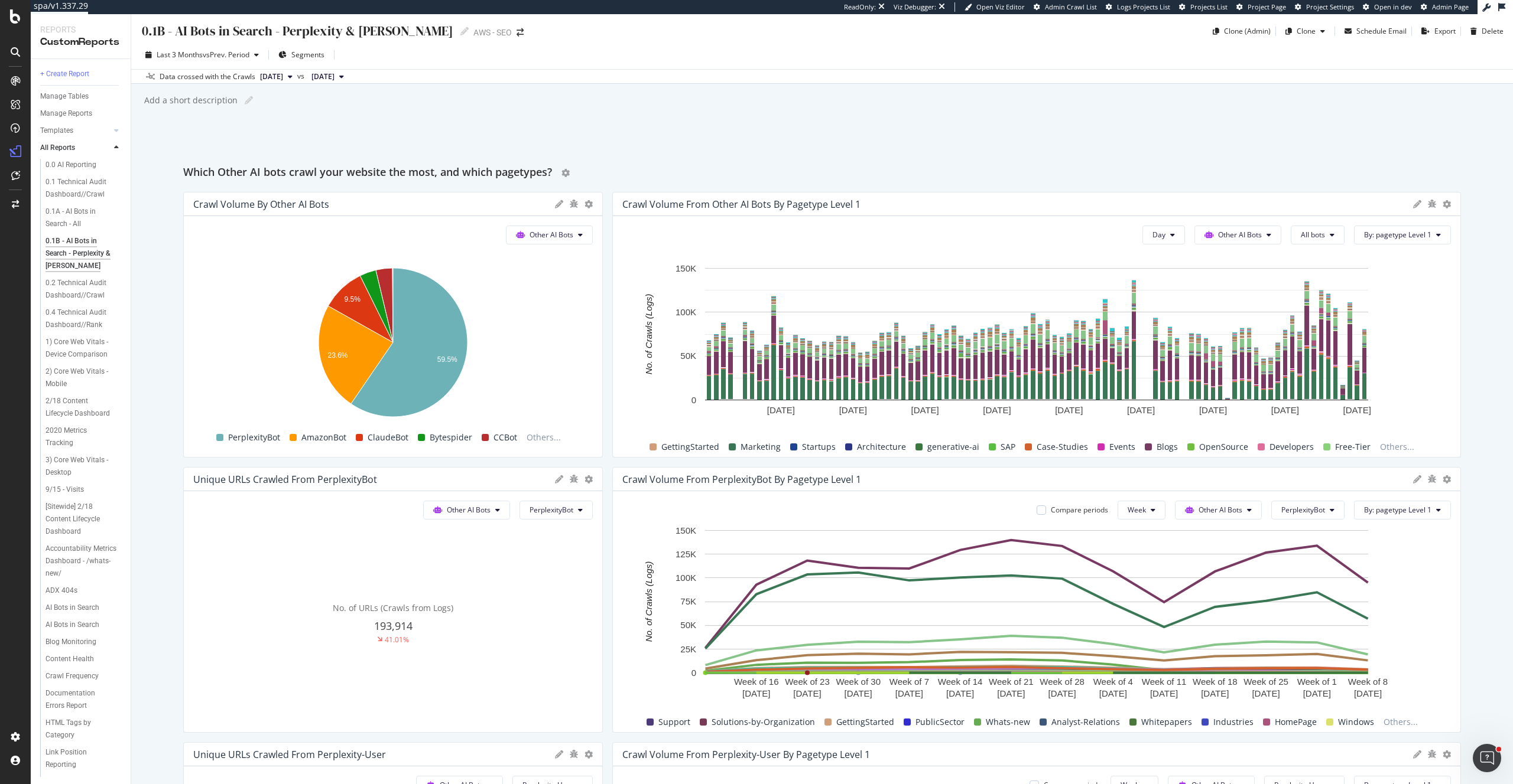
scroll to position [0, 0]
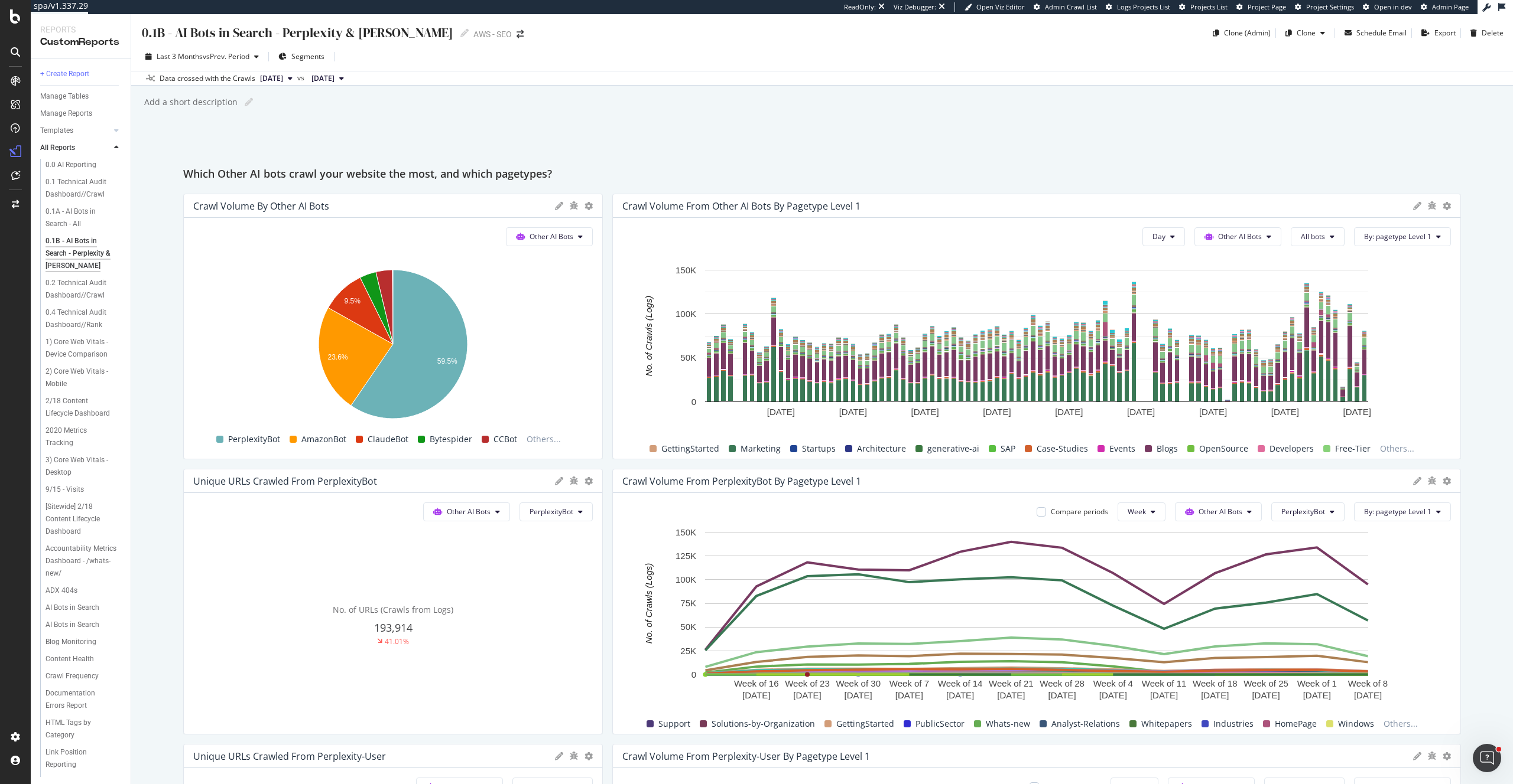
click at [148, 196] on div "0.1B - AI Bots in Search - Perplexity & [PERSON_NAME] 0.1B - AI Bots in Search …" at bounding box center [822, 399] width 1382 height 770
click at [586, 206] on icon at bounding box center [588, 206] width 8 height 8
click at [712, 151] on div "0.1B - AI Bots in Search - Perplexity & [PERSON_NAME] 0.1B - AI Bots in Search …" at bounding box center [822, 399] width 1382 height 770
click at [575, 235] on button "Other AI Bots" at bounding box center [550, 237] width 87 height 19
click at [624, 143] on div "0.1B - AI Bots in Search - Perplexity & [PERSON_NAME] 0.1B - AI Bots in Search …" at bounding box center [822, 399] width 1382 height 770
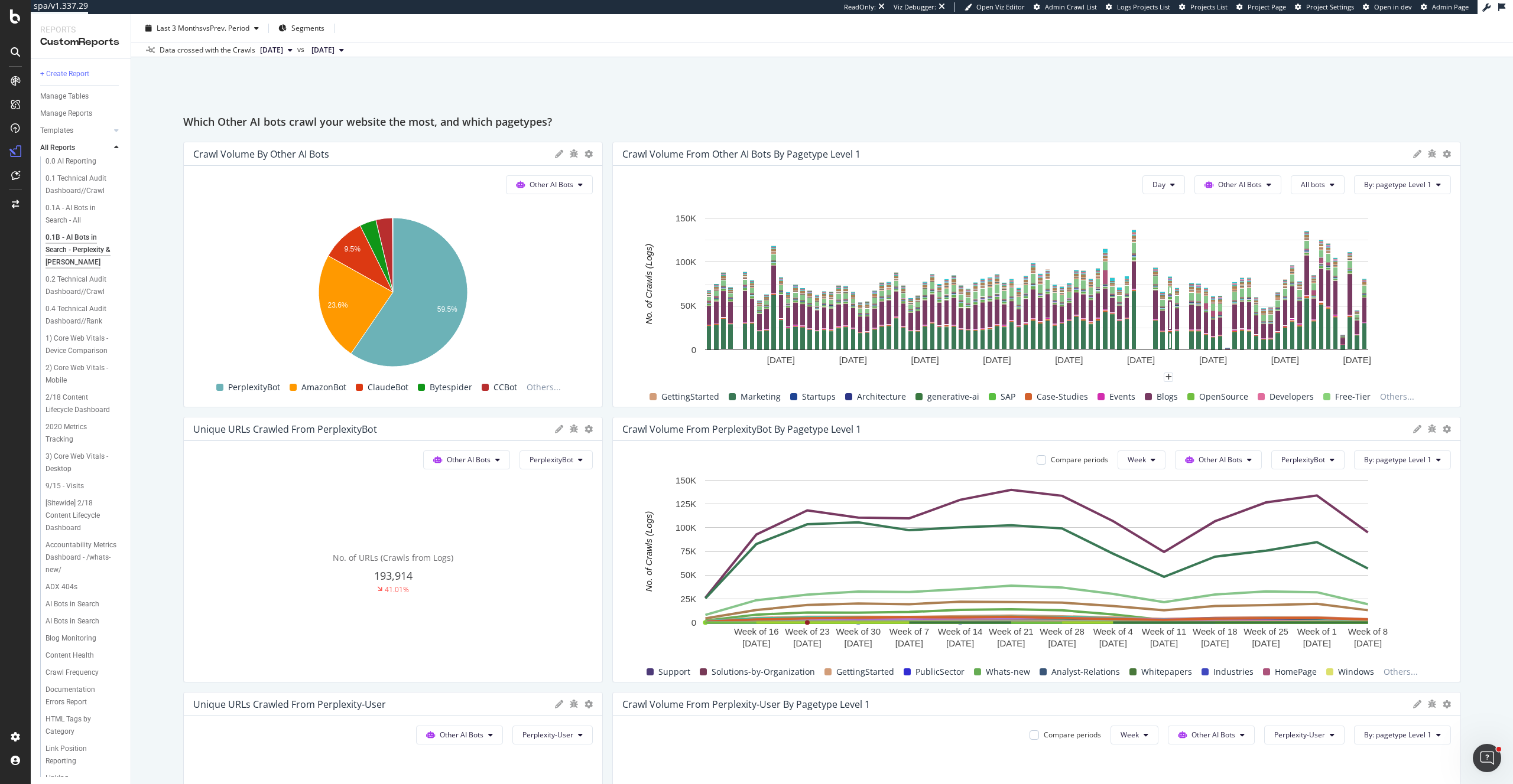
scroll to position [40, 0]
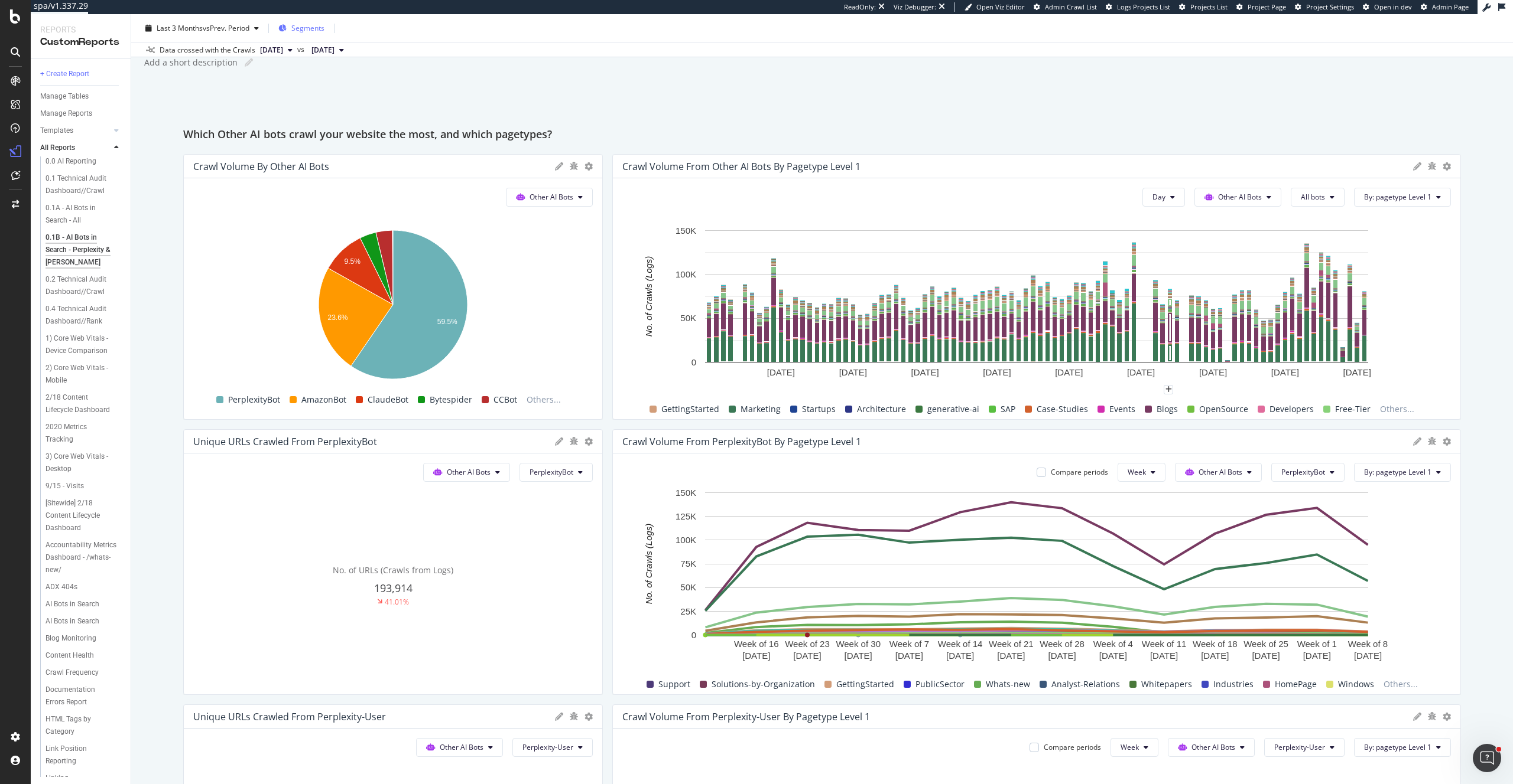
click at [308, 29] on span "Segments" at bounding box center [308, 28] width 33 height 10
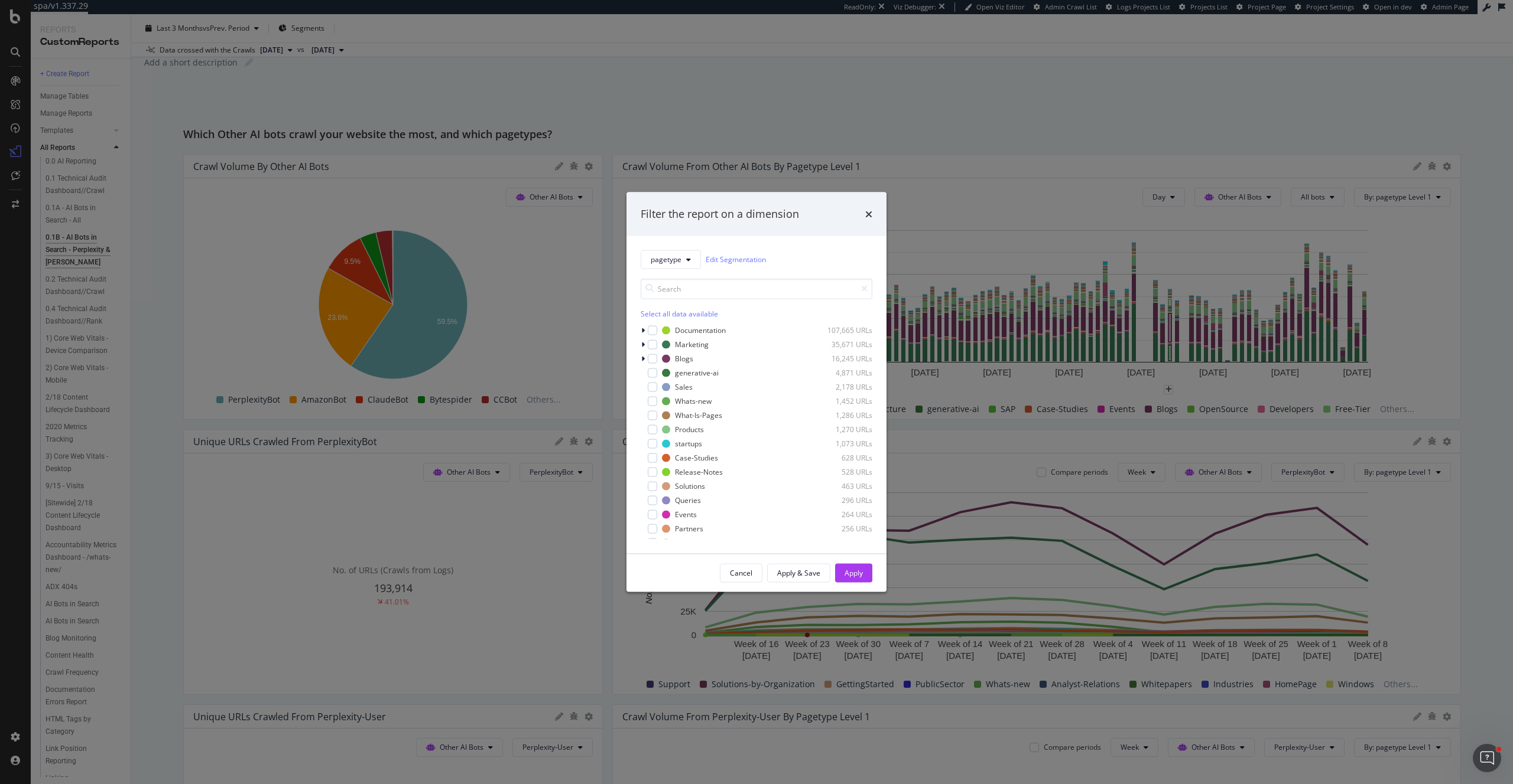
click at [692, 311] on div "Select all data available" at bounding box center [756, 313] width 231 height 10
click at [650, 331] on icon "modal" at bounding box center [652, 330] width 5 height 6
click at [643, 344] on icon "modal" at bounding box center [642, 344] width 4 height 7
click at [661, 384] on icon "modal" at bounding box center [659, 385] width 5 height 6
click at [654, 410] on icon "modal" at bounding box center [652, 413] width 5 height 6
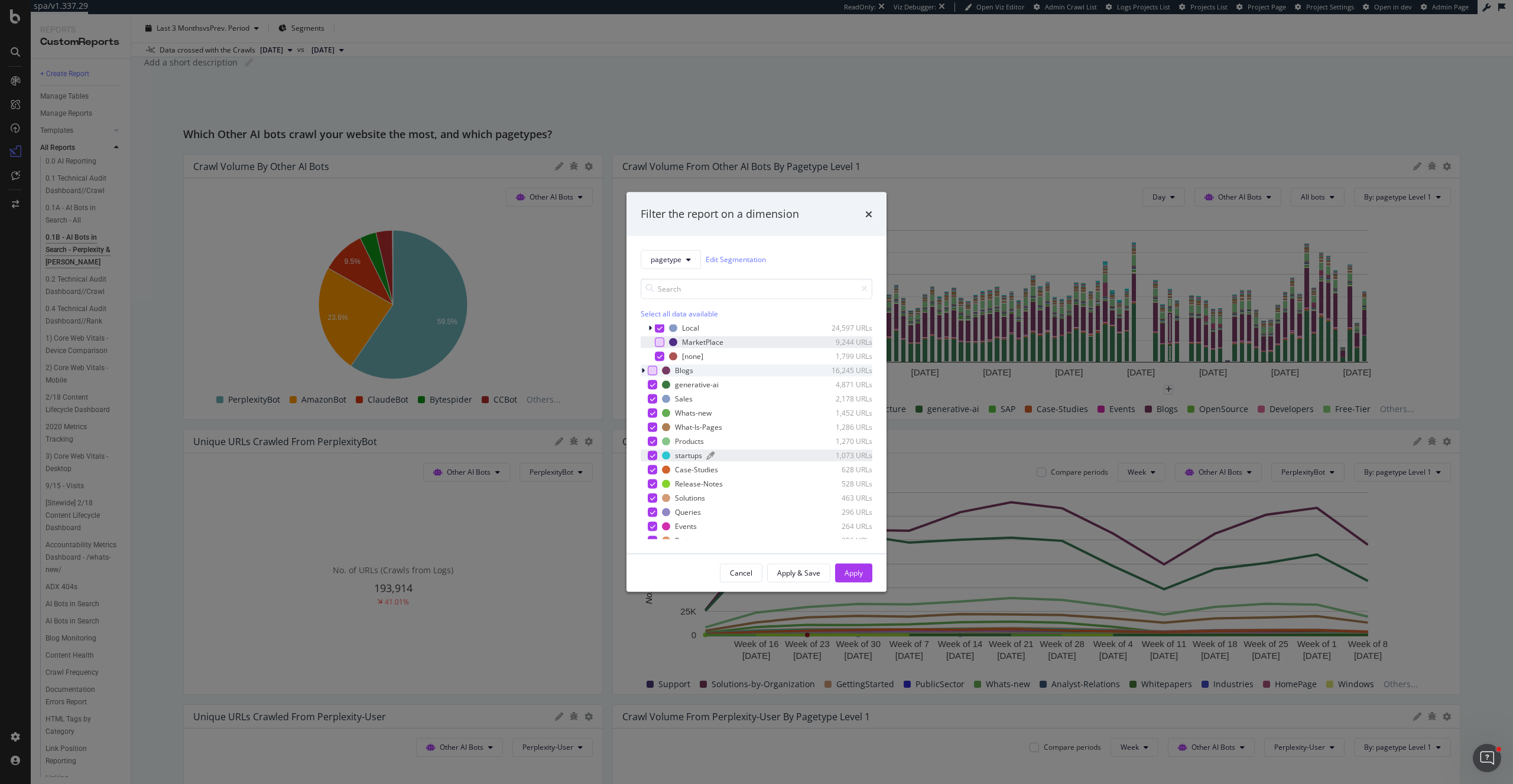
scroll to position [0, 0]
click at [867, 212] on icon "times" at bounding box center [869, 214] width 7 height 9
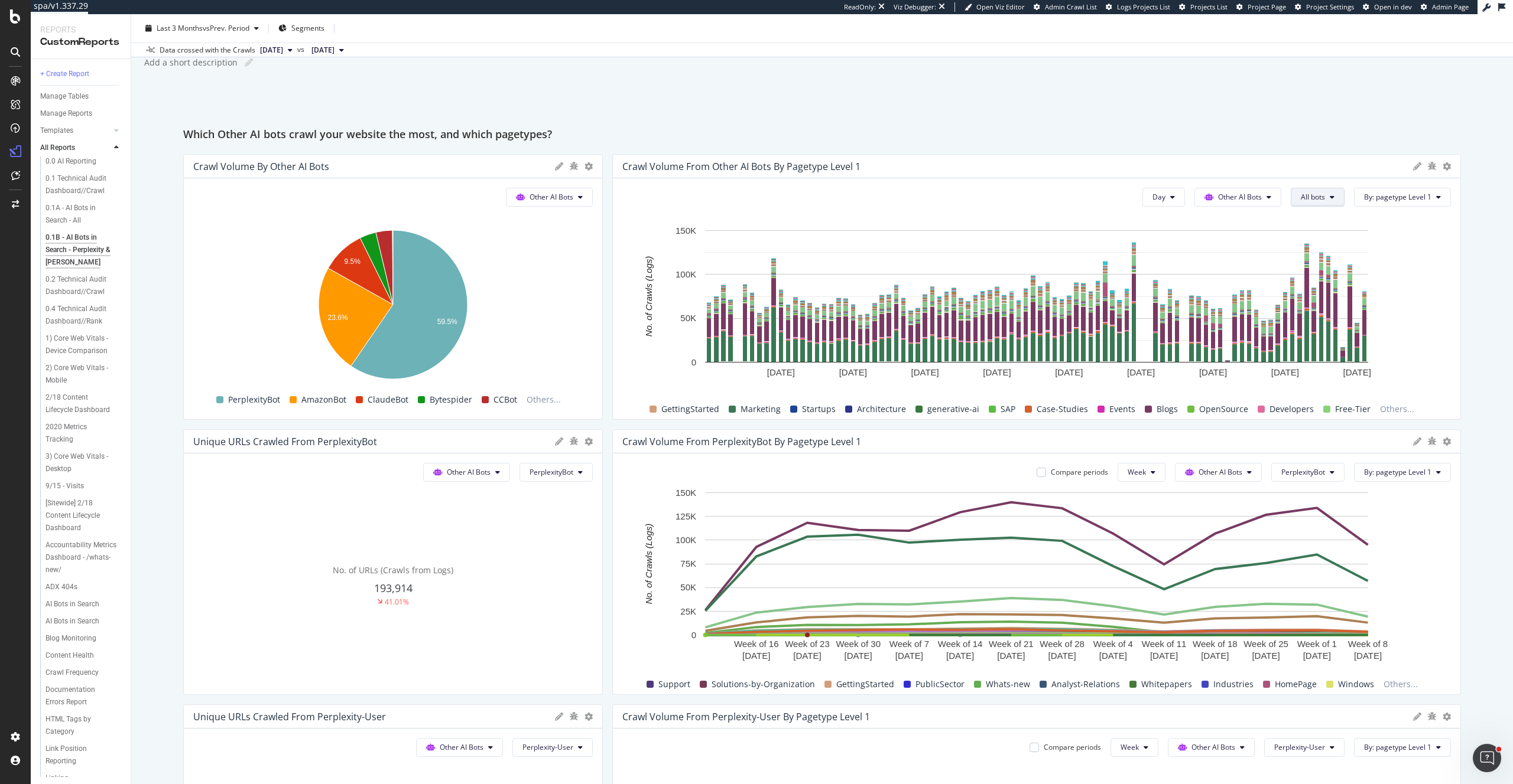
click at [1337, 193] on button "All bots" at bounding box center [1317, 197] width 54 height 19
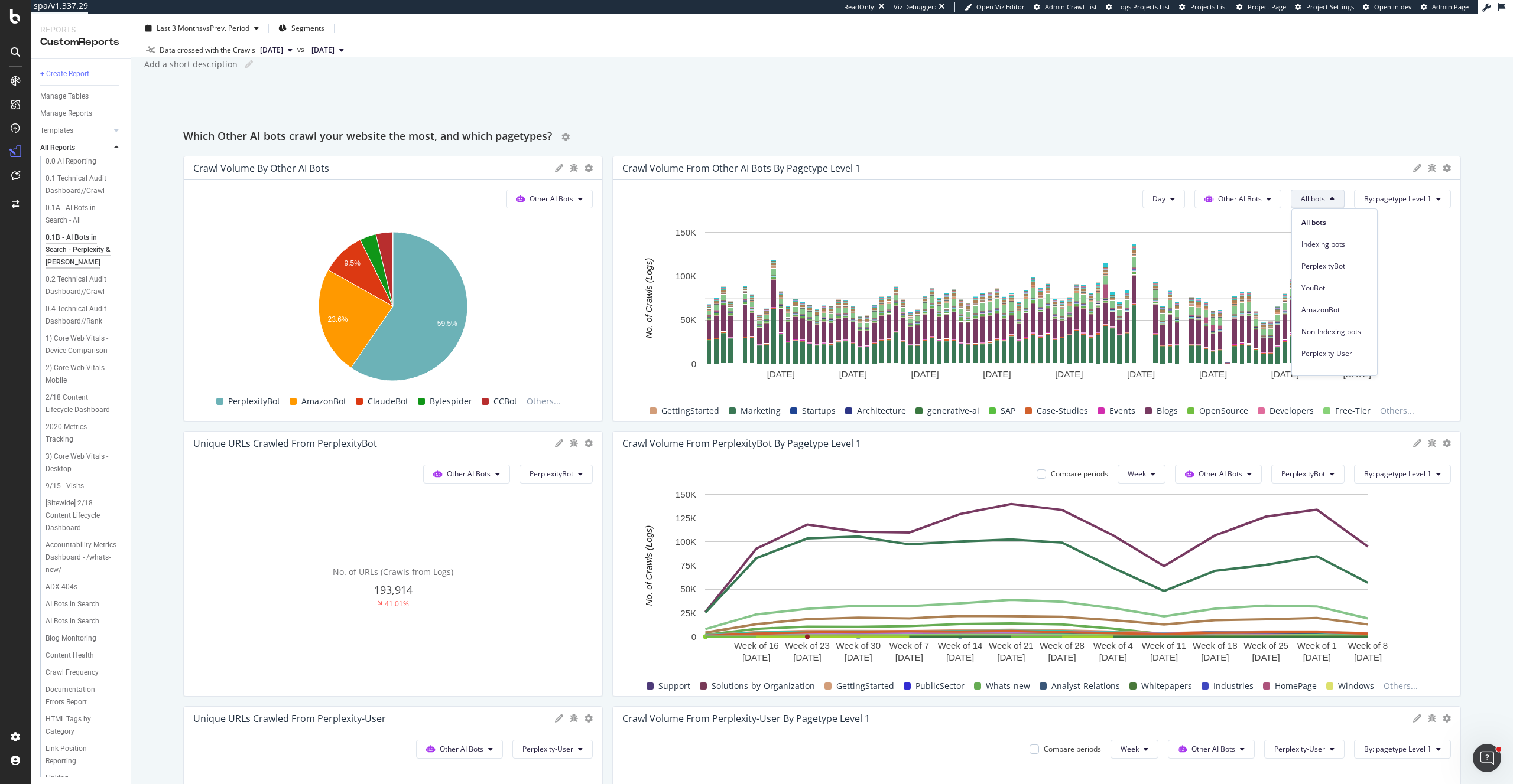
click at [1174, 131] on div "Which Other AI bots crawl your website the most, and which pagetypes?" at bounding box center [822, 137] width 1277 height 19
click at [1448, 171] on div "Crawl Volume from Other AI Bots by pagetype Level 1 Day Other AI Bots All bots …" at bounding box center [1036, 288] width 848 height 266
click at [1446, 170] on icon at bounding box center [1446, 168] width 8 height 8
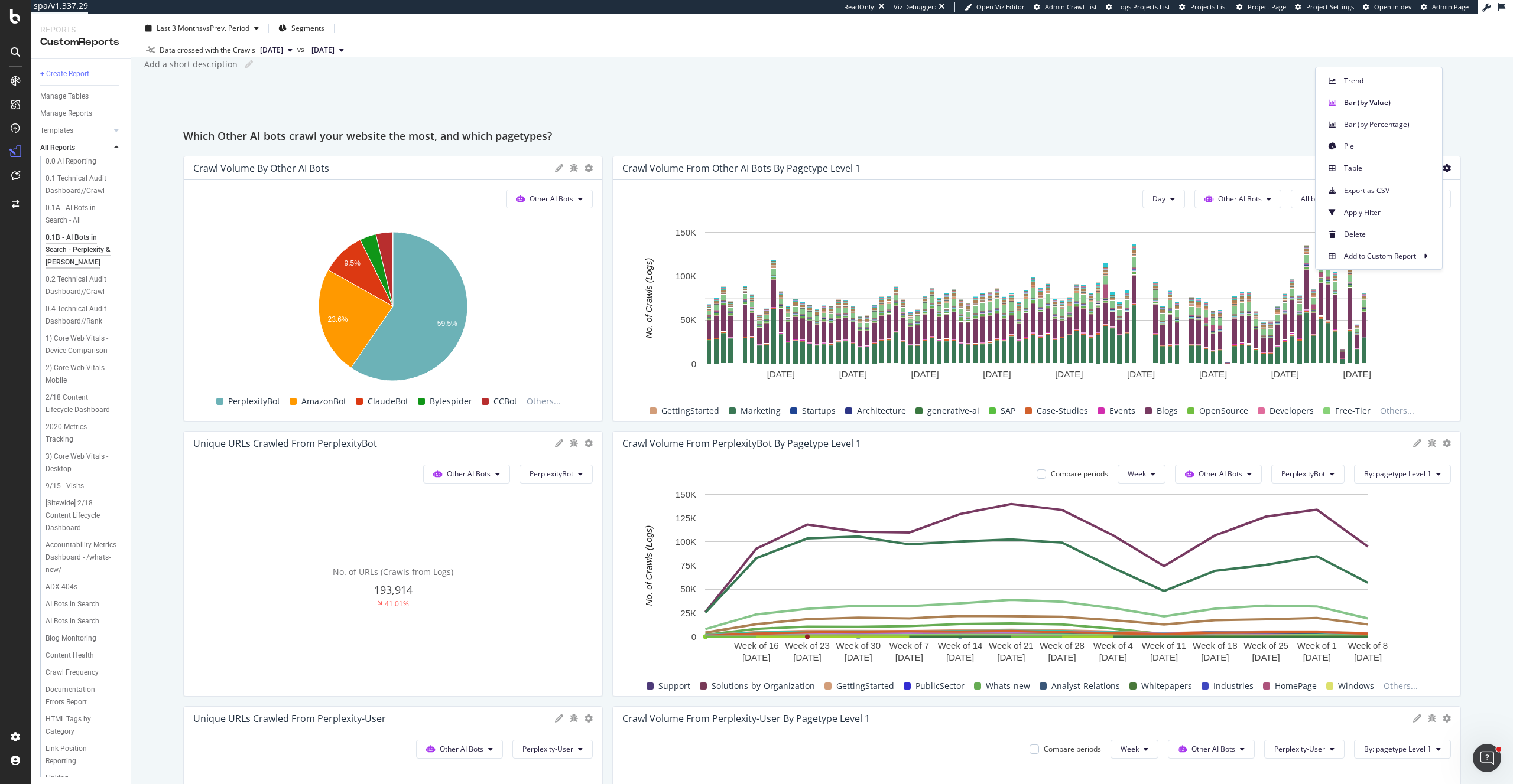
click at [1369, 221] on div "Delete" at bounding box center [1378, 232] width 126 height 22
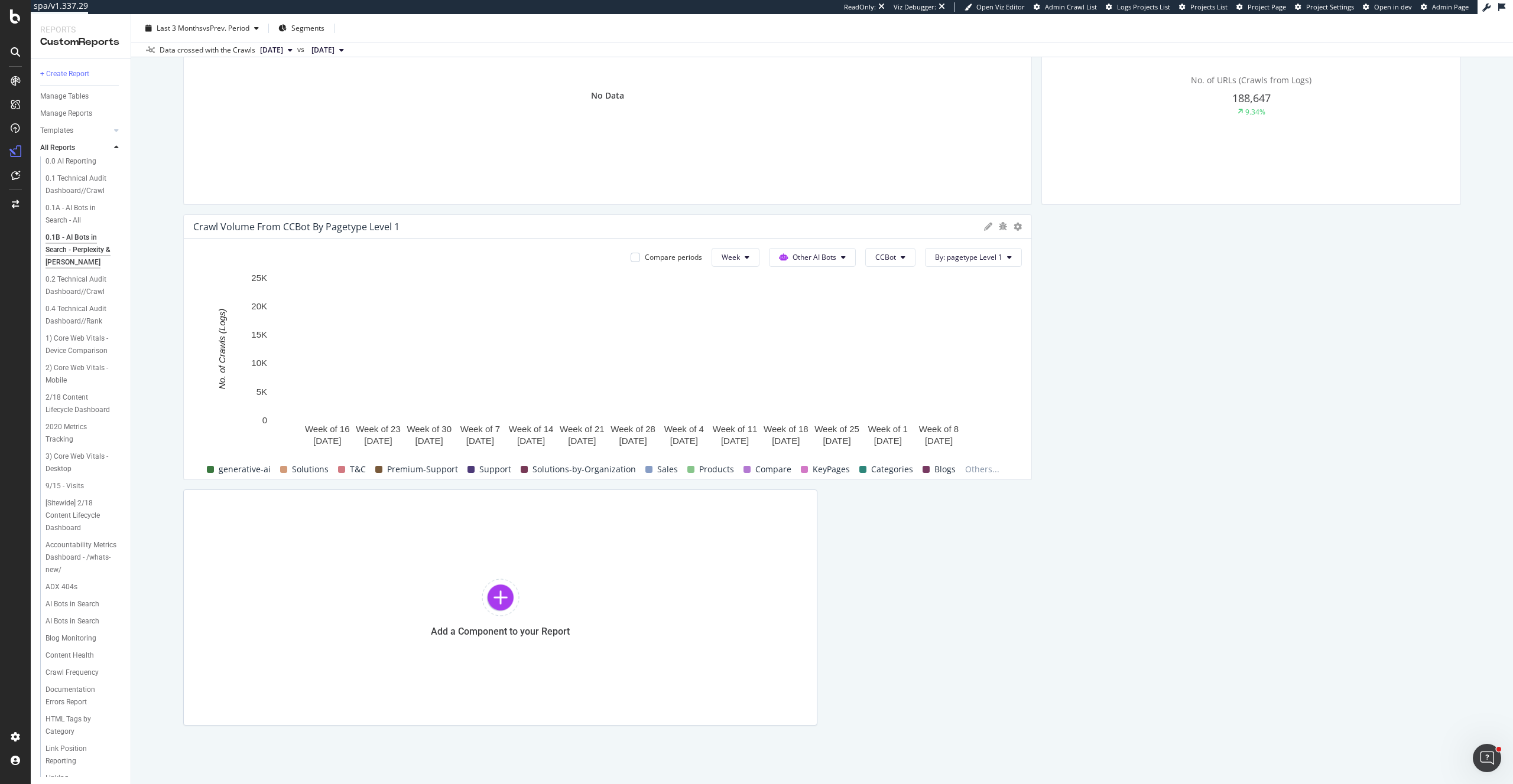
scroll to position [1390, 0]
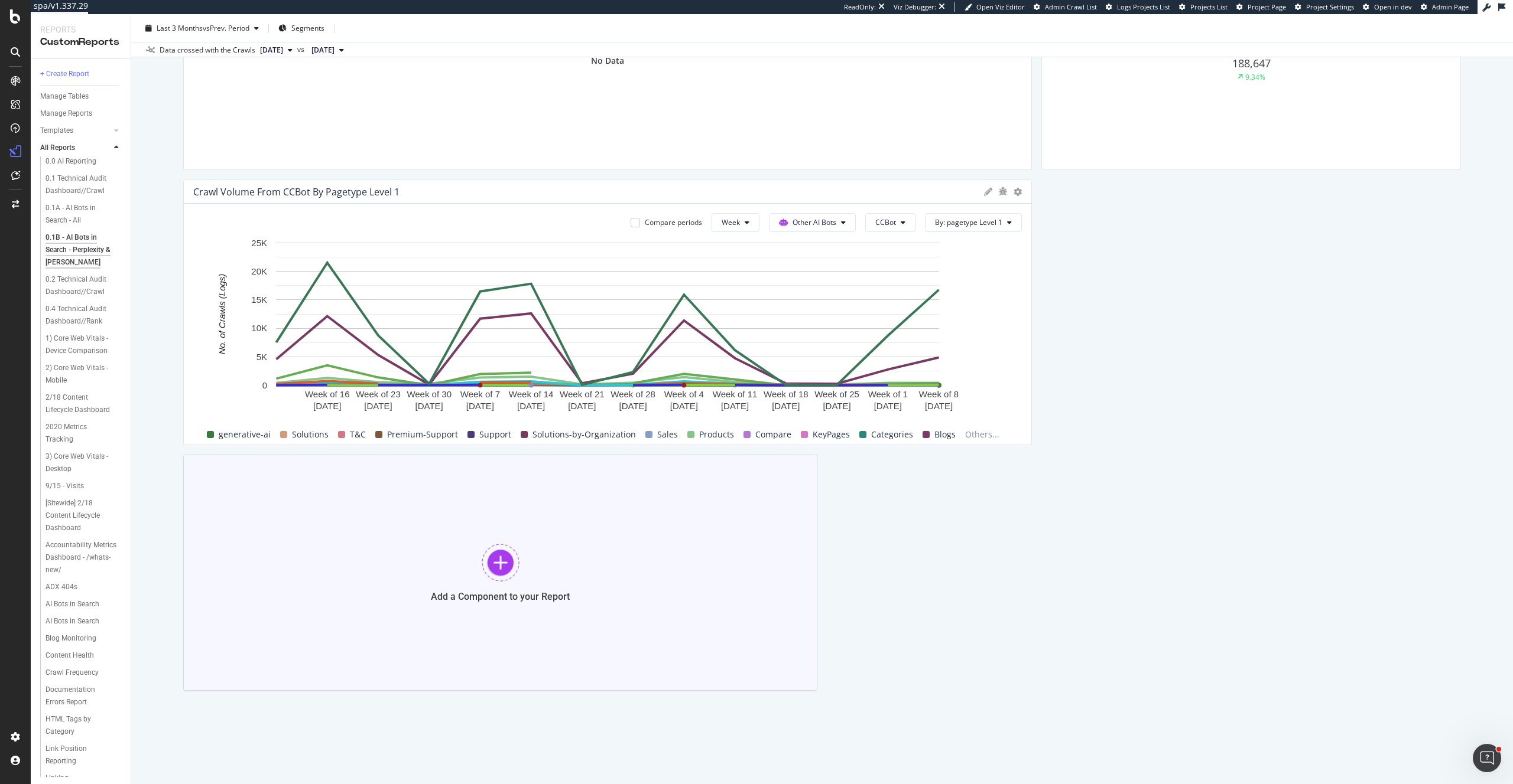
click at [502, 563] on div at bounding box center [500, 563] width 38 height 38
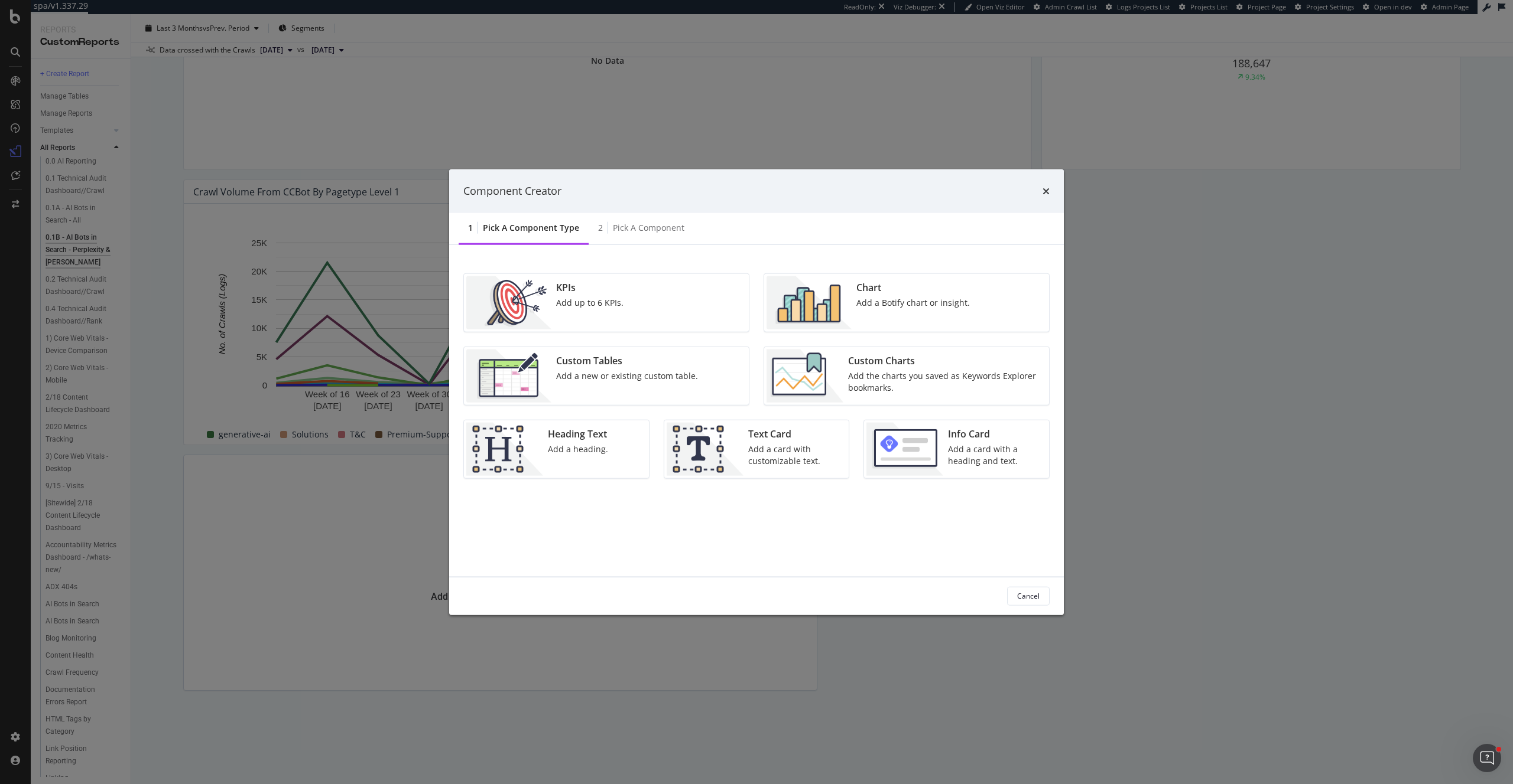
click at [903, 298] on div "Add a Botify chart or insight." at bounding box center [913, 302] width 113 height 12
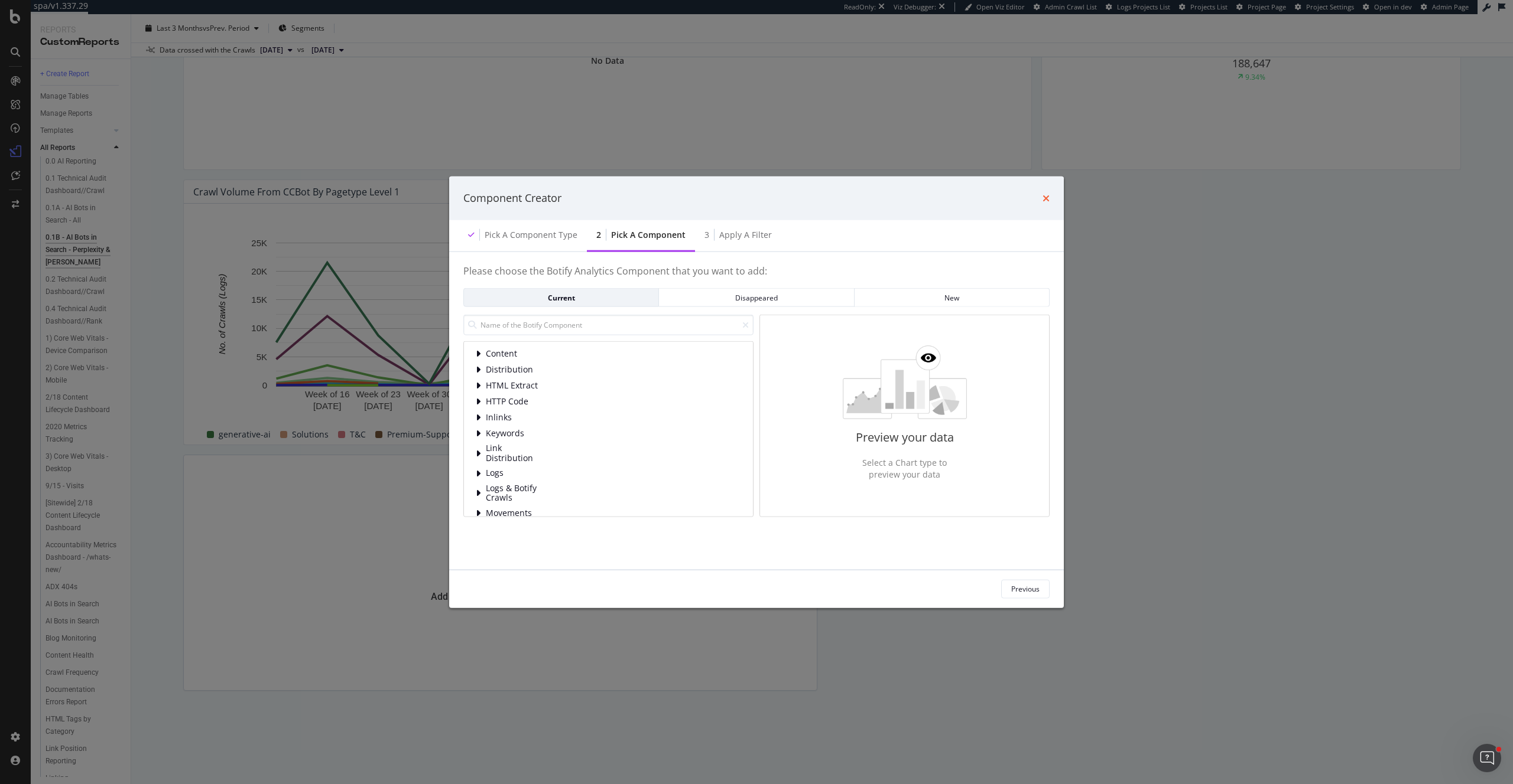
click at [1043, 196] on icon "times" at bounding box center [1046, 198] width 7 height 9
click at [530, 333] on input "modal" at bounding box center [608, 325] width 290 height 21
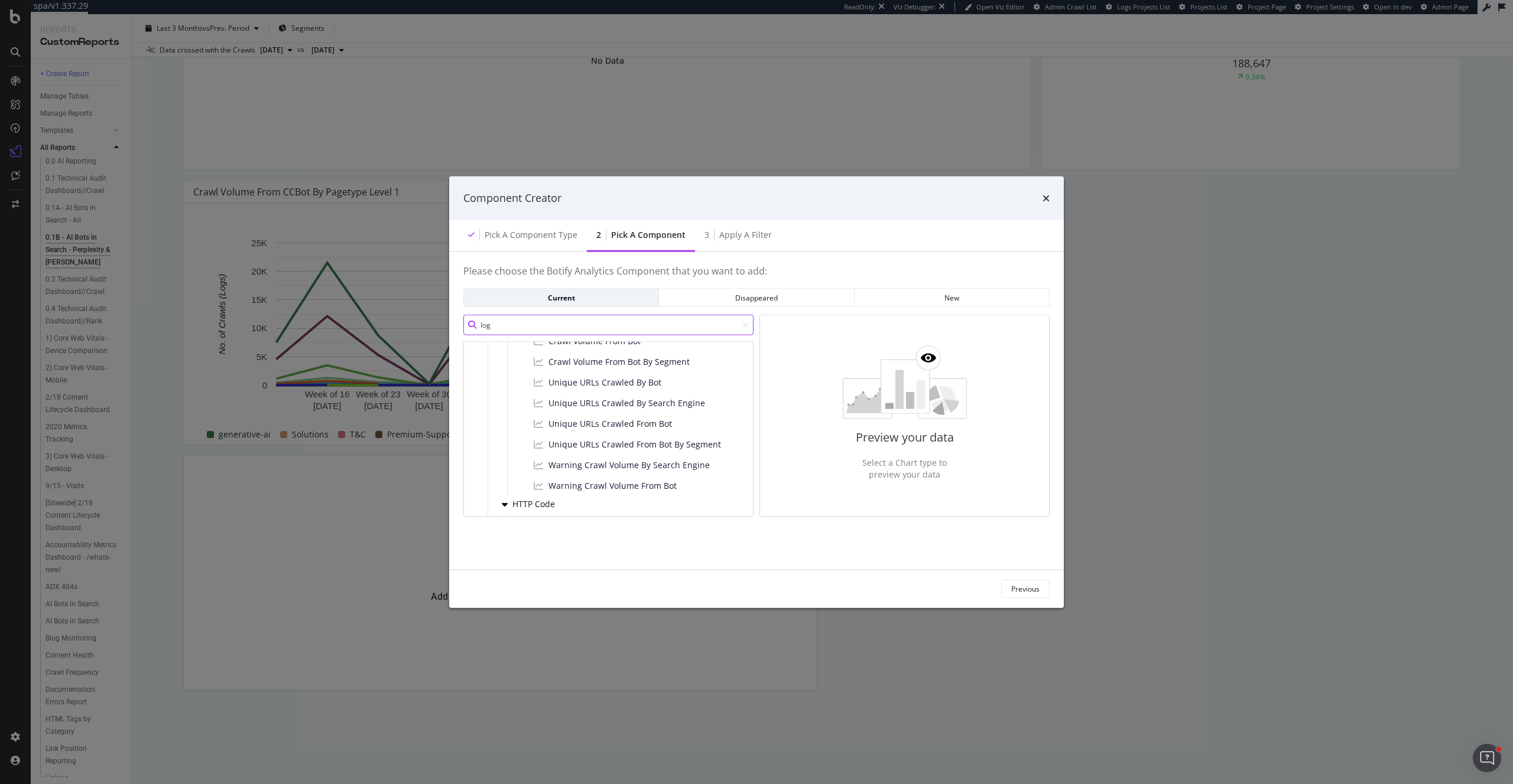
scroll to position [113, 0]
type input "log"
click at [641, 452] on span "Unique URLs Crawled From Bot" at bounding box center [610, 456] width 123 height 12
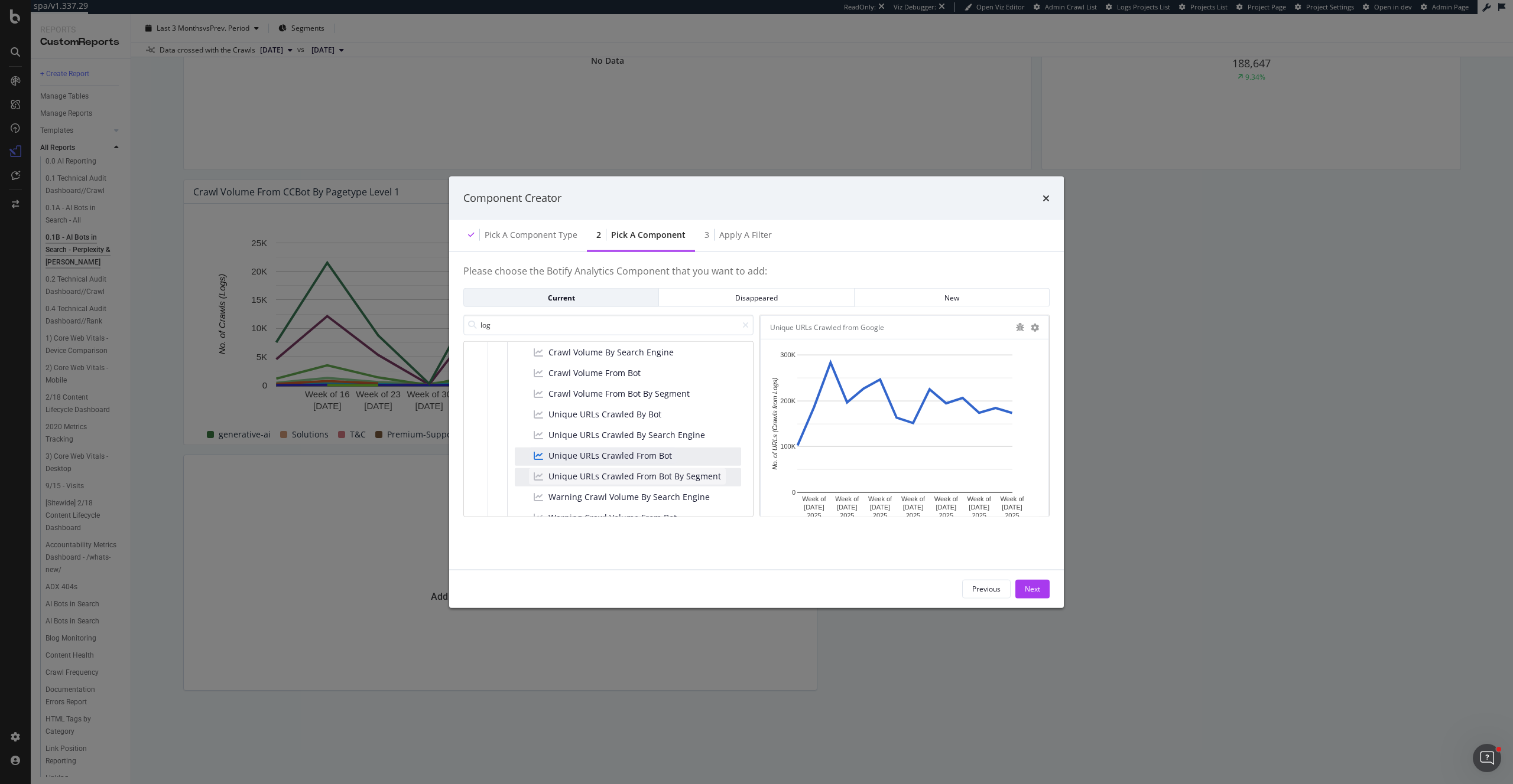
click at [642, 480] on span "Unique URLs Crawled From Bot By Segment" at bounding box center [634, 477] width 173 height 12
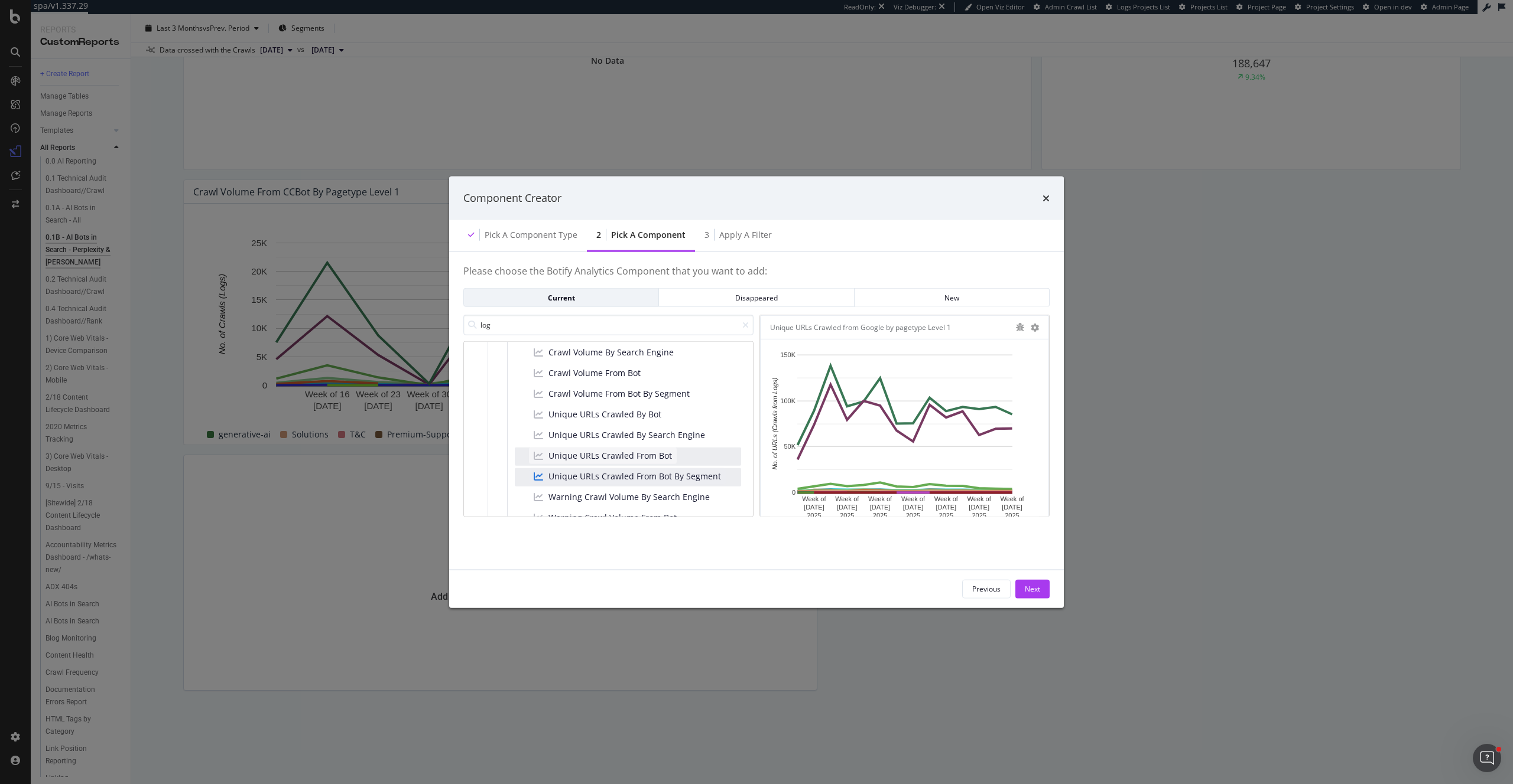
click at [650, 456] on span "Unique URLs Crawled From Bot" at bounding box center [610, 456] width 123 height 12
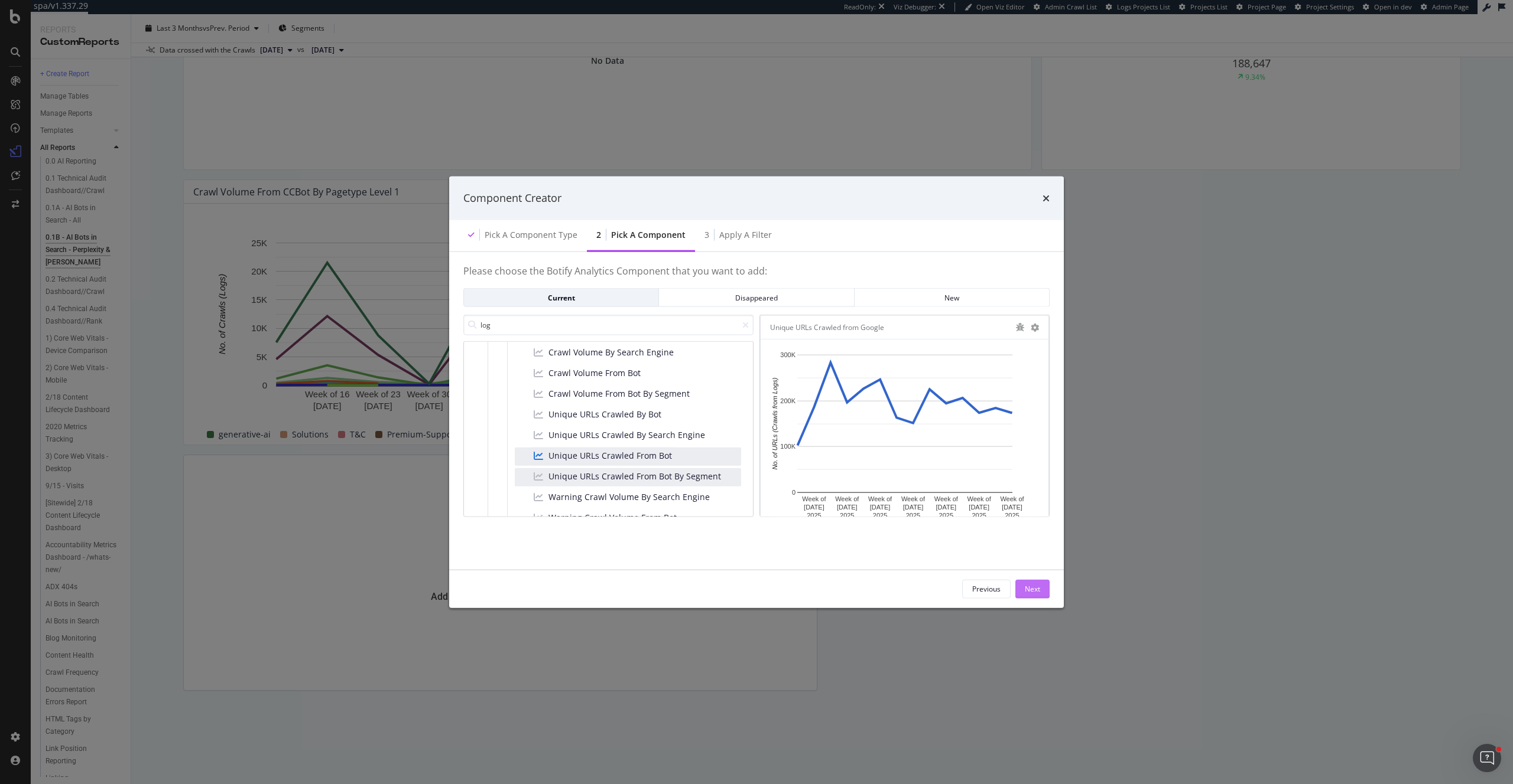
click at [1037, 591] on div "Next" at bounding box center [1032, 589] width 15 height 10
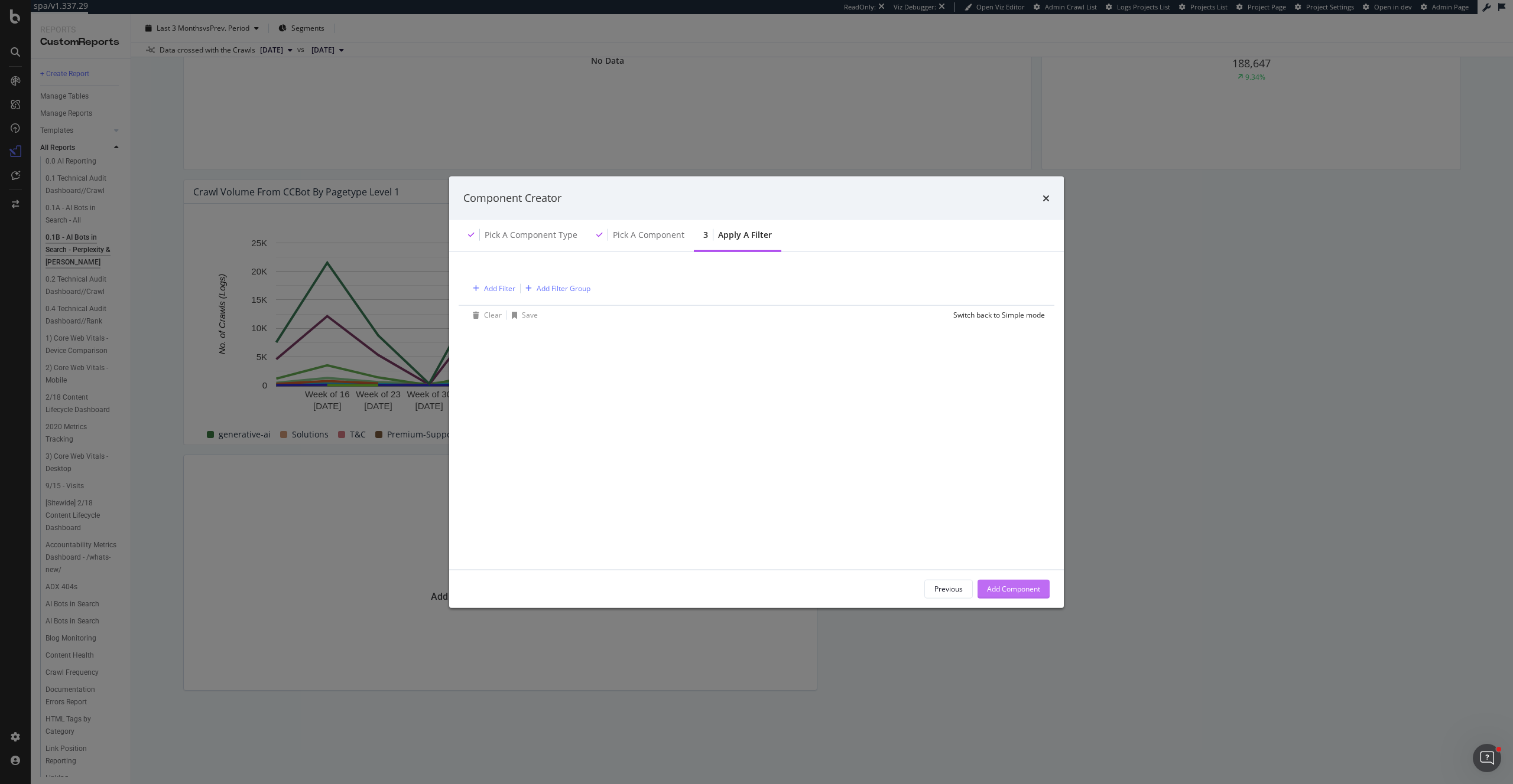
click at [1037, 591] on div "Add Component" at bounding box center [1013, 589] width 53 height 10
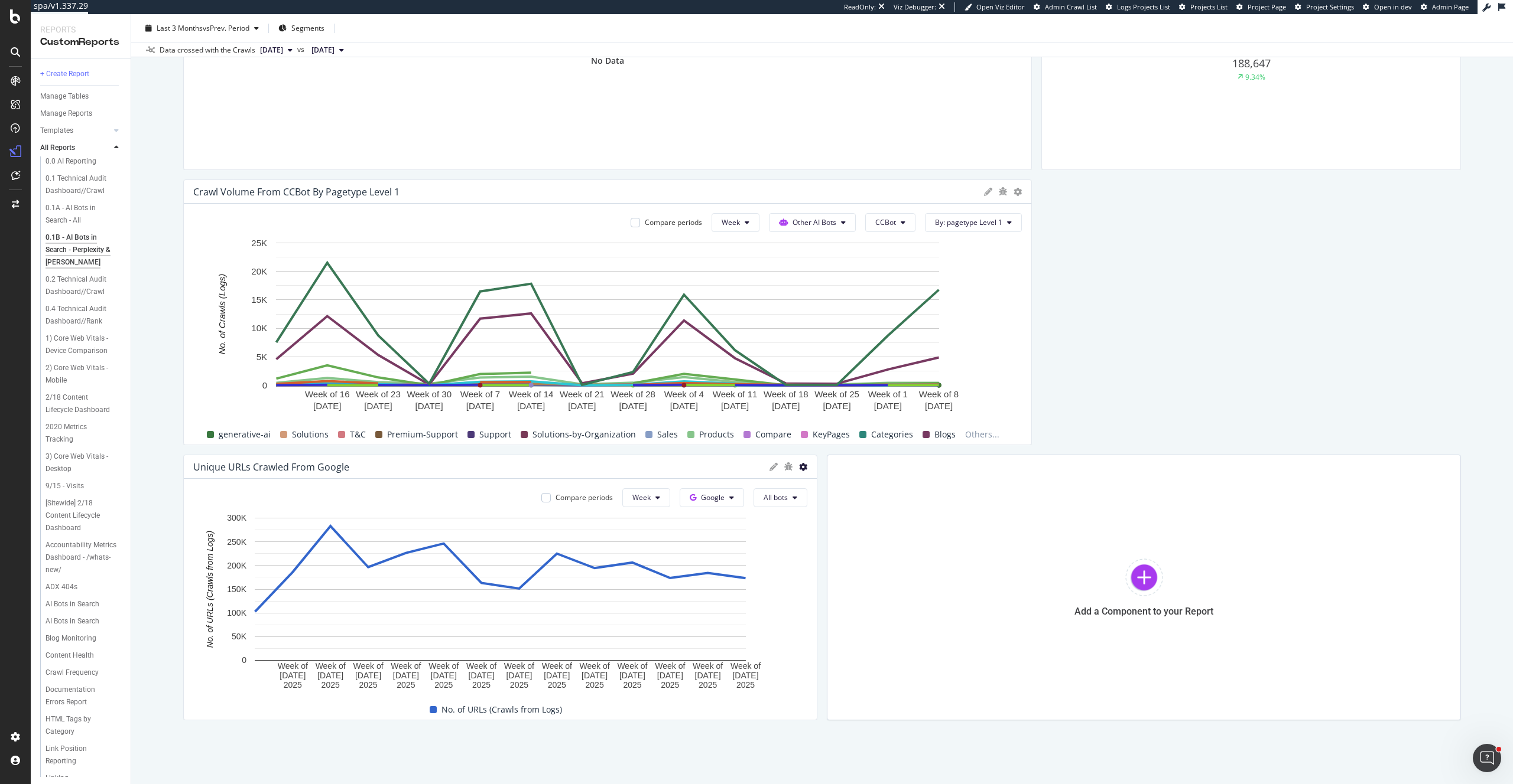
click at [804, 468] on icon at bounding box center [803, 467] width 8 height 8
click at [866, 595] on span "Apply Filter" at bounding box center [872, 595] width 88 height 11
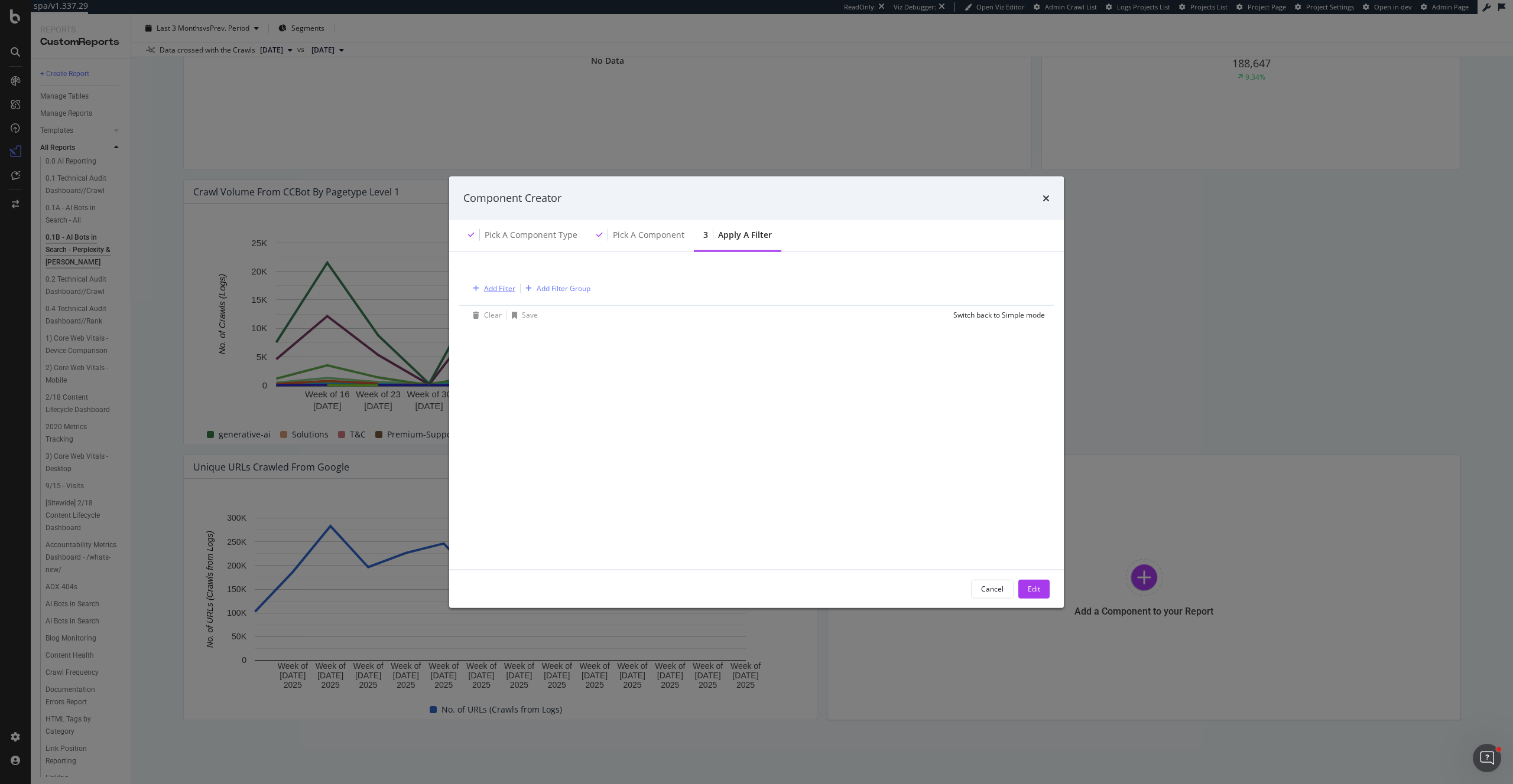
click at [505, 289] on div "Add Filter" at bounding box center [500, 288] width 31 height 10
click at [500, 392] on span "Logs" at bounding box center [492, 391] width 15 height 10
click at [501, 405] on span "Segments" at bounding box center [509, 407] width 33 height 10
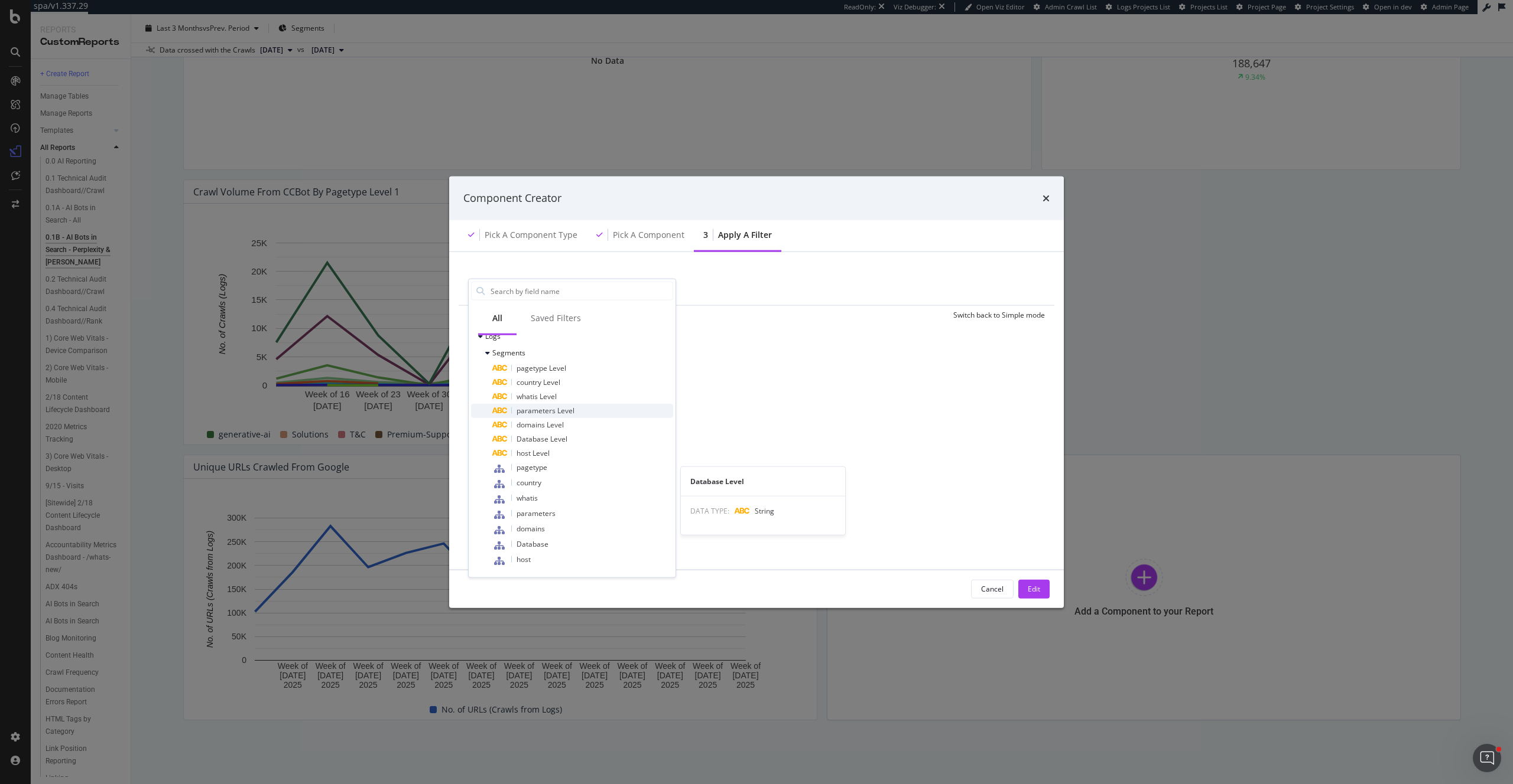
scroll to position [0, 0]
click at [974, 583] on button "Cancel" at bounding box center [992, 589] width 43 height 19
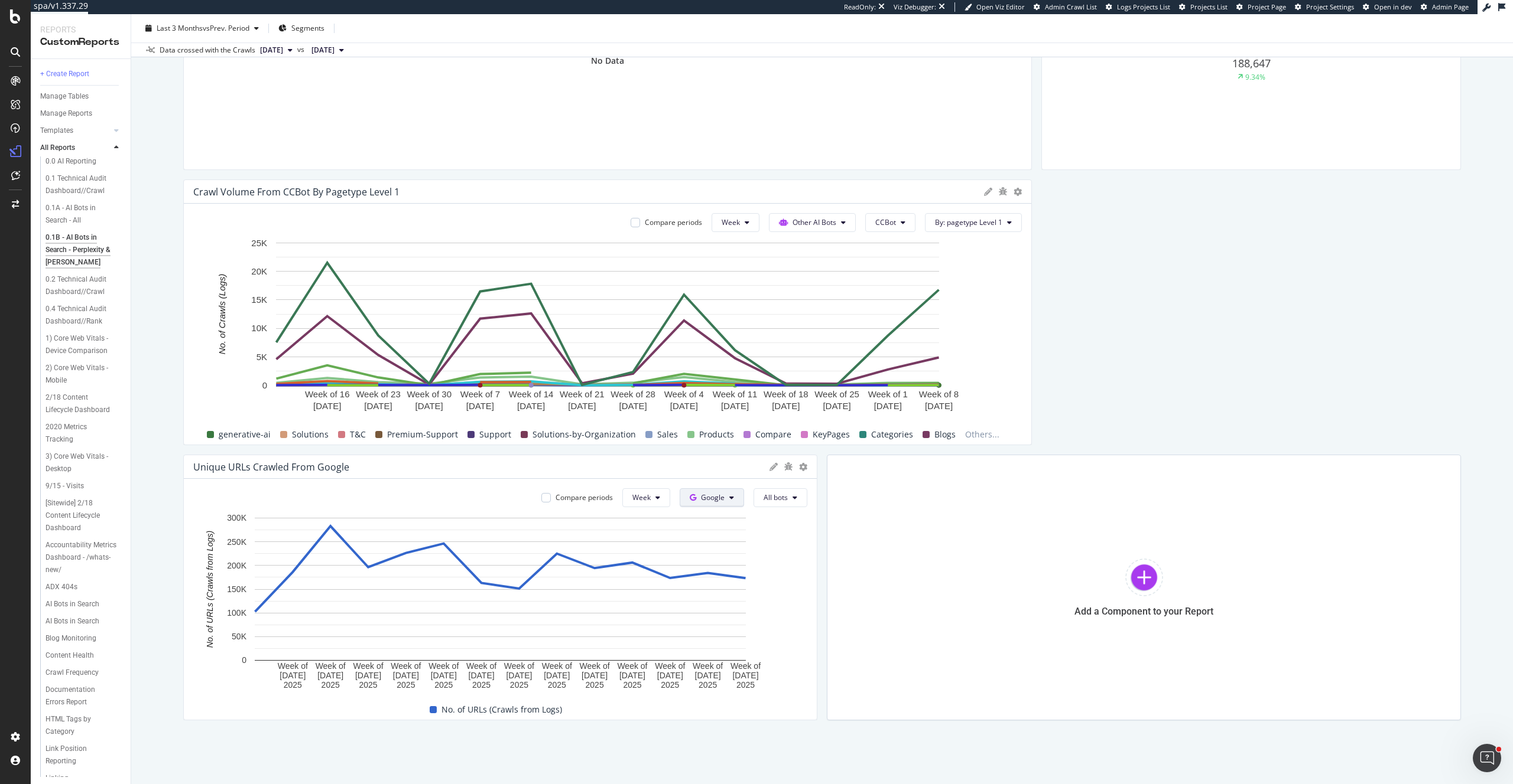
click at [721, 493] on span "Google" at bounding box center [713, 498] width 24 height 10
click at [748, 585] on span "Other AI Bots" at bounding box center [731, 587] width 43 height 11
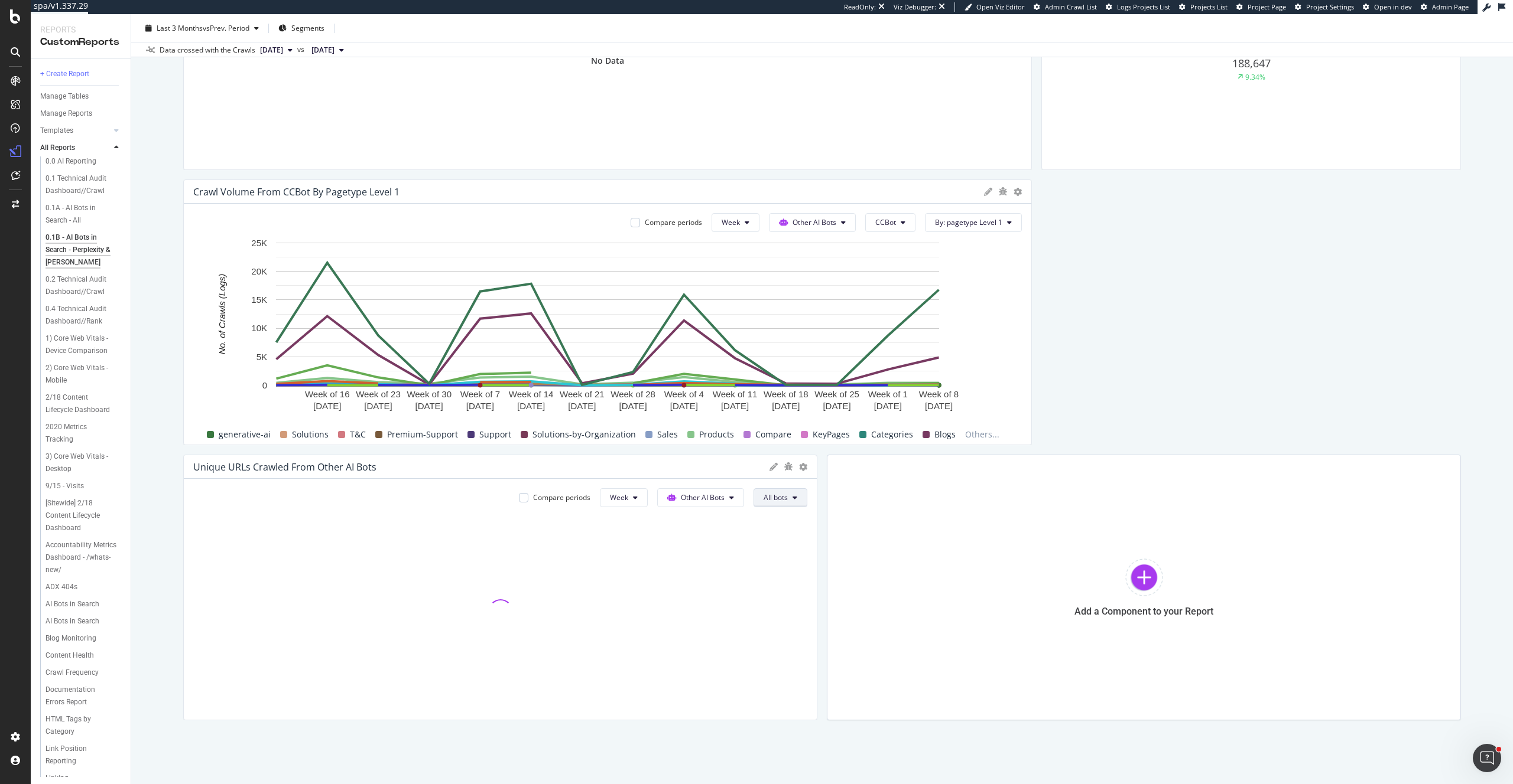
click at [797, 496] on button "All bots" at bounding box center [780, 498] width 54 height 19
click at [72, 129] on div "Templates" at bounding box center [57, 130] width 33 height 12
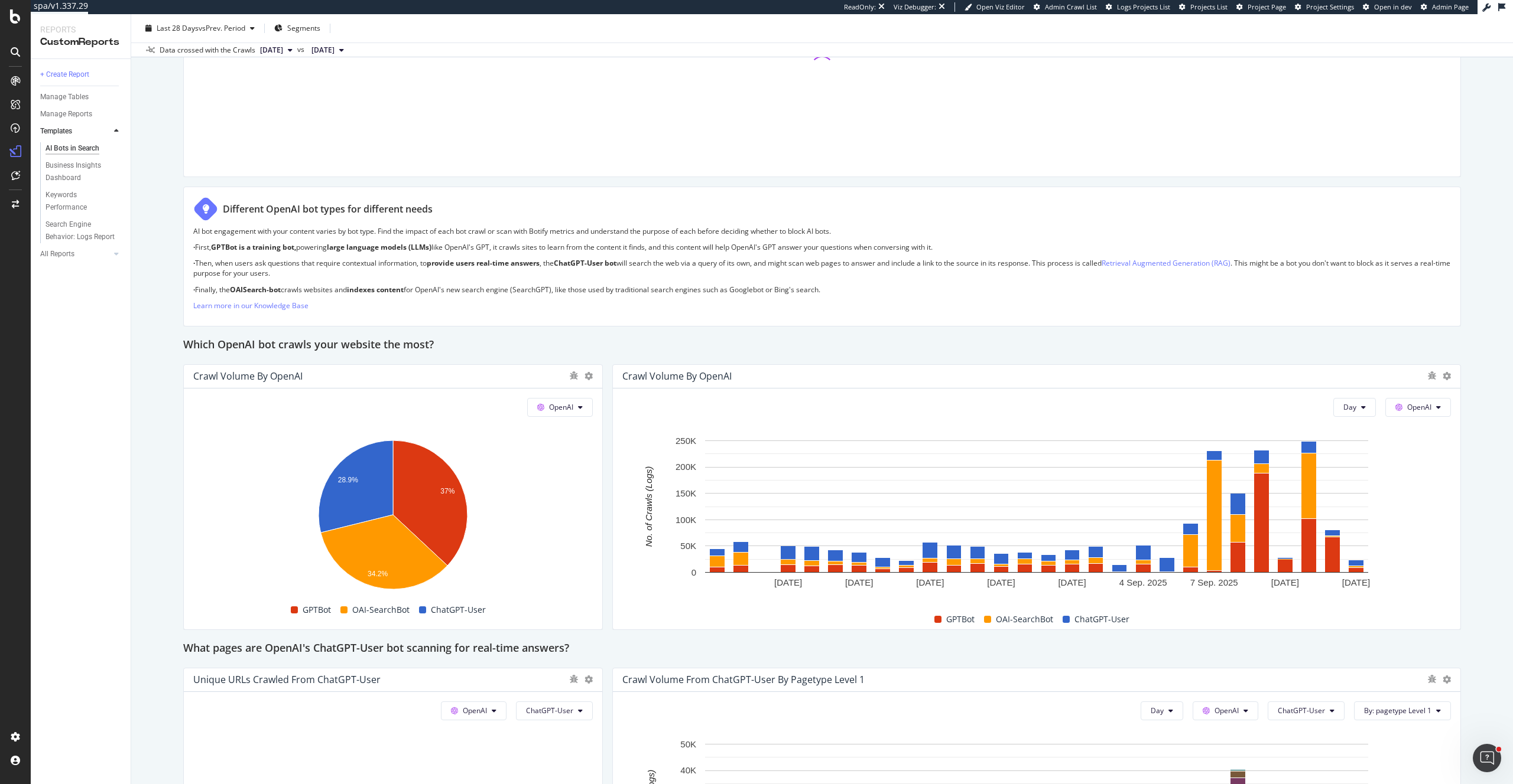
scroll to position [848, 0]
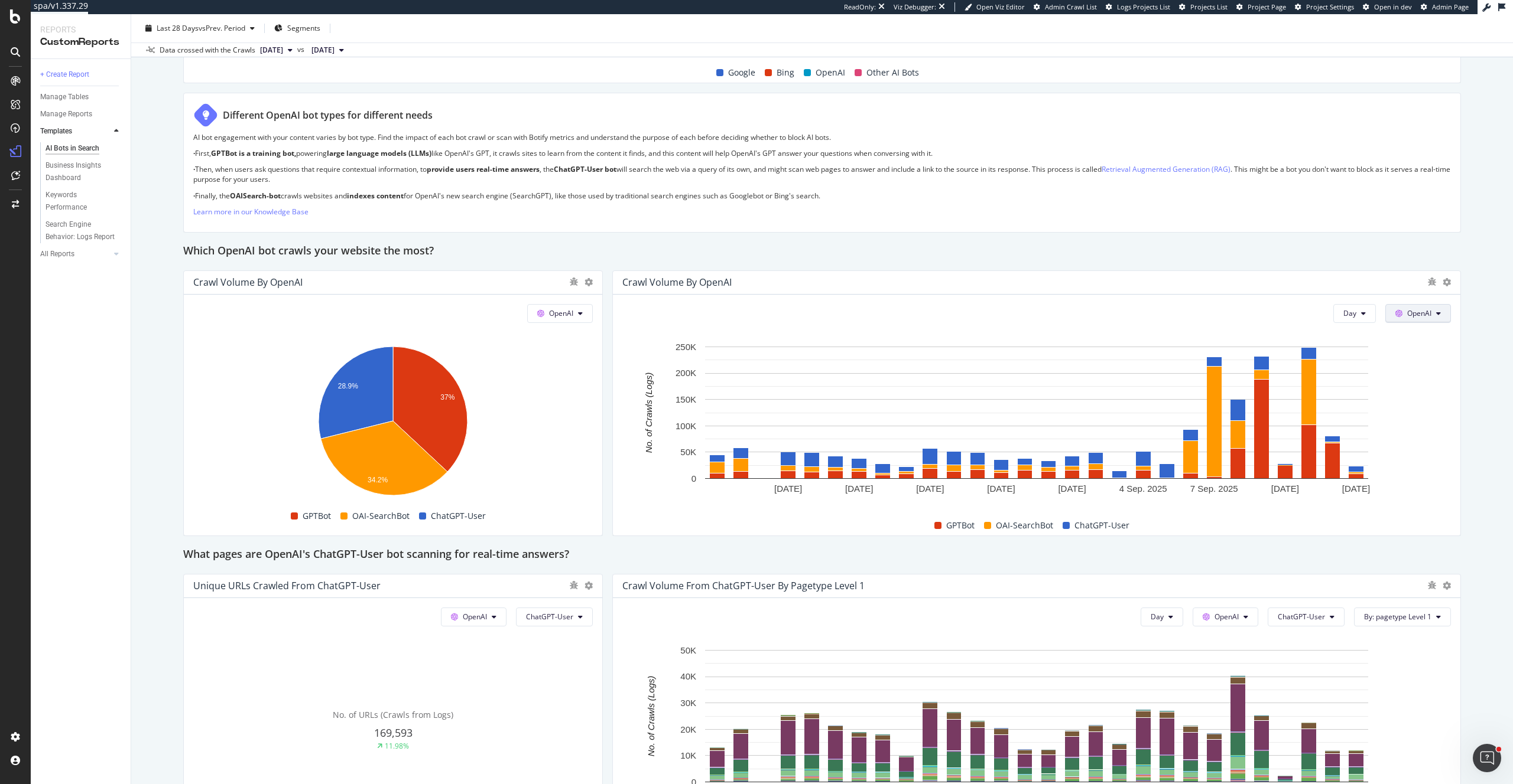
click at [1438, 320] on button "OpenAI" at bounding box center [1417, 314] width 65 height 19
click at [1443, 314] on button "OpenAI" at bounding box center [1417, 314] width 65 height 19
click at [57, 259] on div "All Reports" at bounding box center [57, 254] width 34 height 12
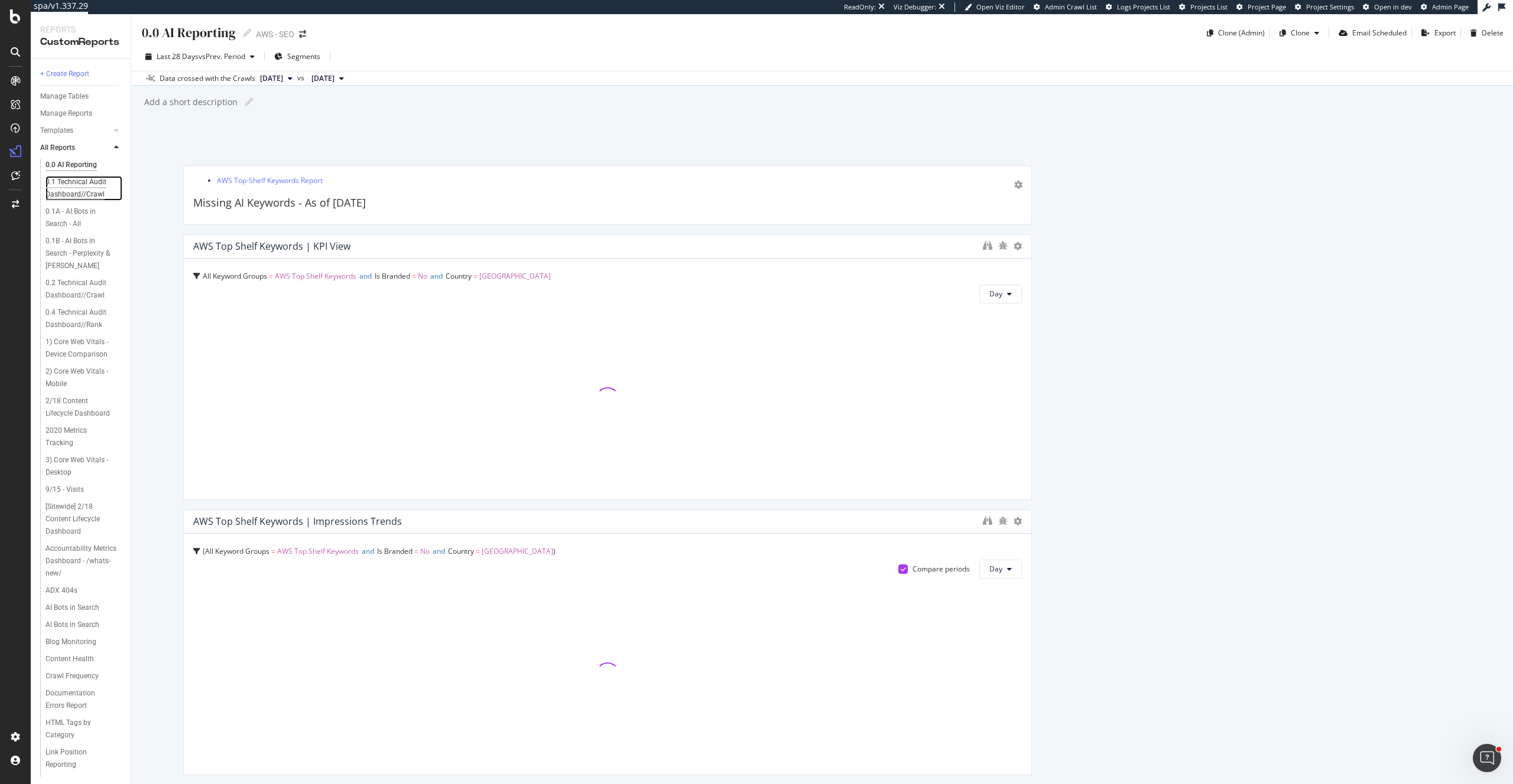
click at [72, 181] on div "0.1 Technical Audit Dashboard//Crawl" at bounding box center [80, 188] width 70 height 25
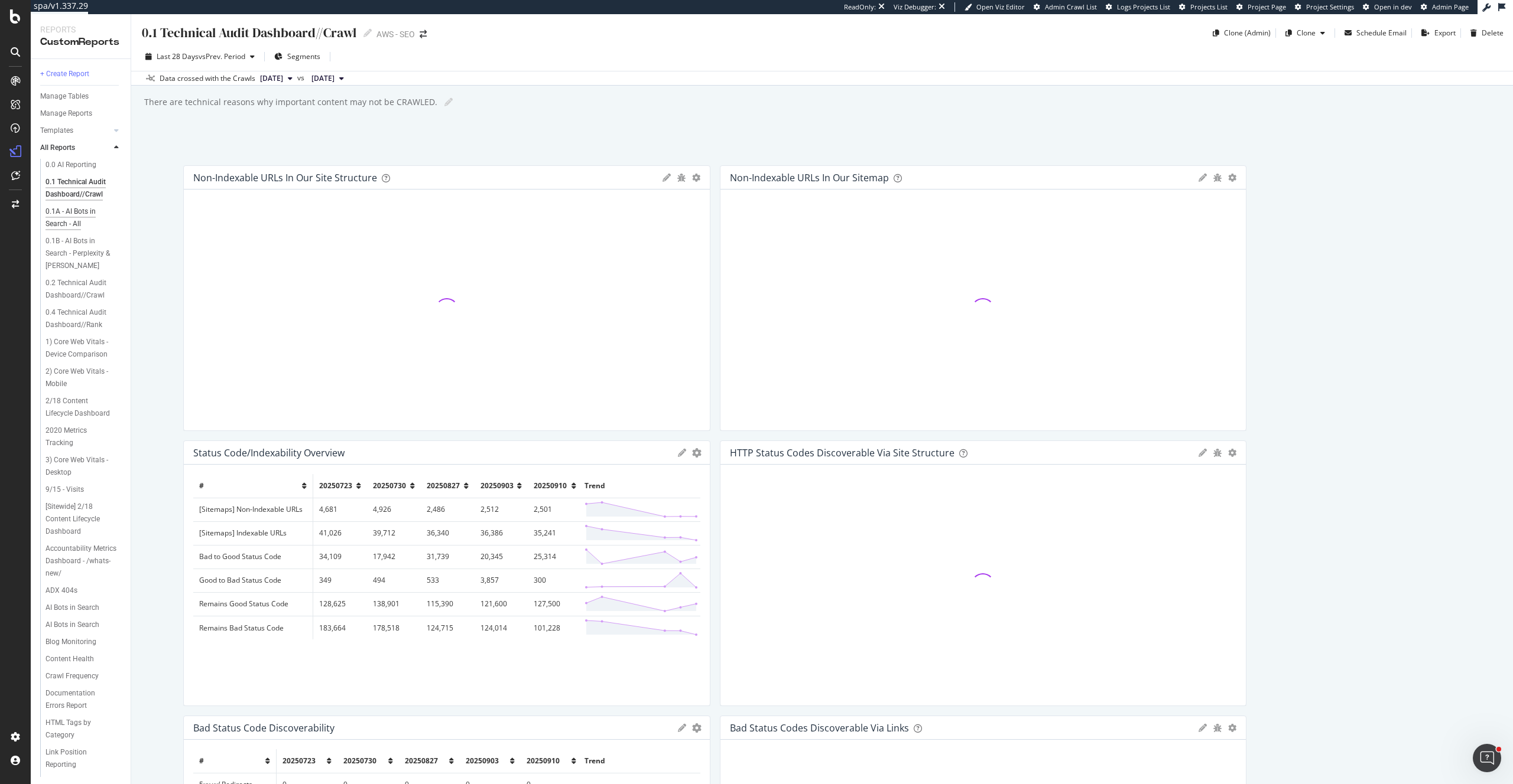
click at [68, 221] on div "0.1A - AI Bots in Search - All" at bounding box center [80, 218] width 68 height 25
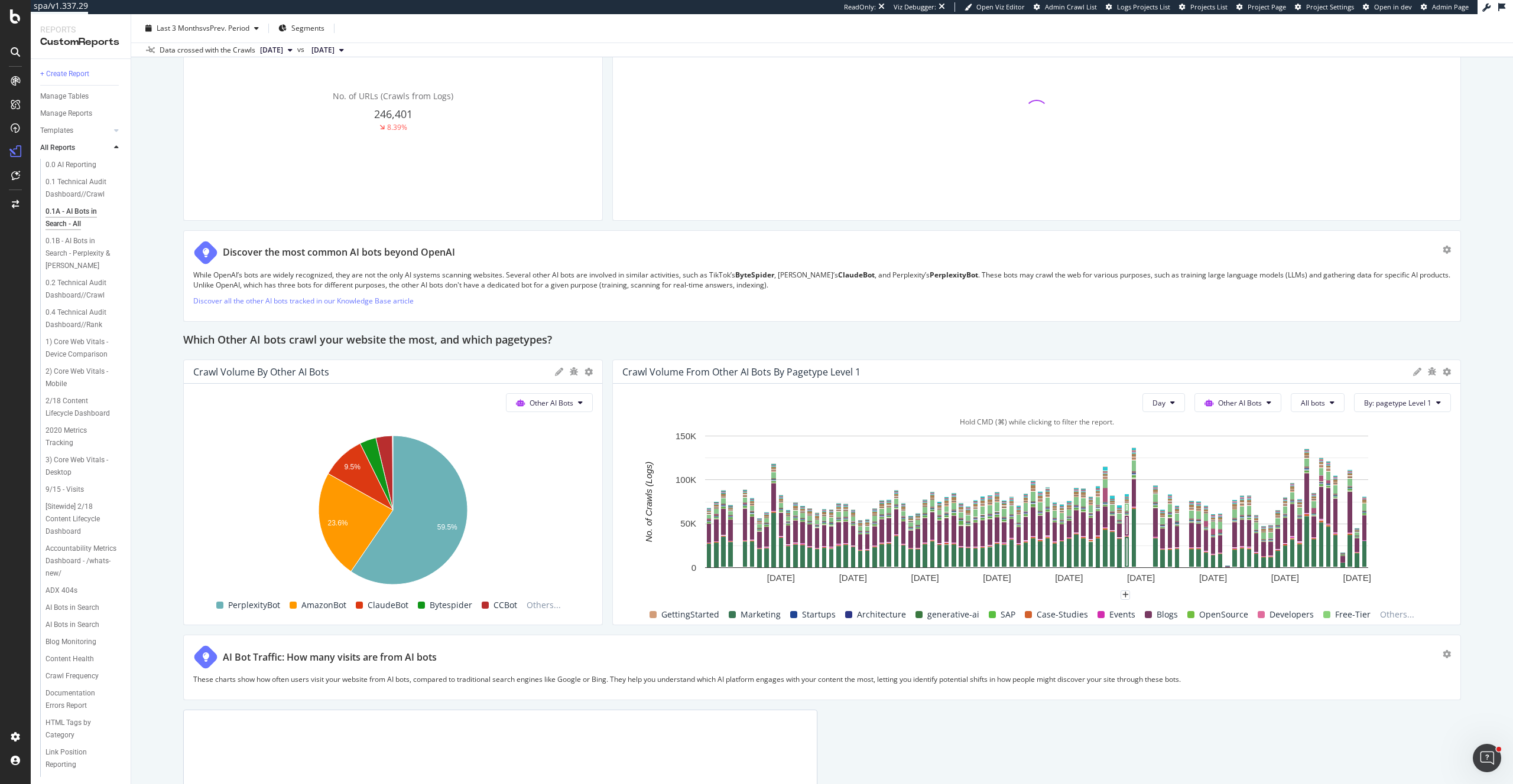
scroll to position [1469, 0]
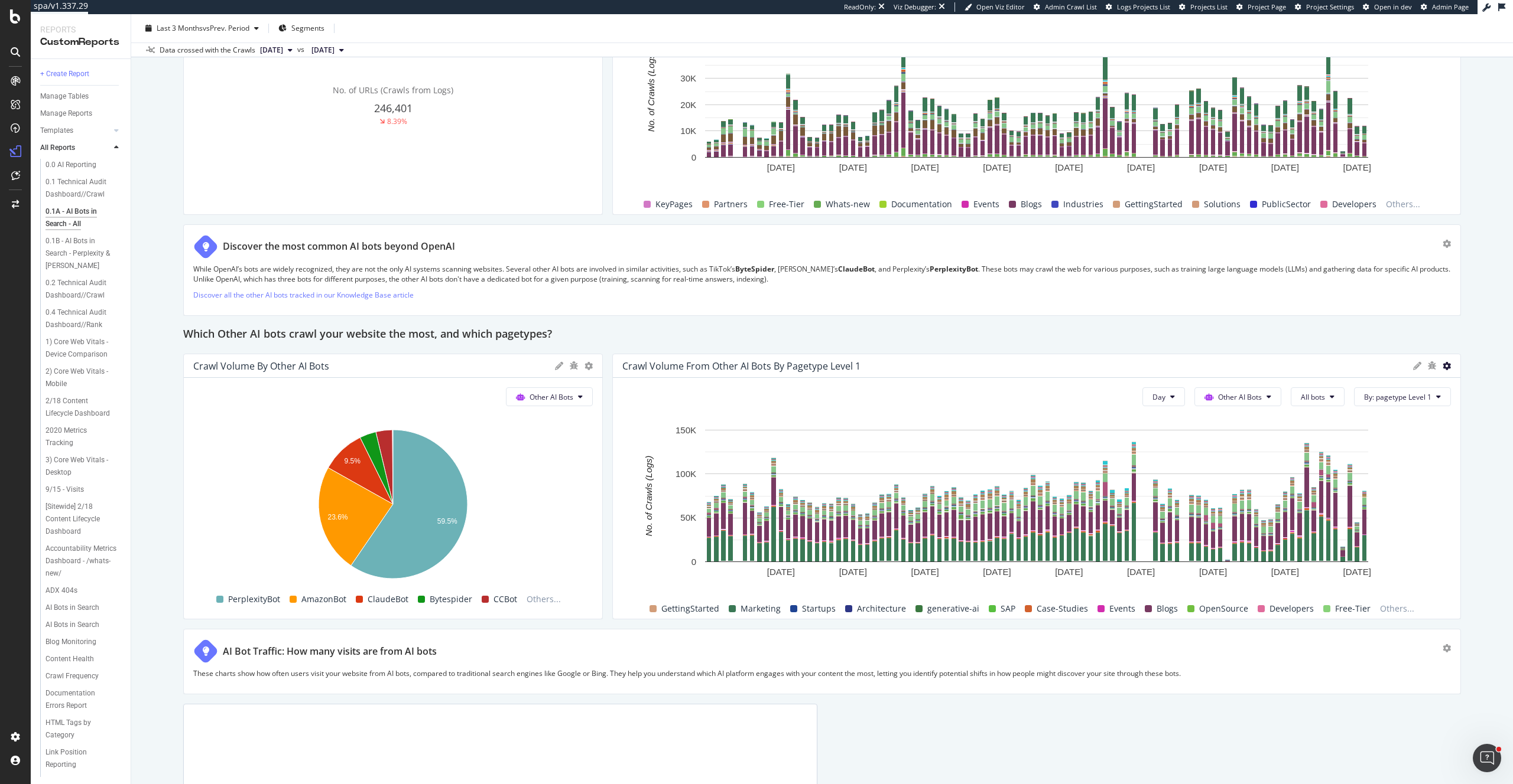
click at [1447, 362] on icon at bounding box center [1446, 366] width 8 height 8
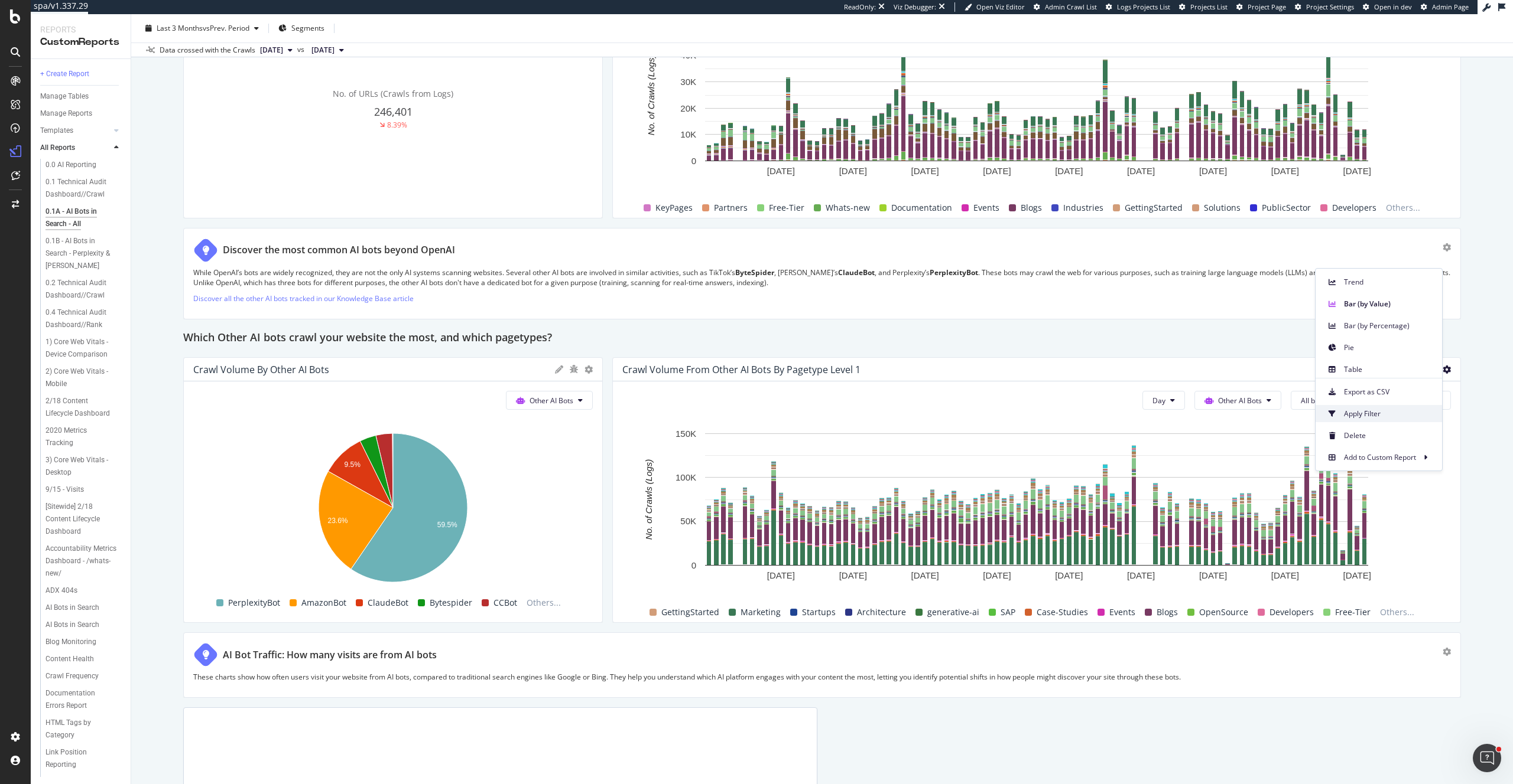
click at [1383, 415] on span "Apply Filter" at bounding box center [1388, 414] width 88 height 11
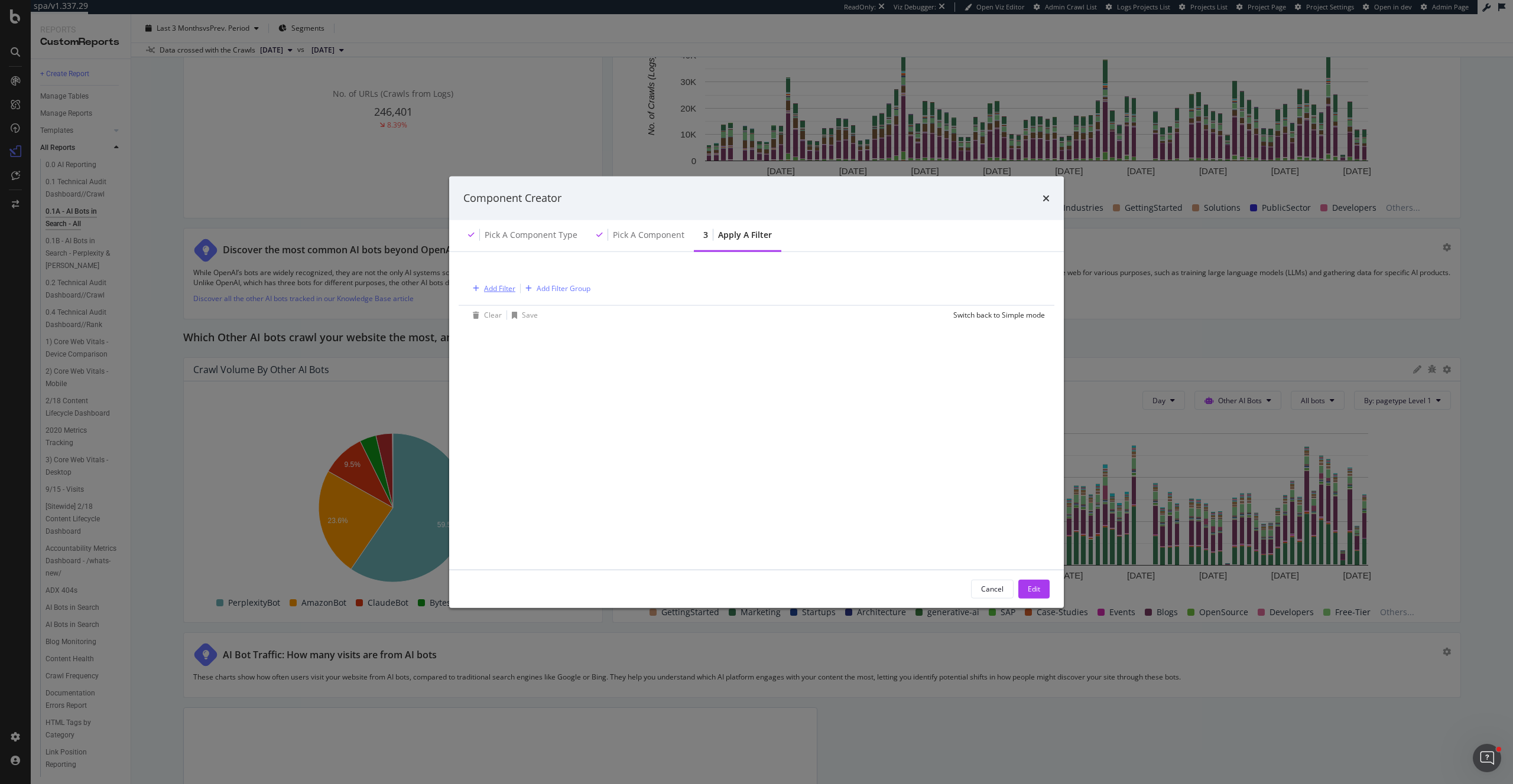
click at [489, 287] on div "Add Filter" at bounding box center [500, 288] width 31 height 10
type input "b"
click at [478, 395] on div "modal" at bounding box center [481, 391] width 7 height 12
click at [486, 406] on div "modal" at bounding box center [489, 407] width 7 height 12
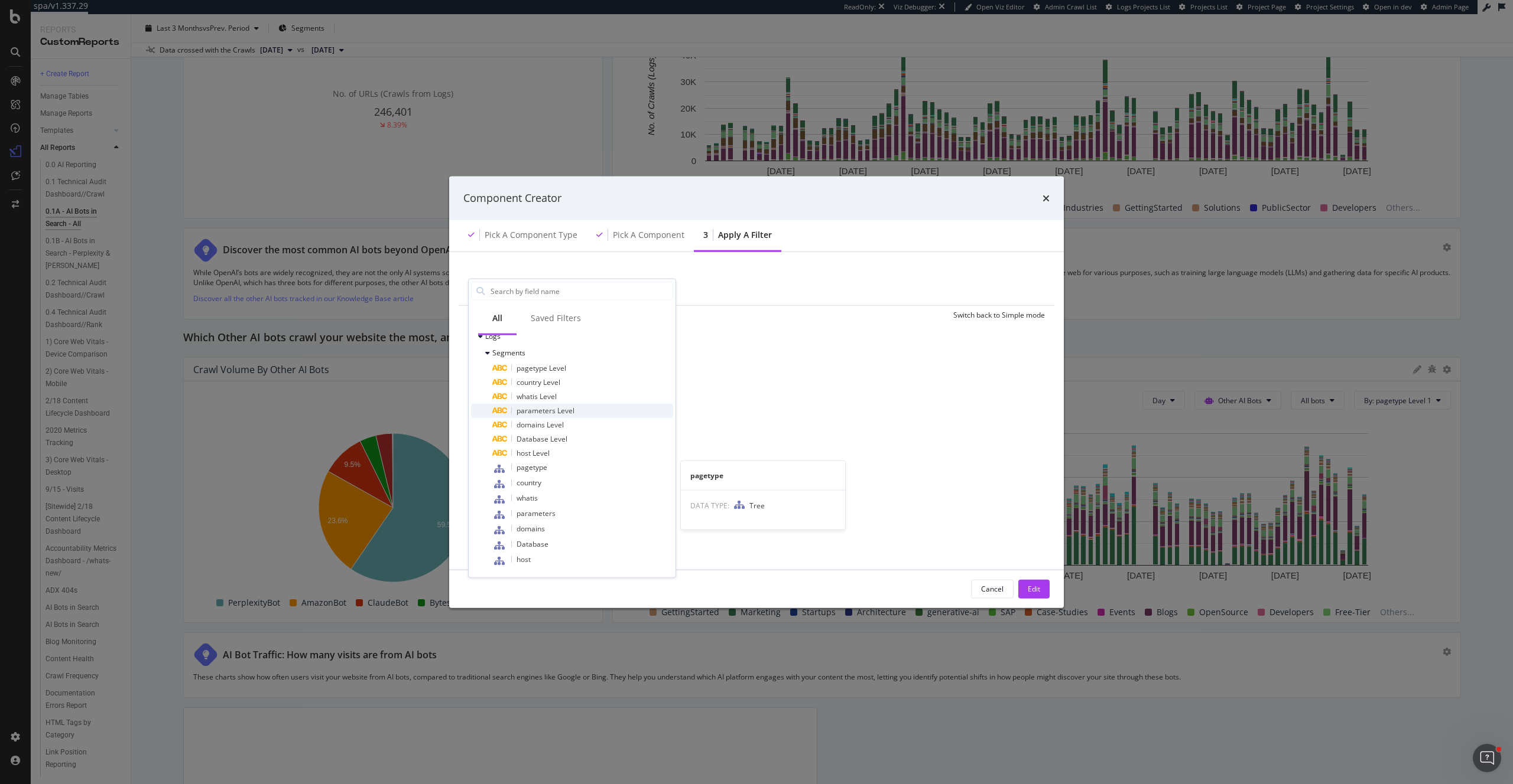
scroll to position [0, 0]
click at [989, 589] on div "Cancel" at bounding box center [992, 589] width 22 height 10
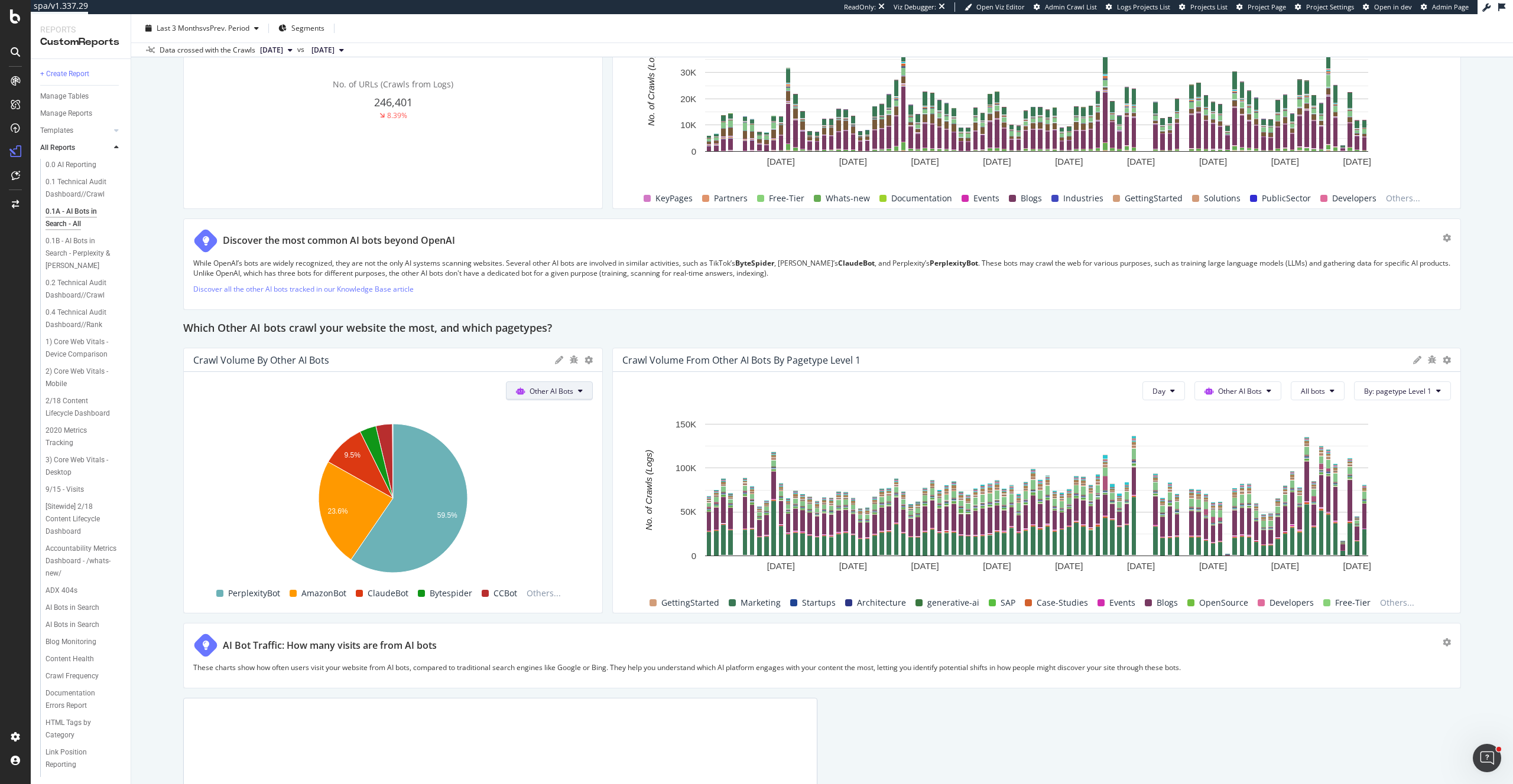
click at [563, 391] on span "Other AI Bots" at bounding box center [551, 391] width 43 height 10
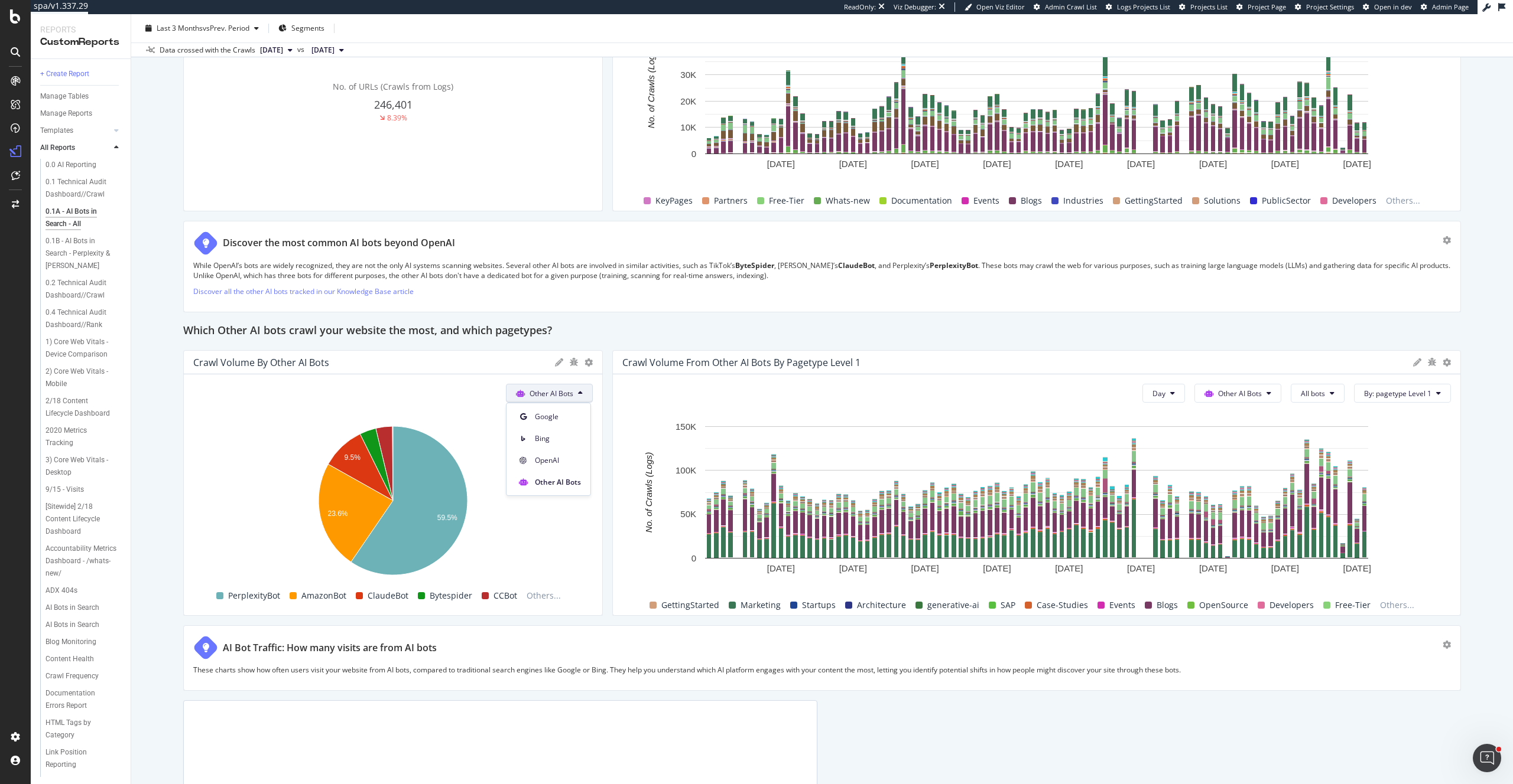
click at [568, 394] on span "Other AI Bots" at bounding box center [551, 393] width 43 height 10
click at [556, 393] on span "Other AI Bots" at bounding box center [551, 393] width 43 height 10
click at [626, 330] on div "Which Other AI bots crawl your website the most, and which pagetypes?" at bounding box center [822, 331] width 1277 height 19
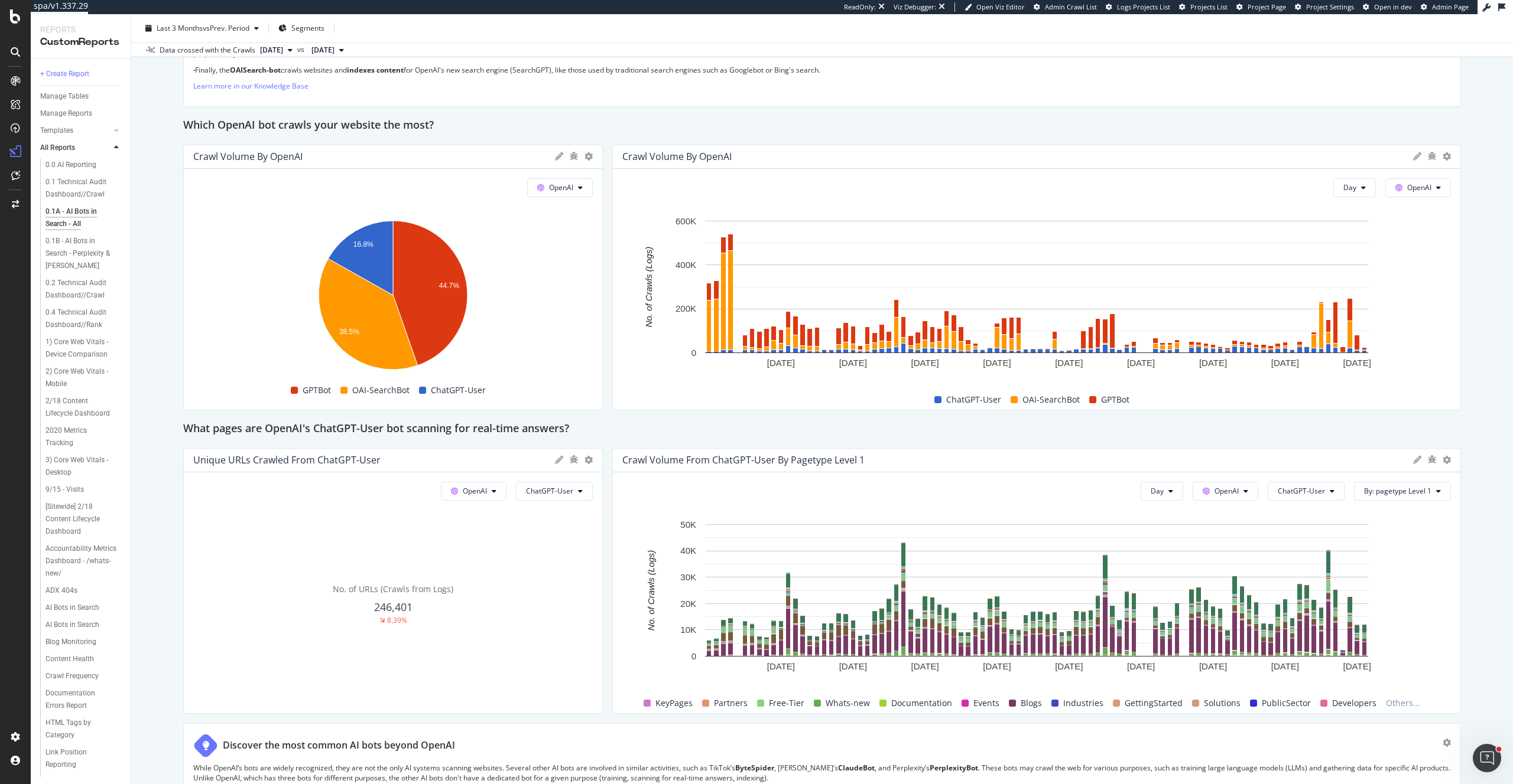
scroll to position [972, 0]
click at [315, 30] on span "Segments" at bounding box center [308, 28] width 33 height 10
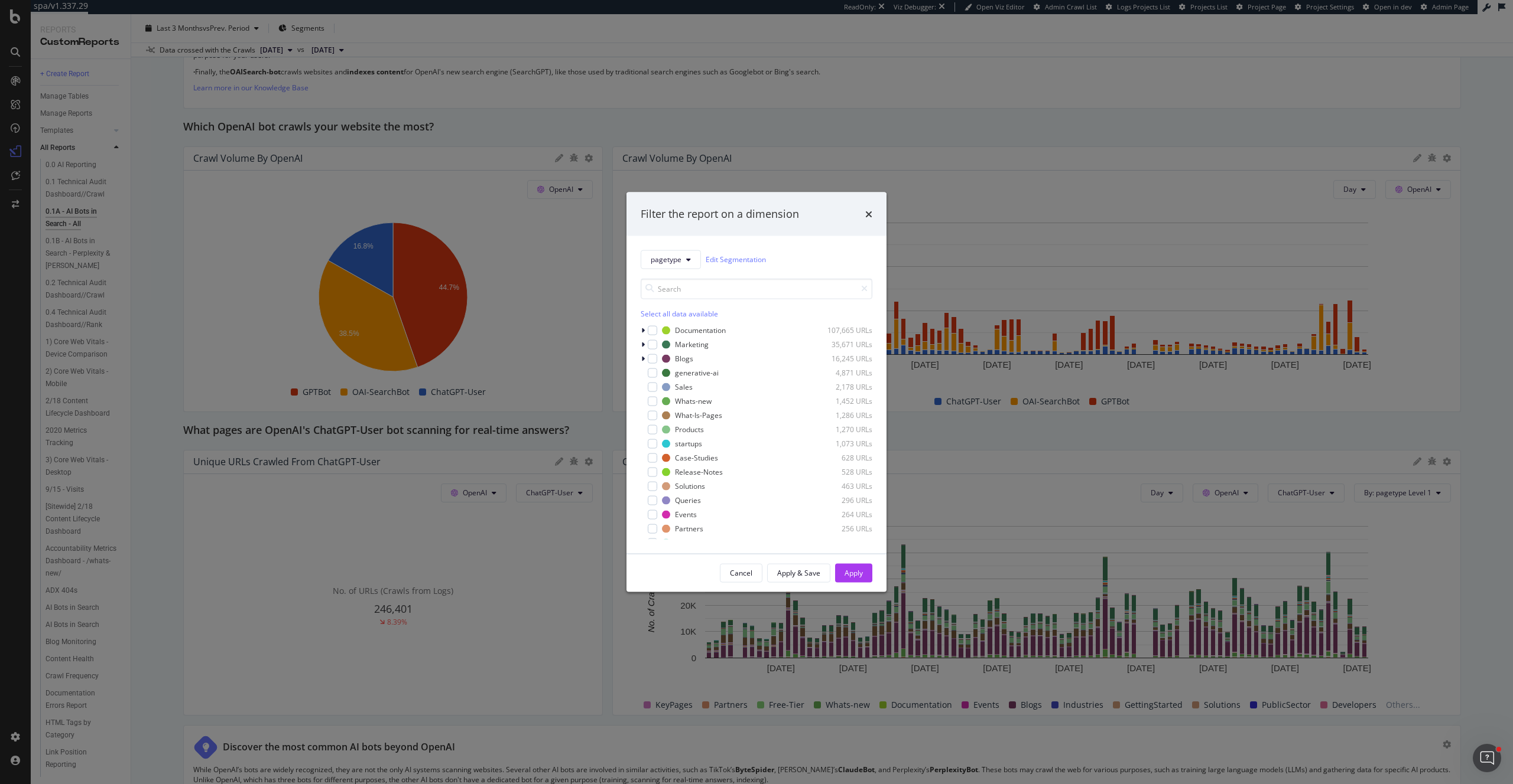
click at [862, 212] on div "Filter the report on a dimension" at bounding box center [756, 214] width 231 height 15
click at [874, 213] on div "Filter the report on a dimension" at bounding box center [756, 214] width 260 height 43
click at [871, 215] on icon "times" at bounding box center [869, 214] width 7 height 9
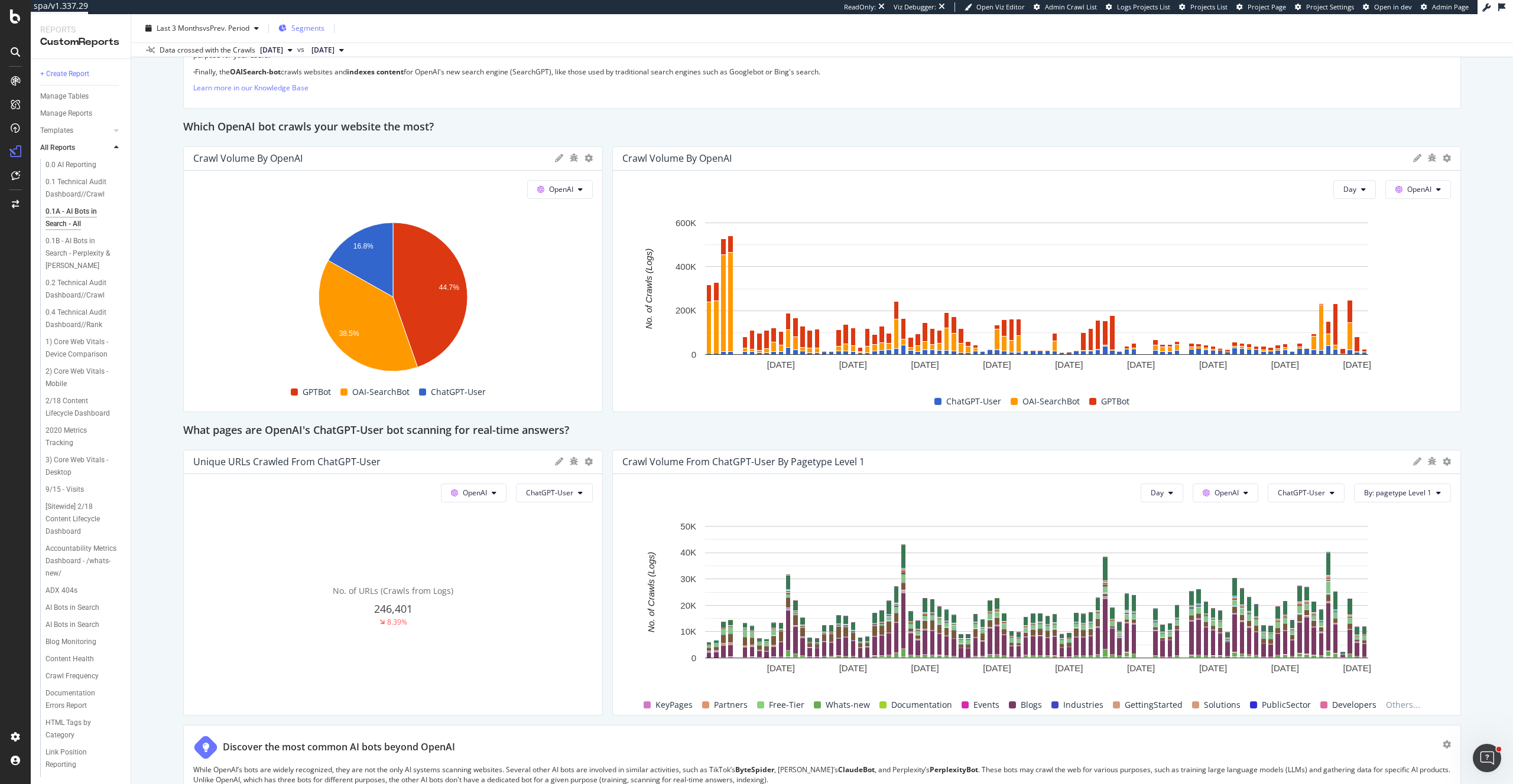
click at [314, 30] on span "Segments" at bounding box center [308, 28] width 33 height 10
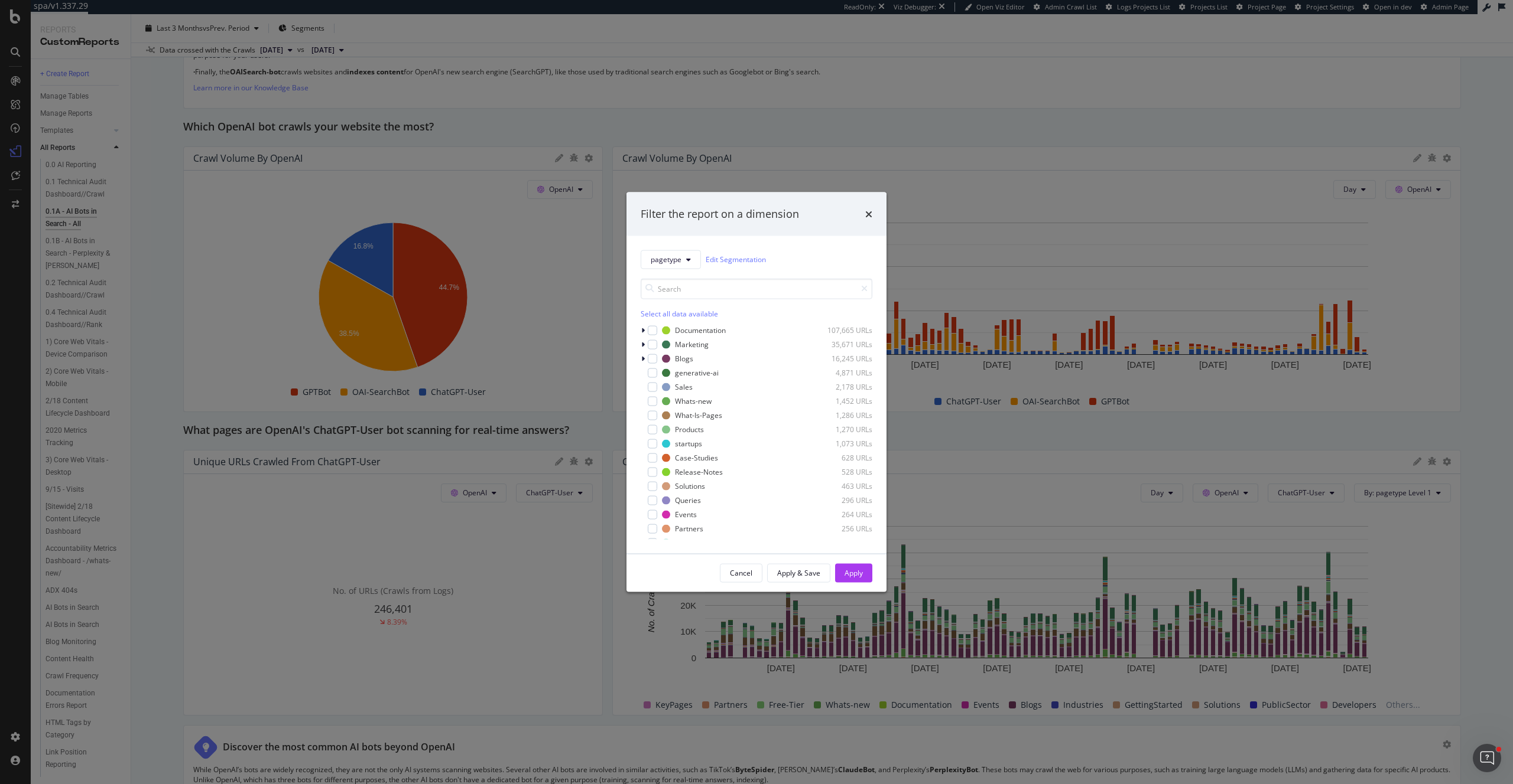
click at [372, 32] on div "Filter the report on a dimension pagetype Edit Segmentation Select all data ava…" at bounding box center [756, 392] width 1513 height 784
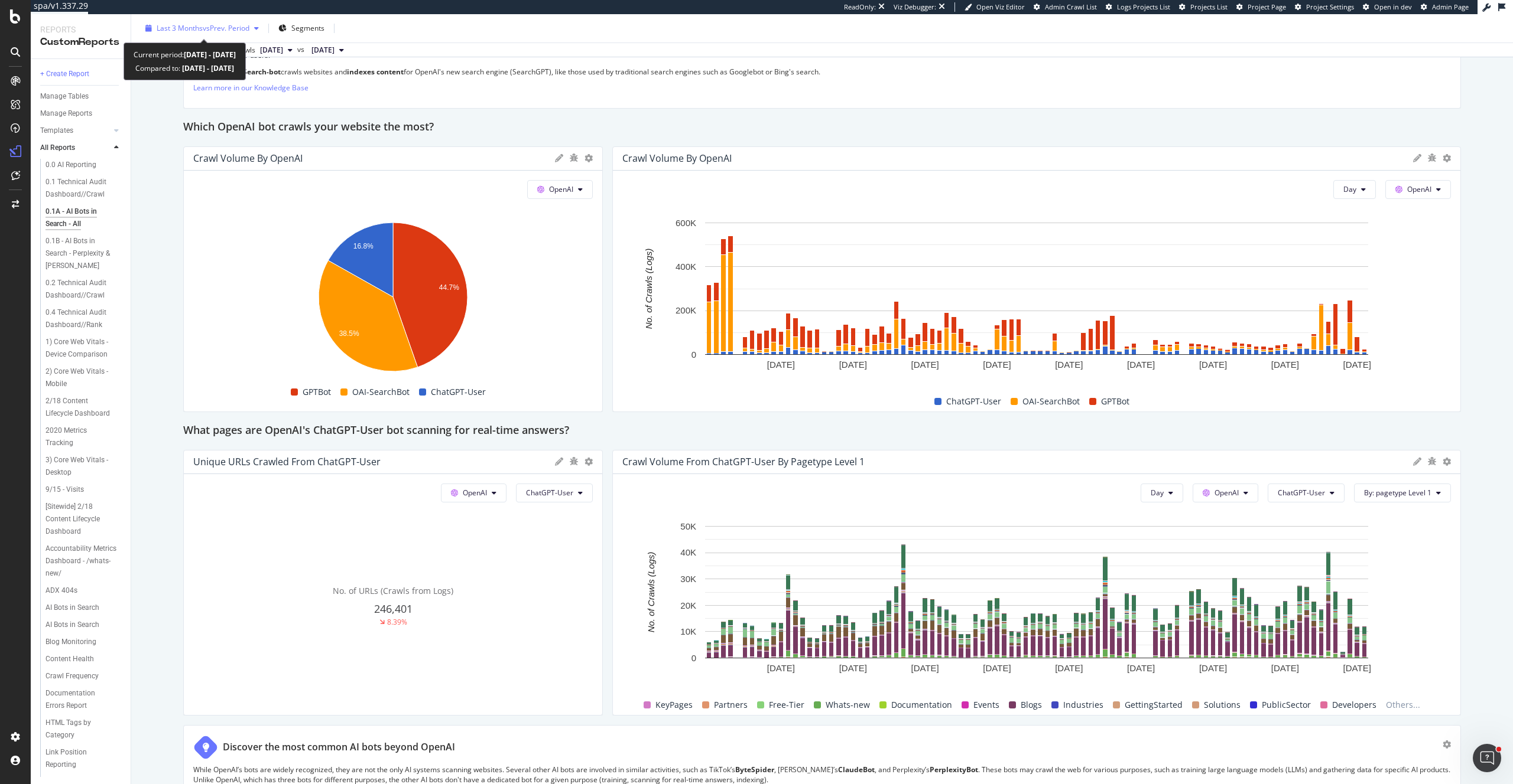
click at [219, 30] on span "vs Prev. Period" at bounding box center [226, 28] width 46 height 10
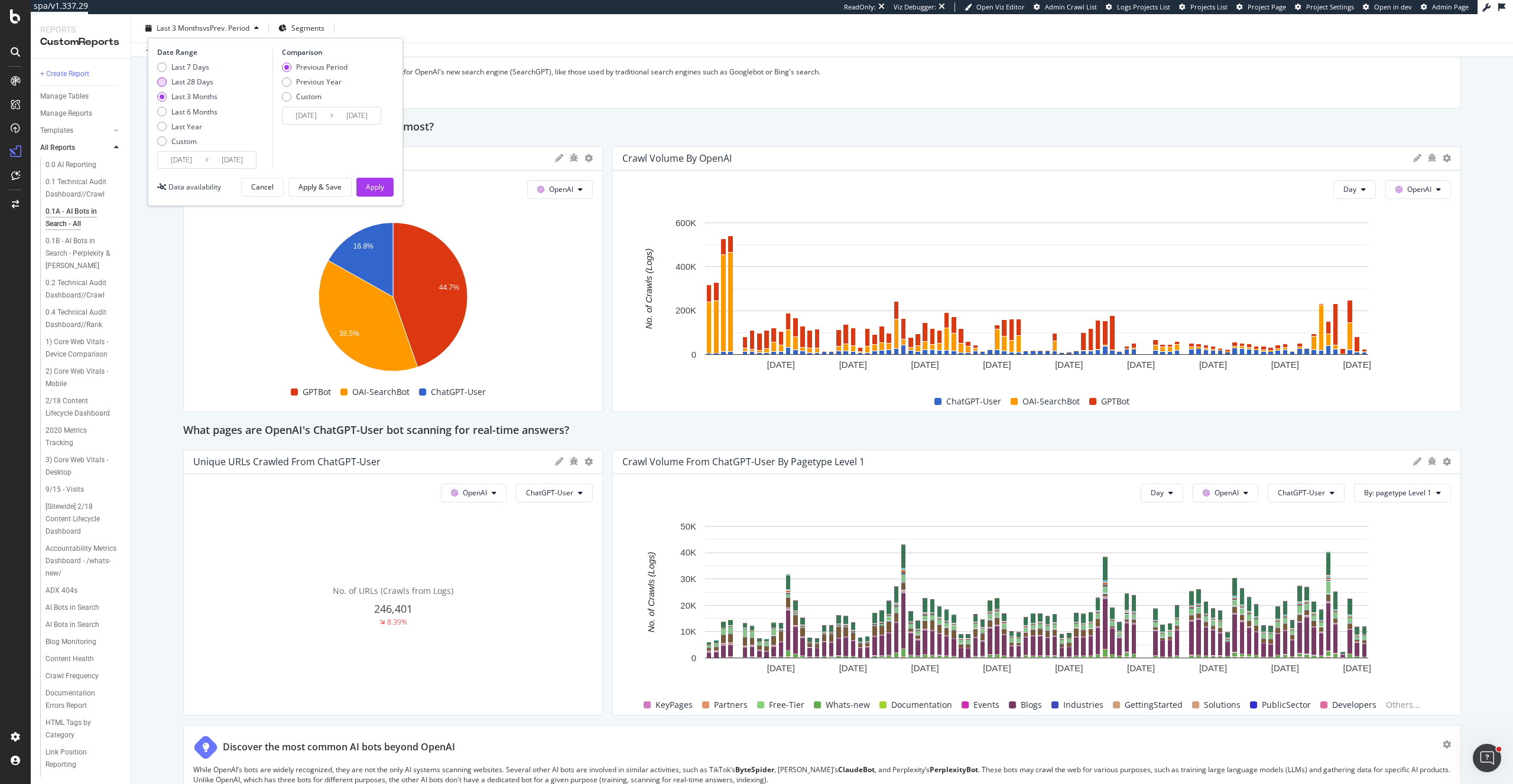
click at [188, 81] on div "Last 28 Days" at bounding box center [192, 82] width 42 height 10
type input "[DATE]"
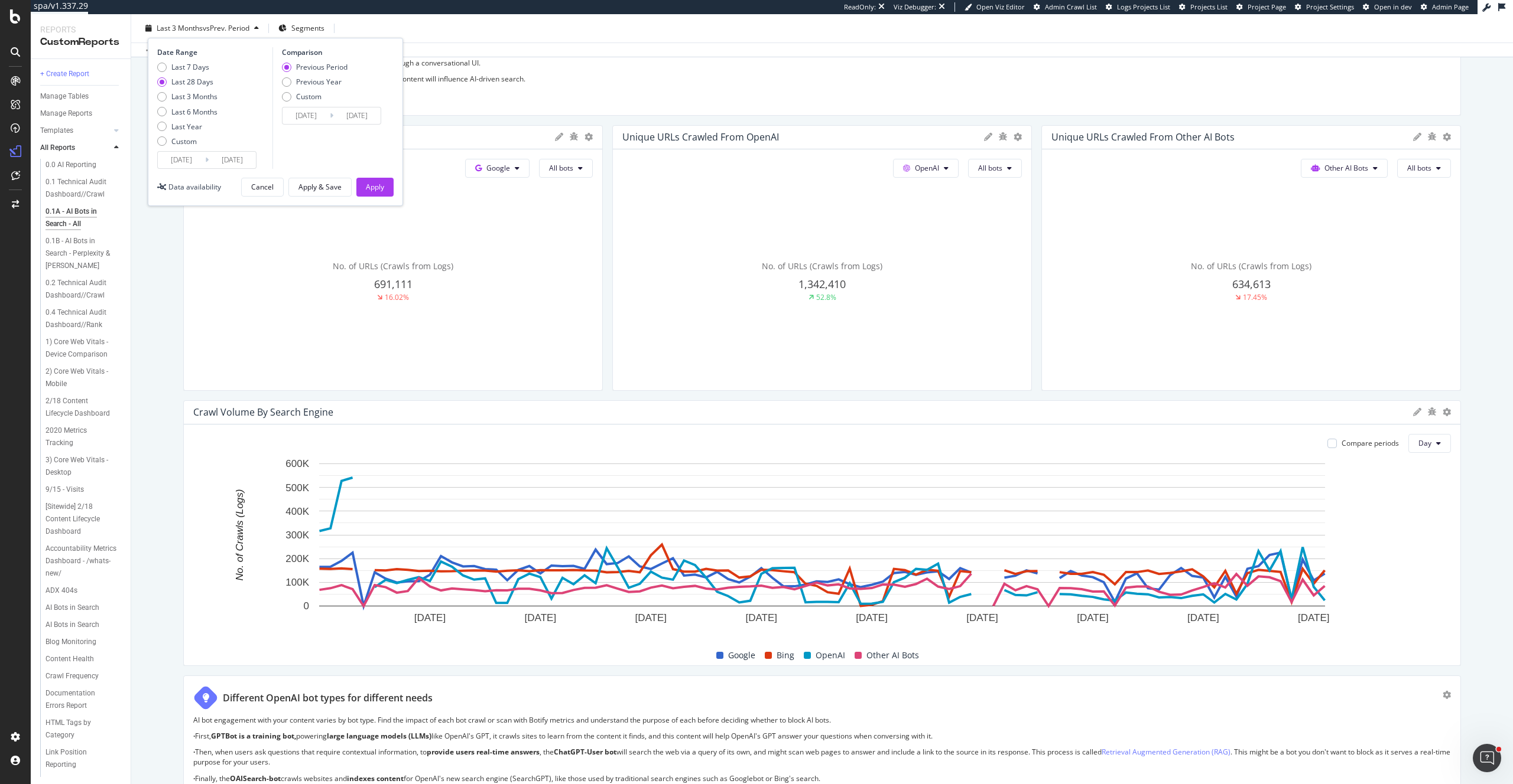
scroll to position [0, 0]
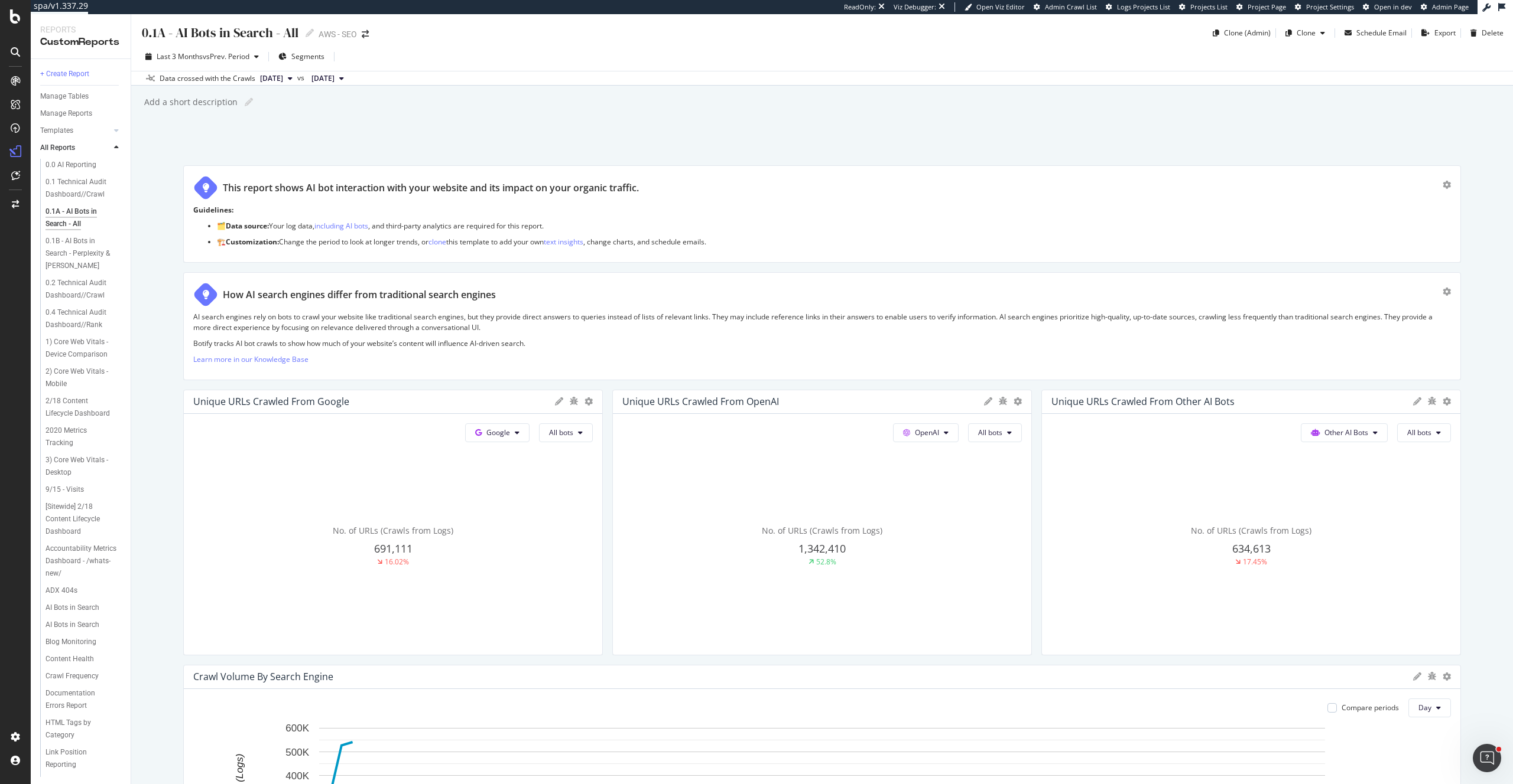
click at [543, 62] on div "Last 3 Months vs Prev. Period Segments" at bounding box center [822, 59] width 1382 height 24
click at [1317, 33] on div "button" at bounding box center [1322, 33] width 14 height 7
click at [162, 33] on div "0.1A - AI Bots in Search - All" at bounding box center [220, 33] width 158 height 18
click at [442, 154] on div "0.1A - AI Bots in Search - All 0.1A - AI Bots in Search - All AWS - SEO Clone (…" at bounding box center [822, 399] width 1382 height 770
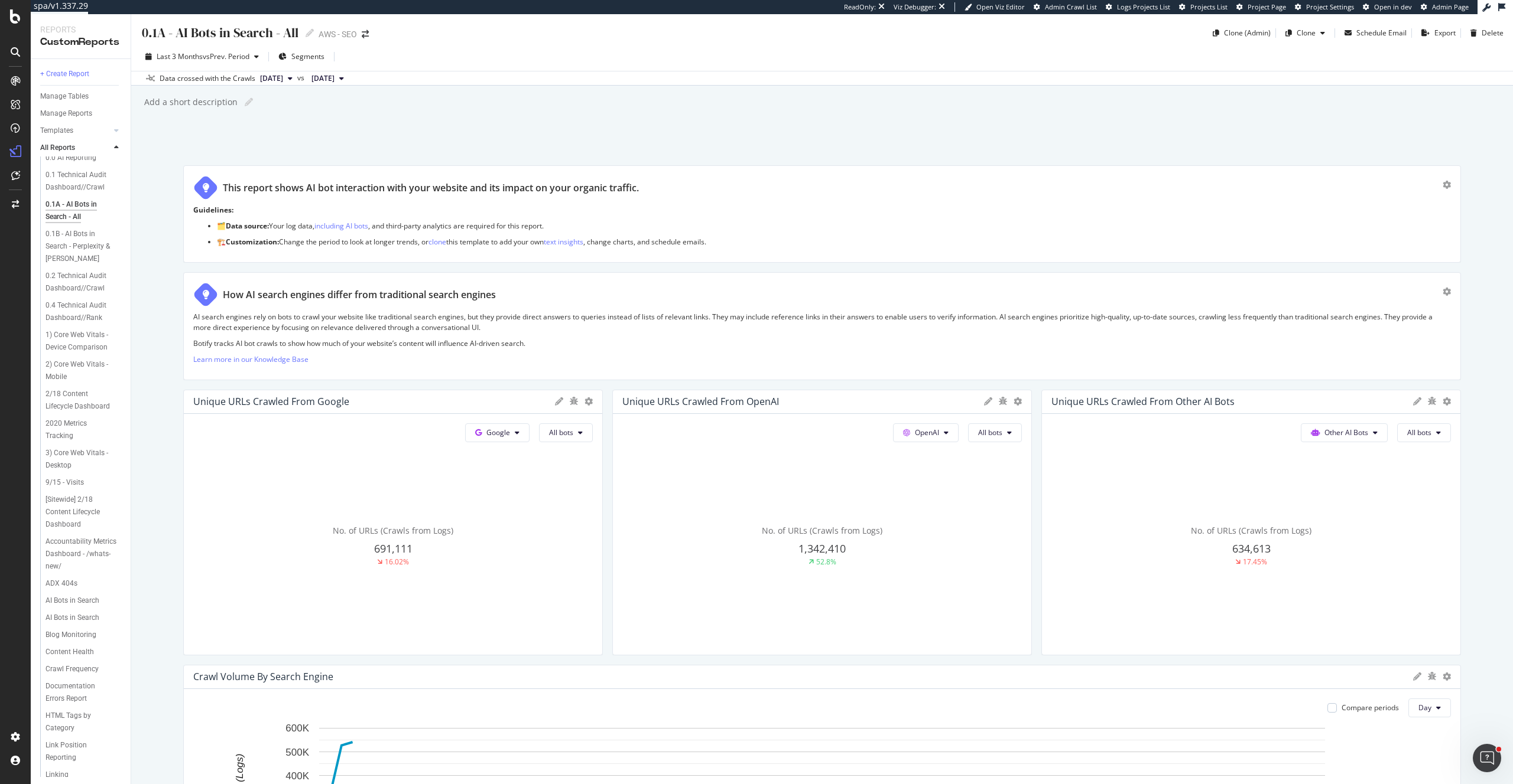
scroll to position [1, 0]
